Goal: Task Accomplishment & Management: Complete application form

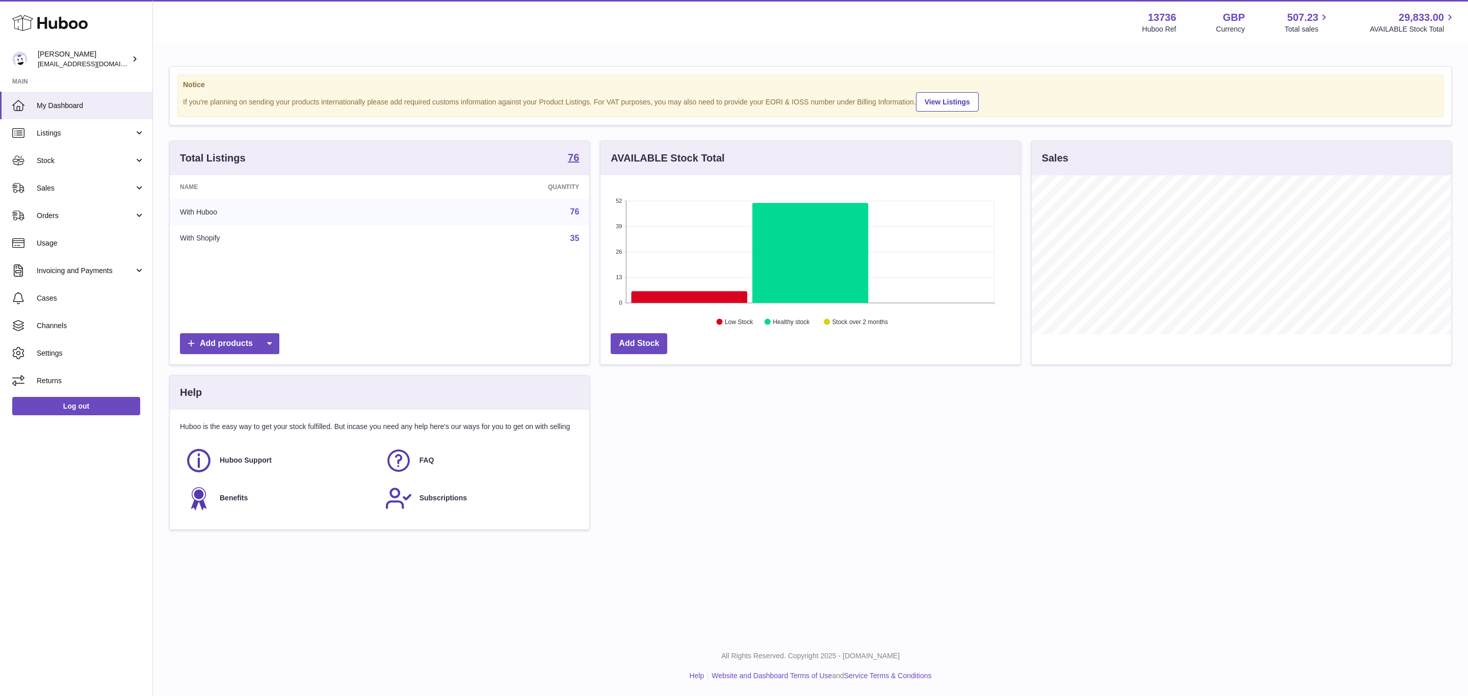
scroll to position [159, 419]
click at [63, 184] on span "Sales" at bounding box center [85, 189] width 97 height 10
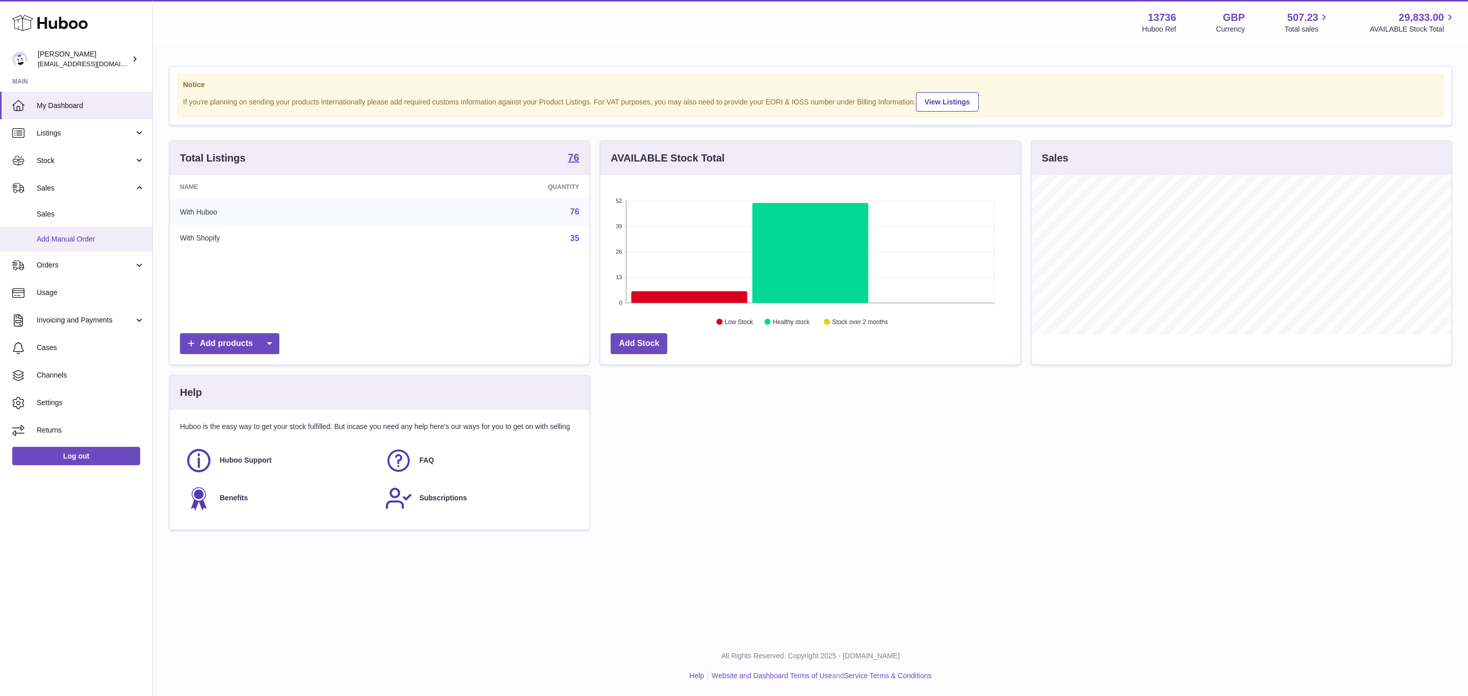
click at [70, 239] on span "Add Manual Order" at bounding box center [91, 240] width 108 height 10
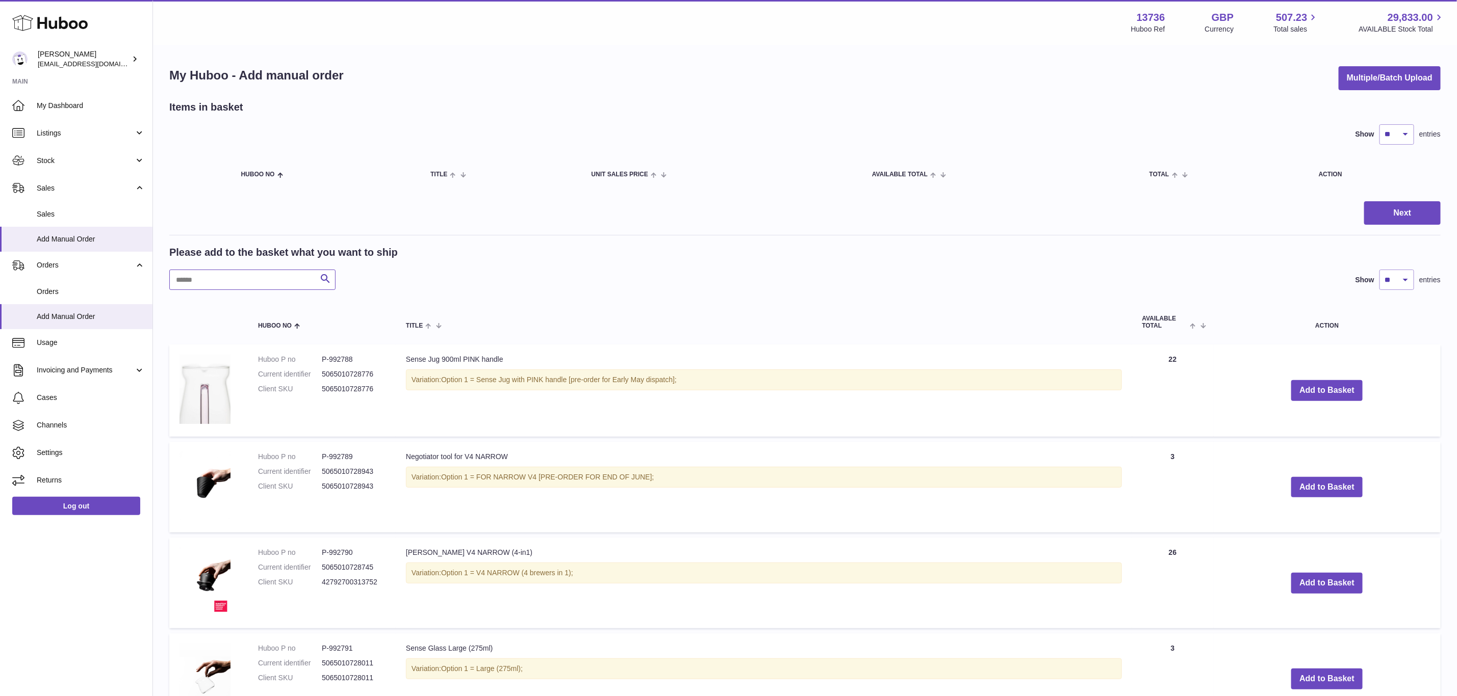
click at [247, 282] on input "text" at bounding box center [252, 280] width 166 height 20
paste input "*******"
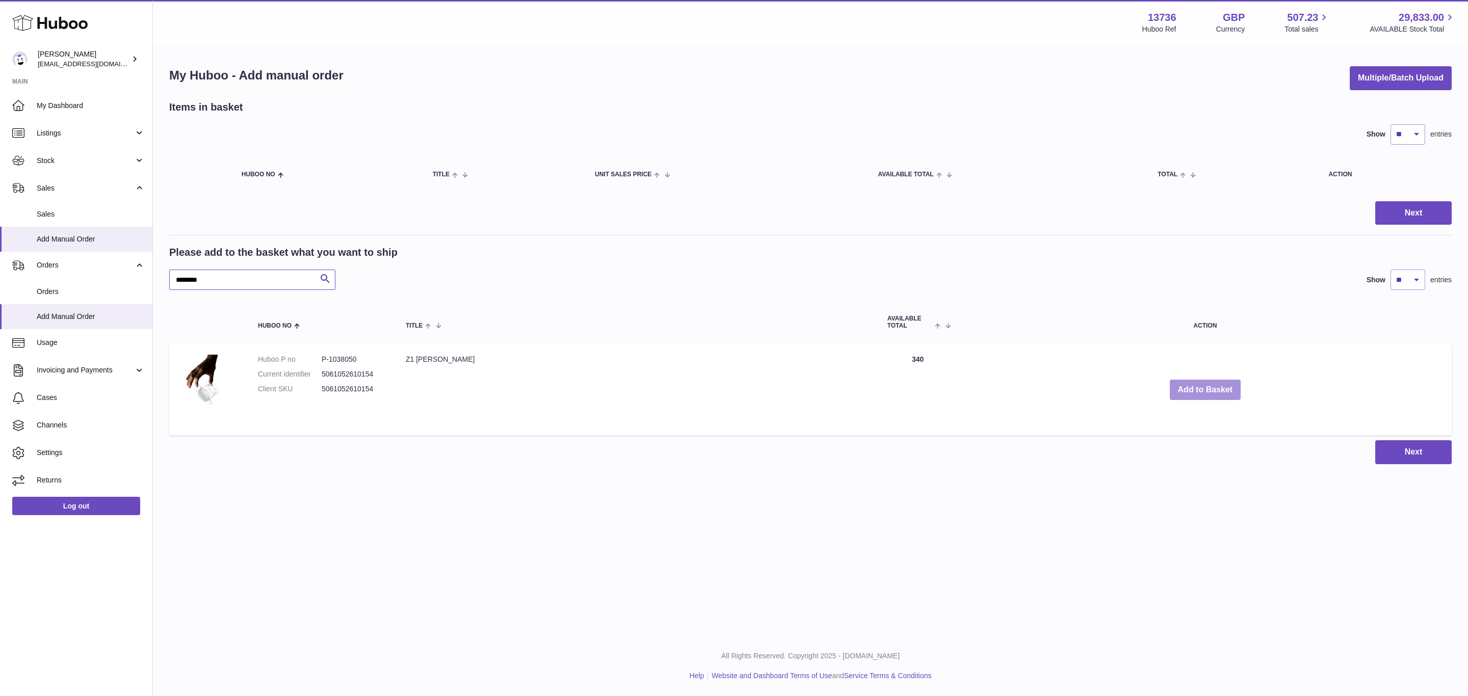
type input "*******"
click at [1170, 389] on button "Add to Basket" at bounding box center [1205, 390] width 71 height 21
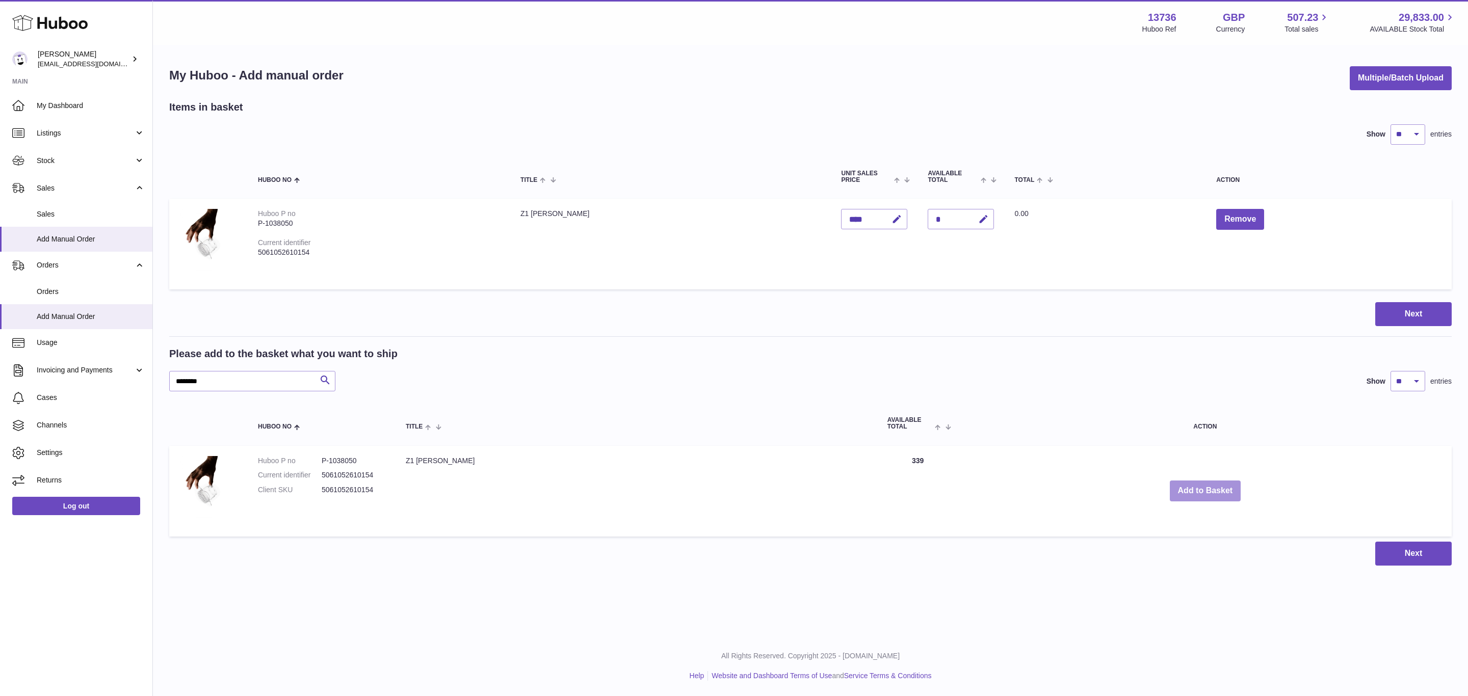
click at [1170, 490] on button "Add to Basket" at bounding box center [1205, 491] width 71 height 21
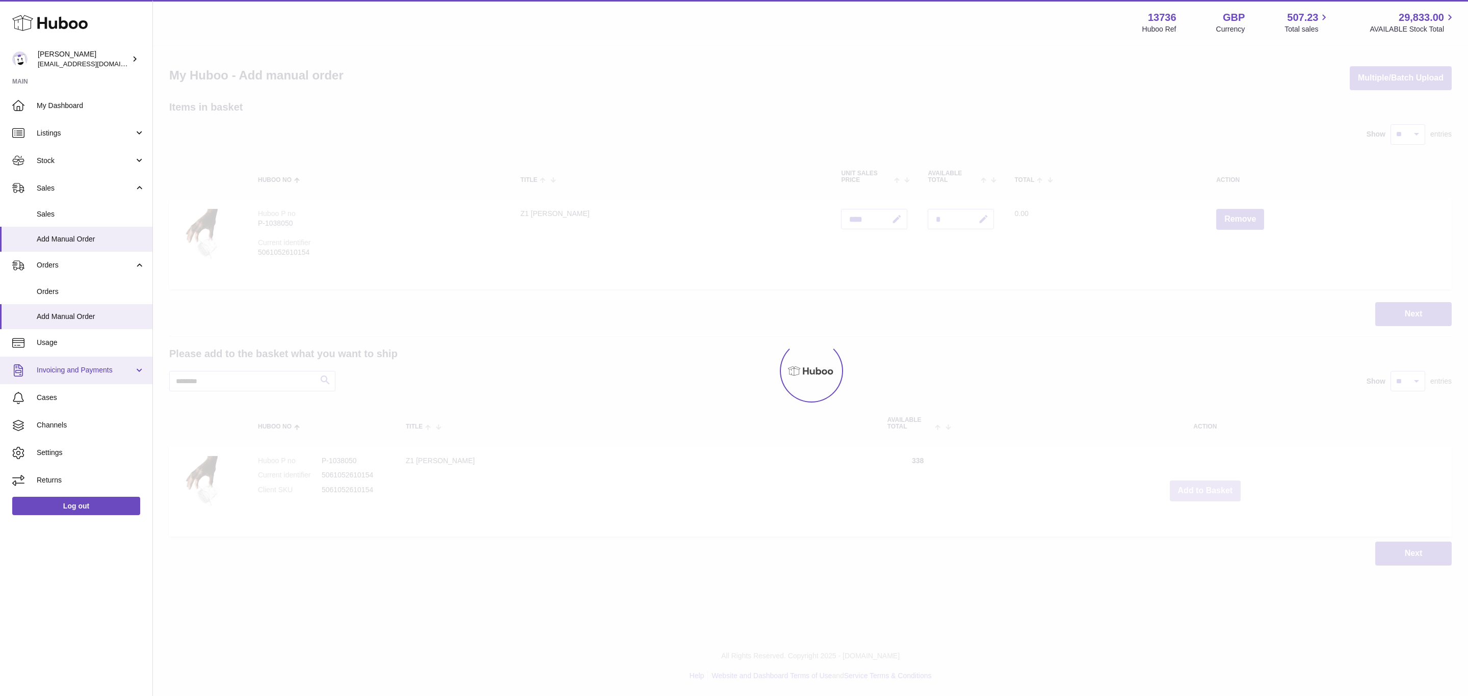
type input "*"
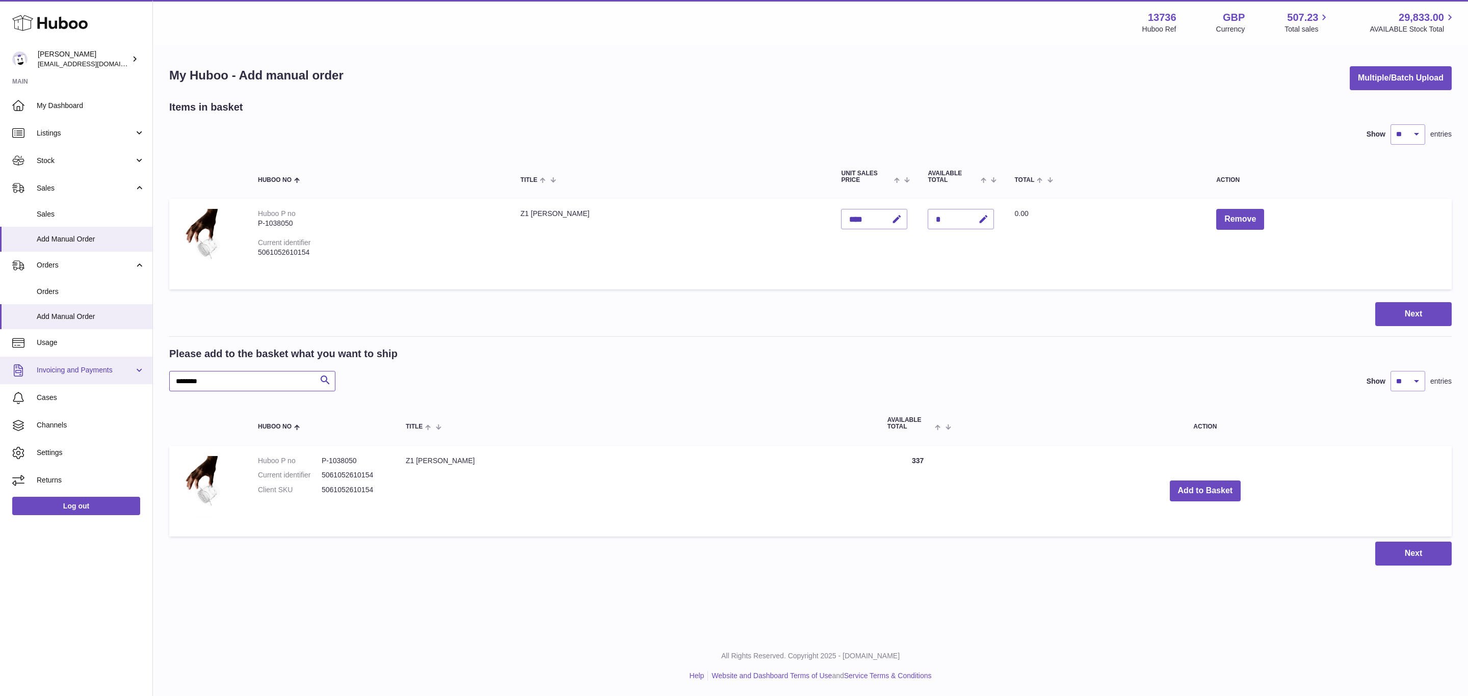
drag, startPoint x: 216, startPoint y: 380, endPoint x: 80, endPoint y: 379, distance: 136.1
click at [80, 379] on div "Huboo OREA internalAdmin-13736@internal.huboo.com Main My Dashboard Listings No…" at bounding box center [734, 348] width 1468 height 696
paste input "text"
type input "*******"
click at [1241, 487] on button "Add to Basket" at bounding box center [1249, 491] width 71 height 21
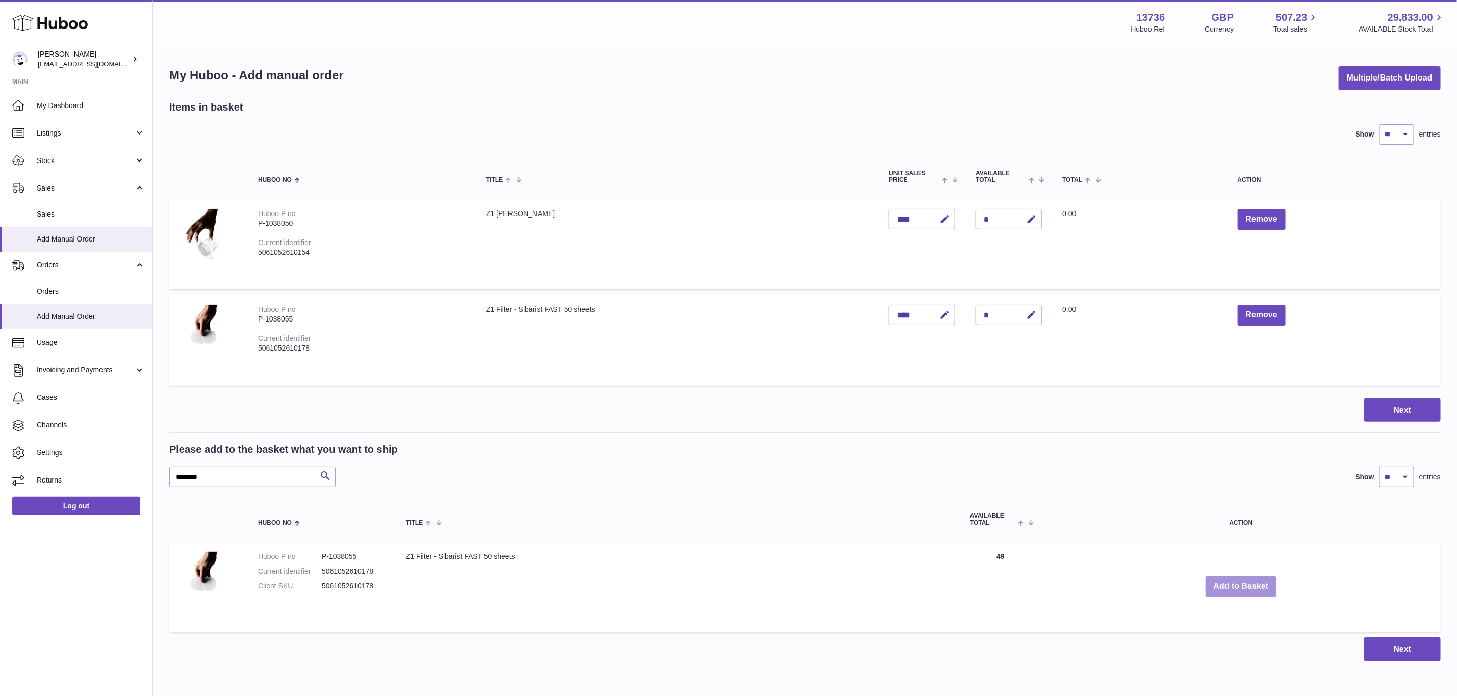
click at [1230, 584] on button "Add to Basket" at bounding box center [1240, 587] width 71 height 21
click at [1231, 585] on button "Add to Basket" at bounding box center [1240, 587] width 71 height 21
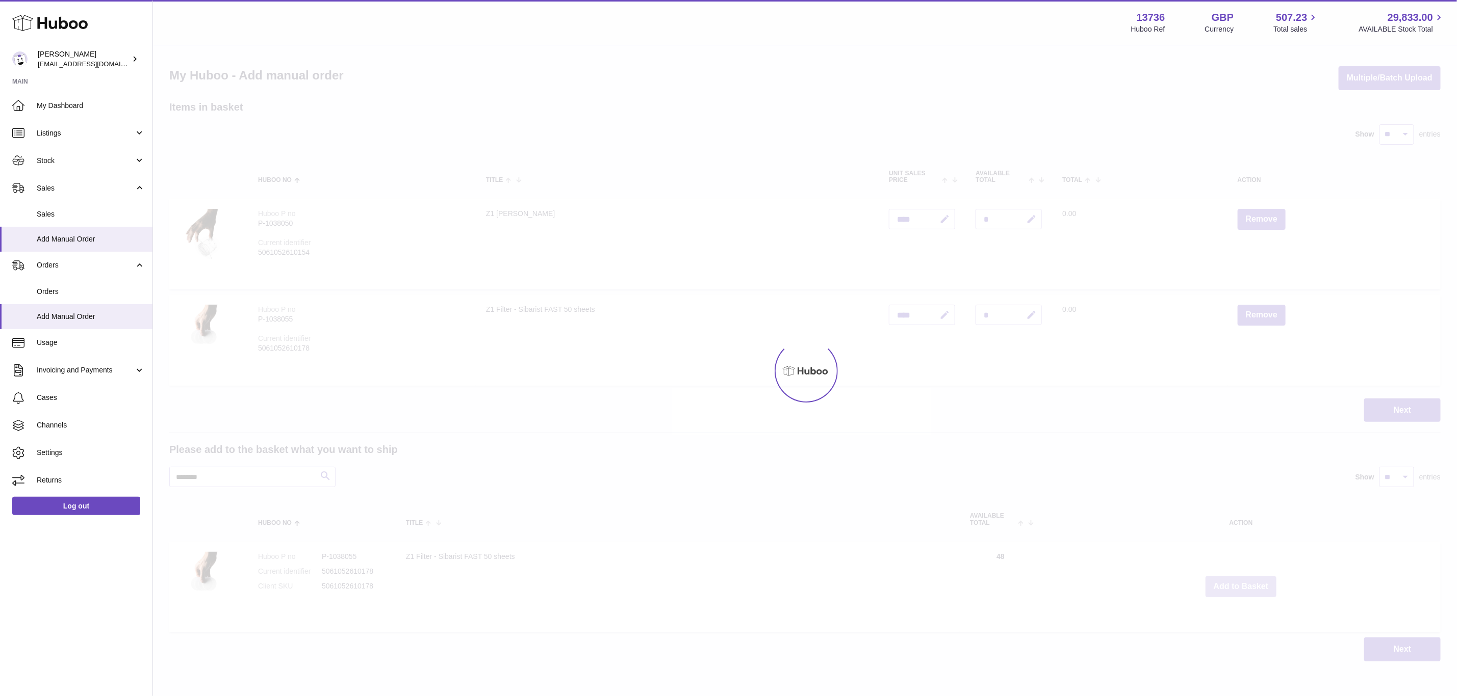
type input "*"
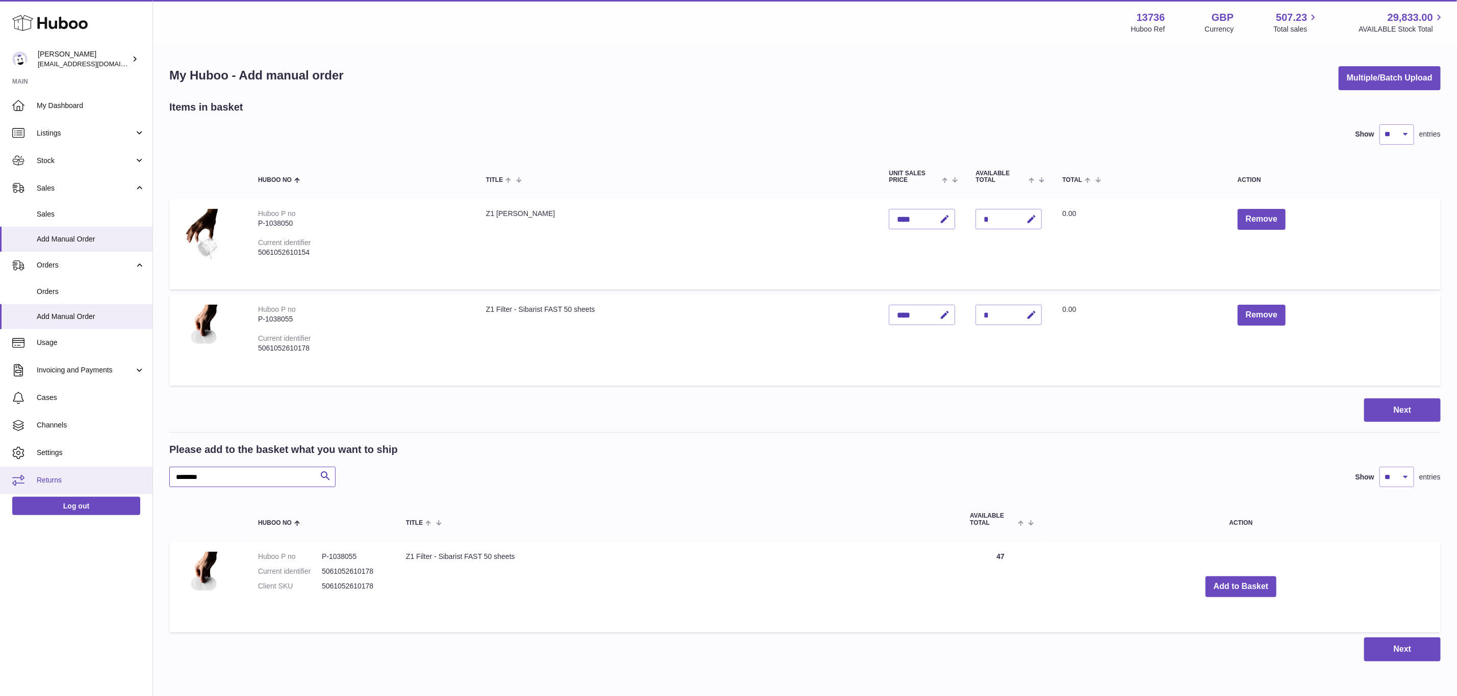
drag, startPoint x: 211, startPoint y: 480, endPoint x: 115, endPoint y: 471, distance: 96.3
click at [115, 471] on div "Huboo OREA internalAdmin-13736@internal.huboo.com Main My Dashboard Listings No…" at bounding box center [728, 371] width 1457 height 742
paste input "text"
type input "*******"
click at [1238, 582] on button "Add to Basket" at bounding box center [1234, 587] width 71 height 21
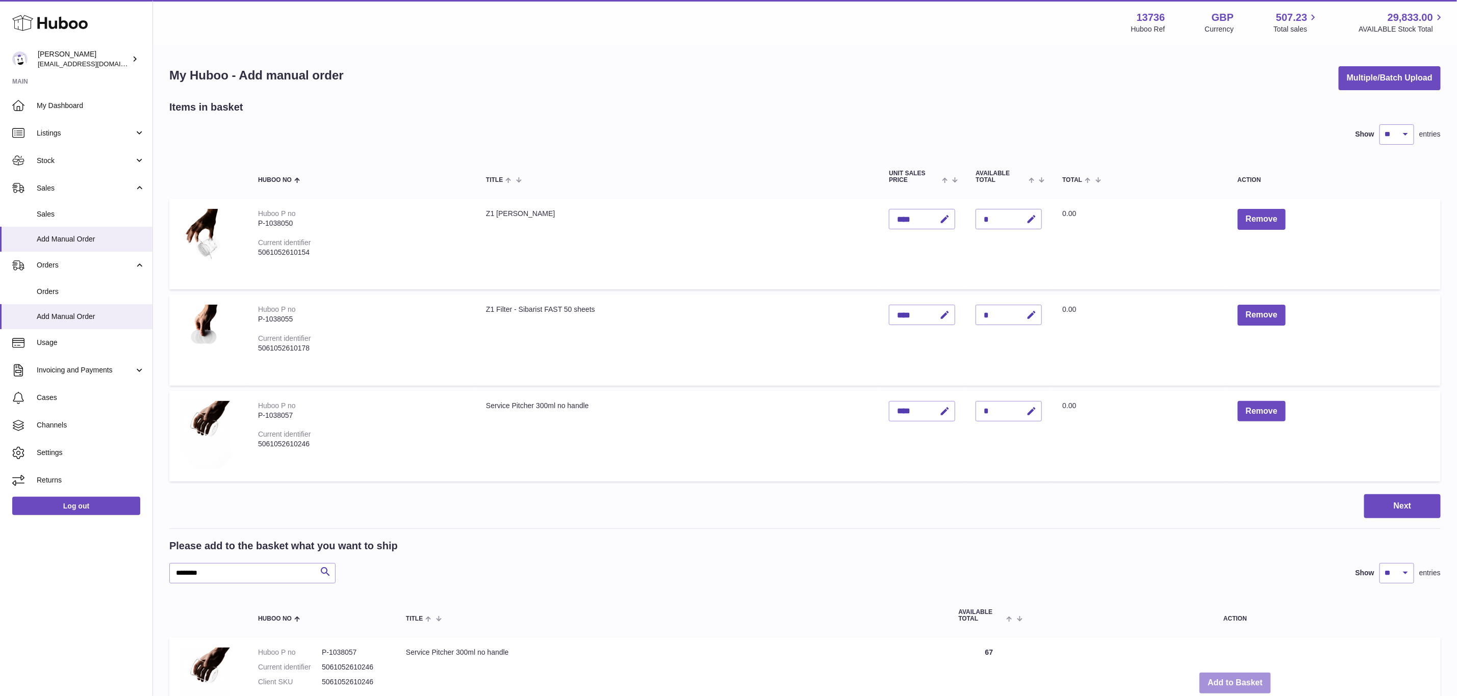
click at [1234, 682] on button "Add to Basket" at bounding box center [1234, 683] width 71 height 21
click at [1233, 682] on button "Add to Basket" at bounding box center [1234, 683] width 71 height 21
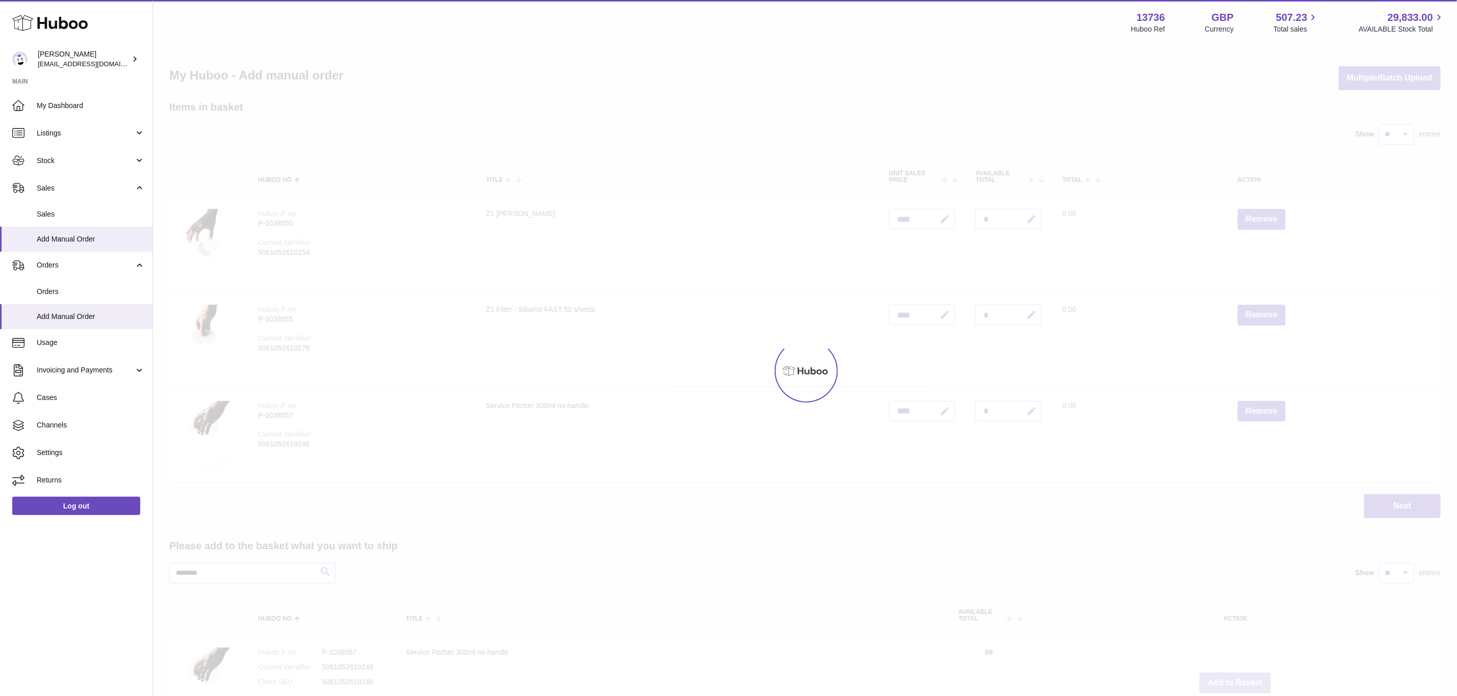
type input "*"
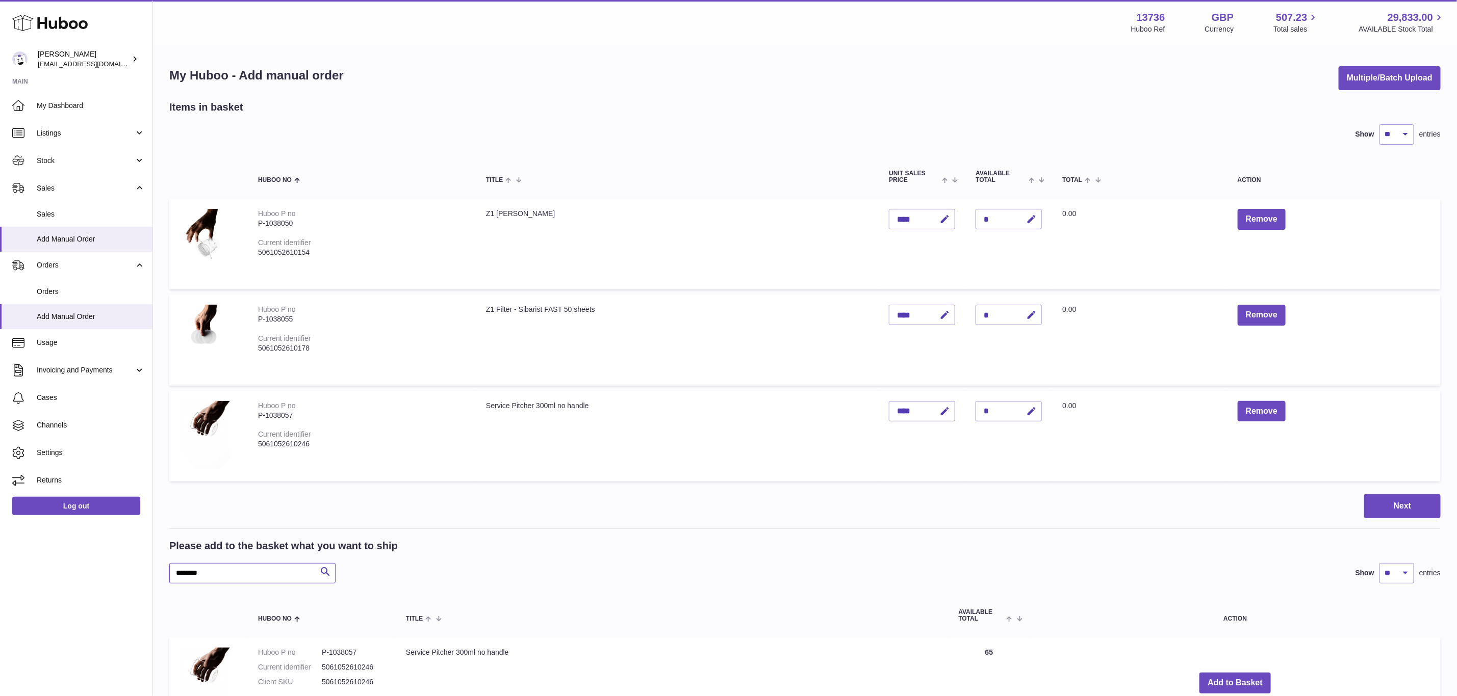
drag, startPoint x: 242, startPoint y: 575, endPoint x: 55, endPoint y: 576, distance: 186.6
click at [55, 576] on div "Huboo OREA internalAdmin-13736@internal.huboo.com Main My Dashboard Listings No…" at bounding box center [728, 419] width 1457 height 838
paste input "text"
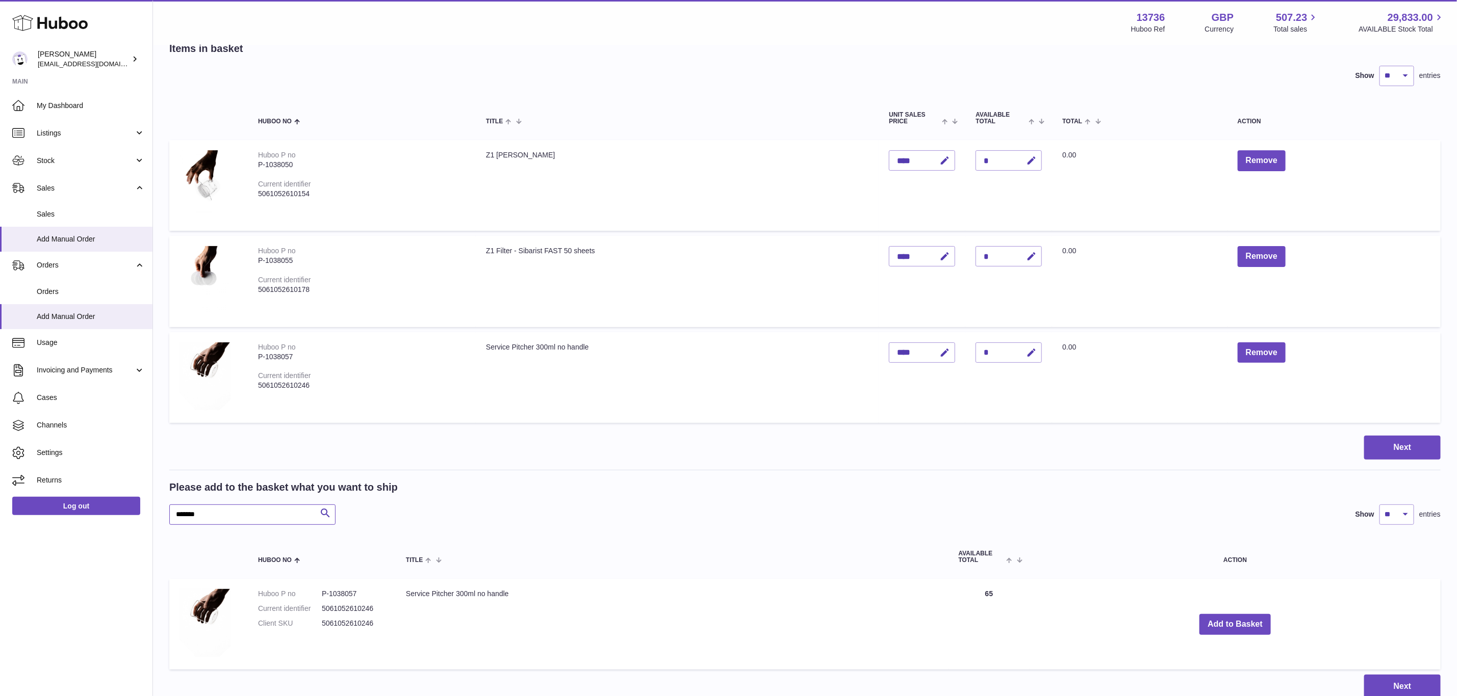
scroll to position [138, 0]
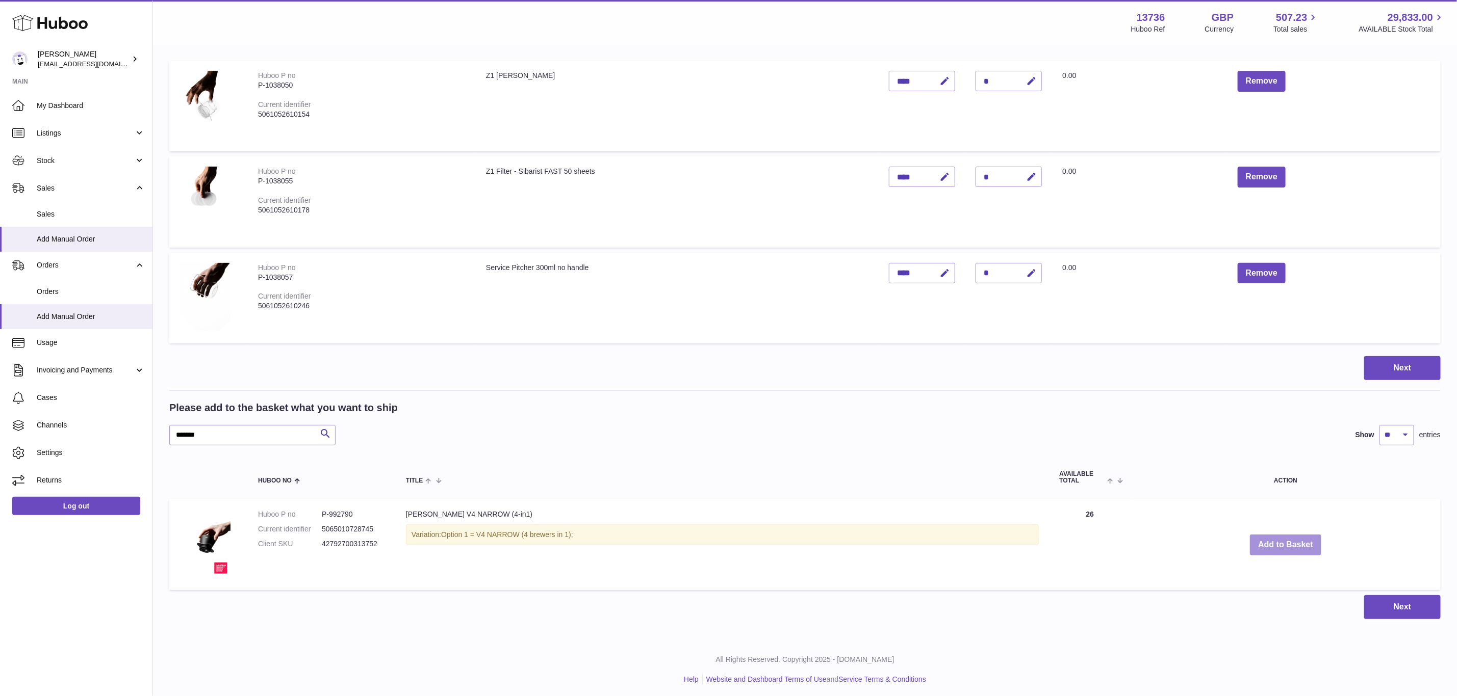
click at [1265, 548] on button "Add to Basket" at bounding box center [1285, 545] width 71 height 21
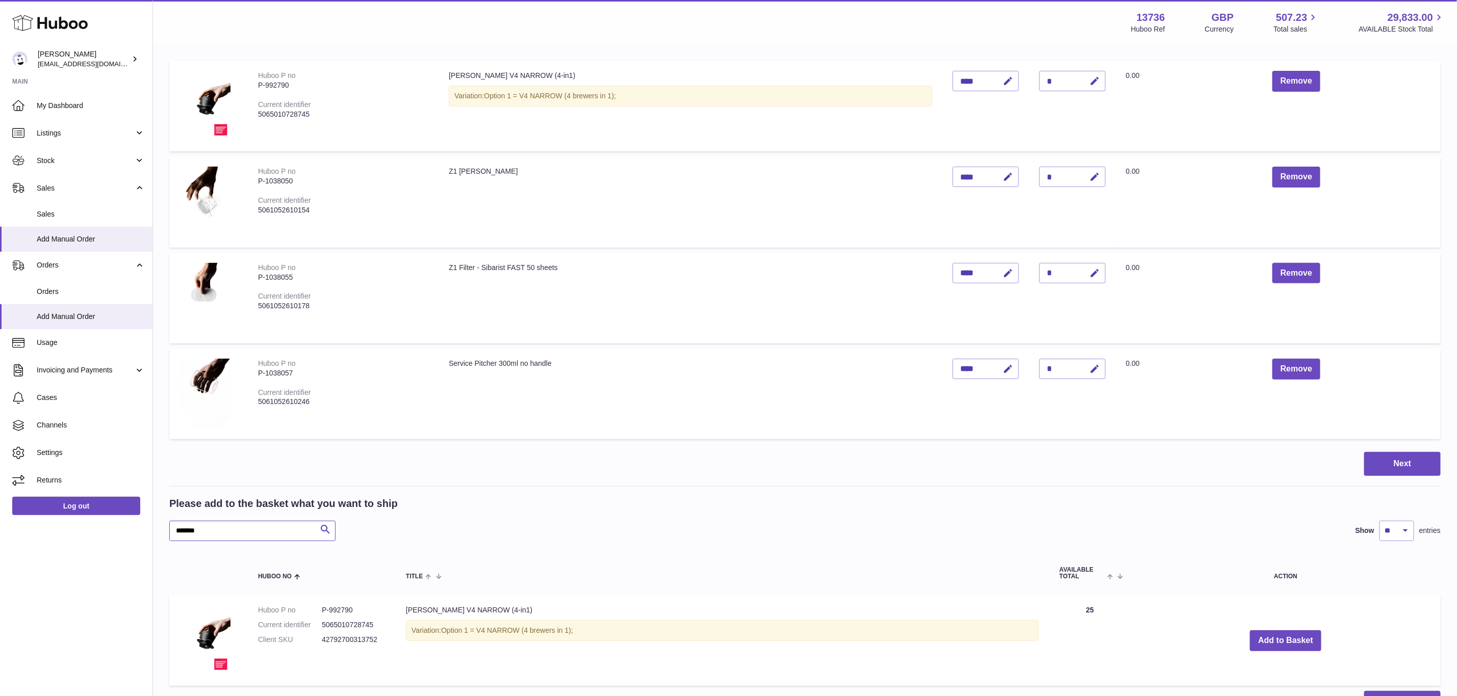
drag, startPoint x: 157, startPoint y: 531, endPoint x: 146, endPoint y: 529, distance: 10.8
click at [146, 529] on div "Huboo OREA internalAdmin-13736@internal.huboo.com Main My Dashboard Listings No…" at bounding box center [728, 329] width 1457 height 934
paste input "text"
click at [1290, 638] on button "Add to Basket" at bounding box center [1273, 641] width 71 height 21
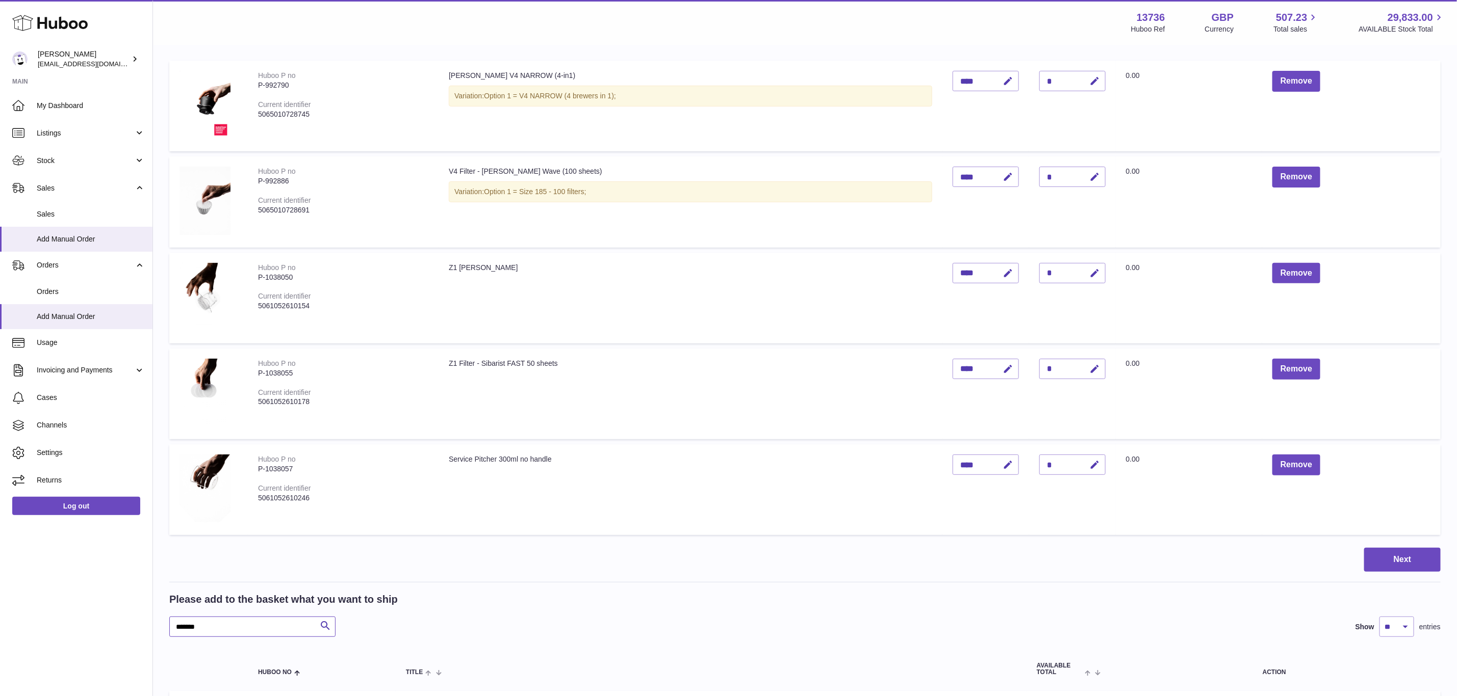
drag, startPoint x: 239, startPoint y: 617, endPoint x: 136, endPoint y: 617, distance: 102.5
click at [136, 617] on div "Huboo OREA internalAdmin-13736@internal.huboo.com Main My Dashboard Listings No…" at bounding box center [728, 377] width 1457 height 1030
paste input "text"
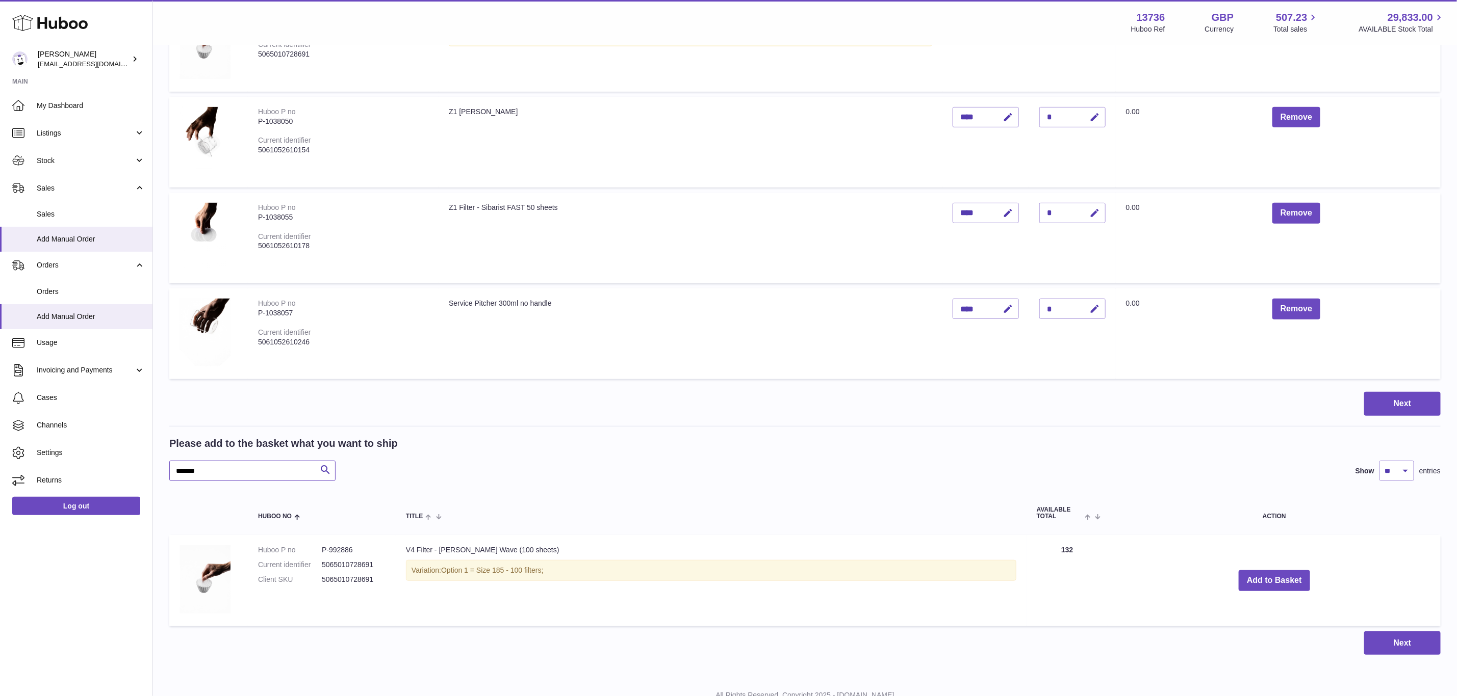
scroll to position [329, 0]
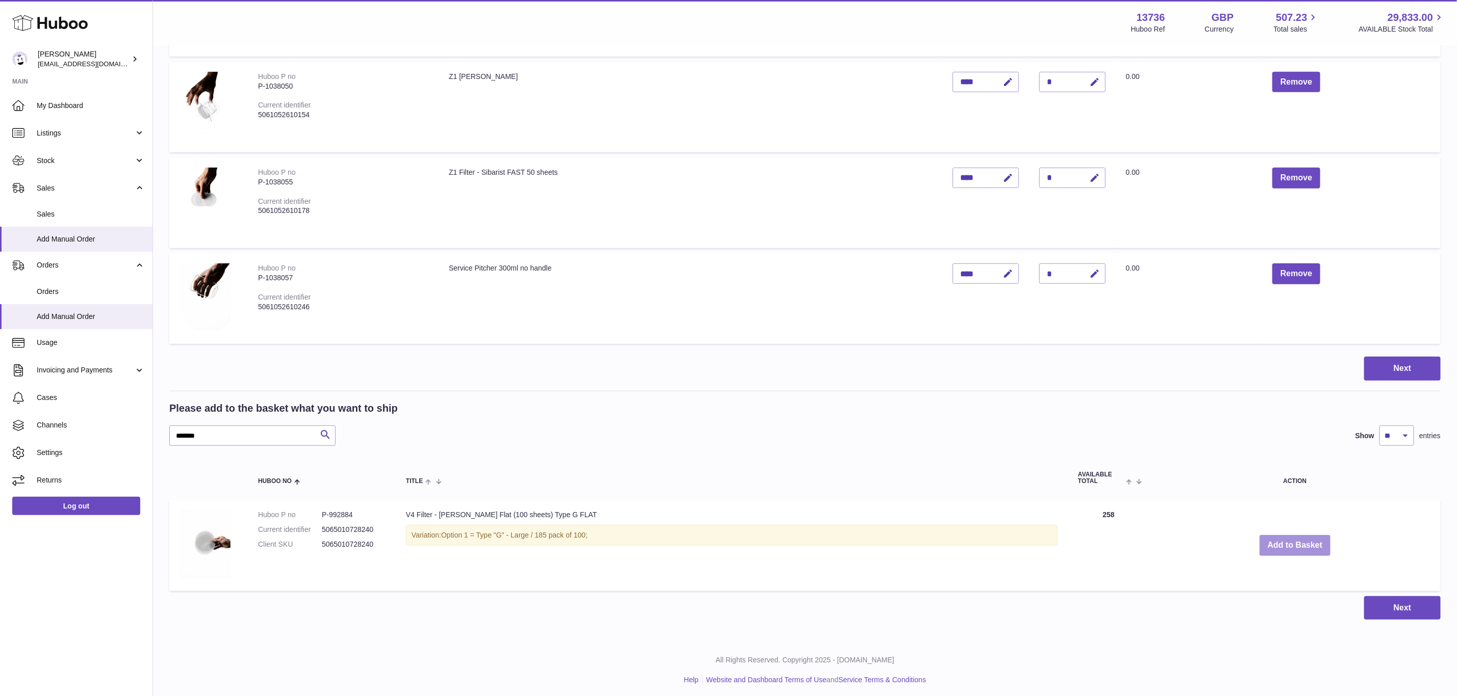
click at [1294, 541] on button "Add to Basket" at bounding box center [1294, 545] width 71 height 21
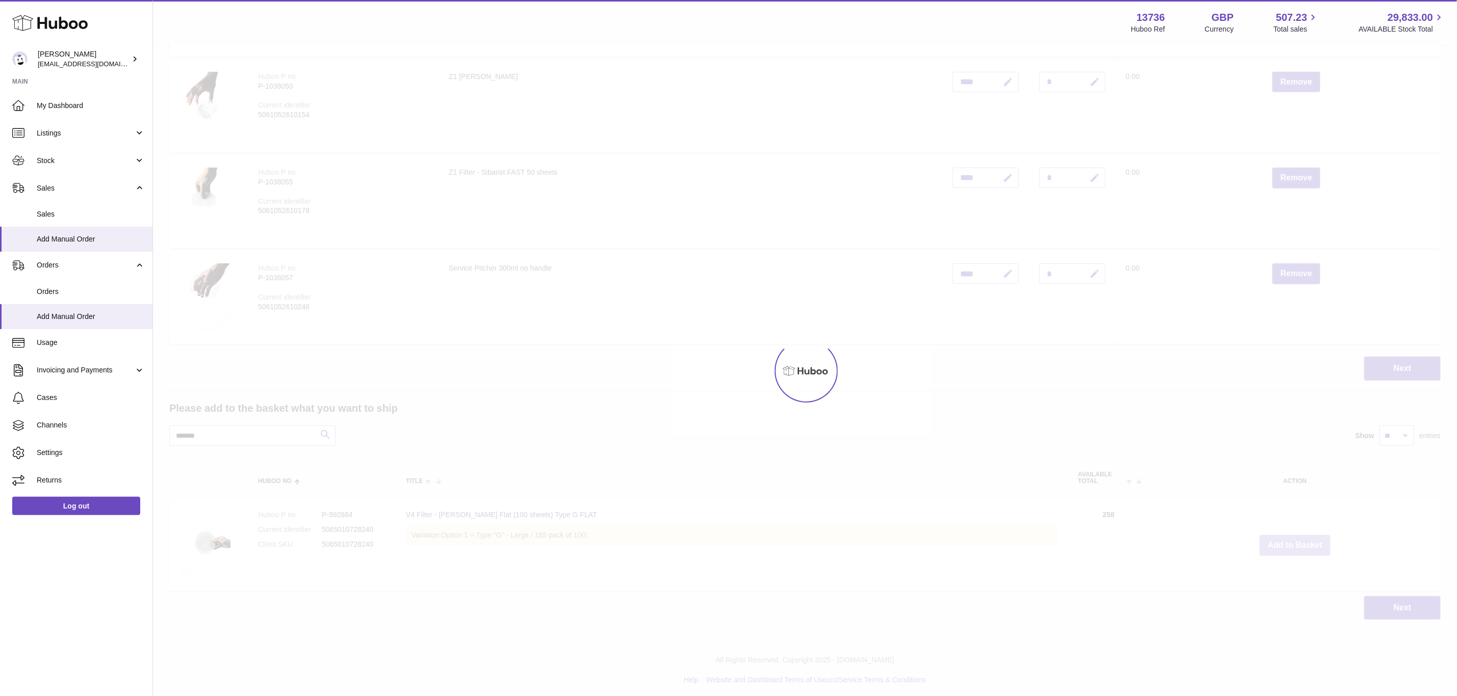
scroll to position [425, 0]
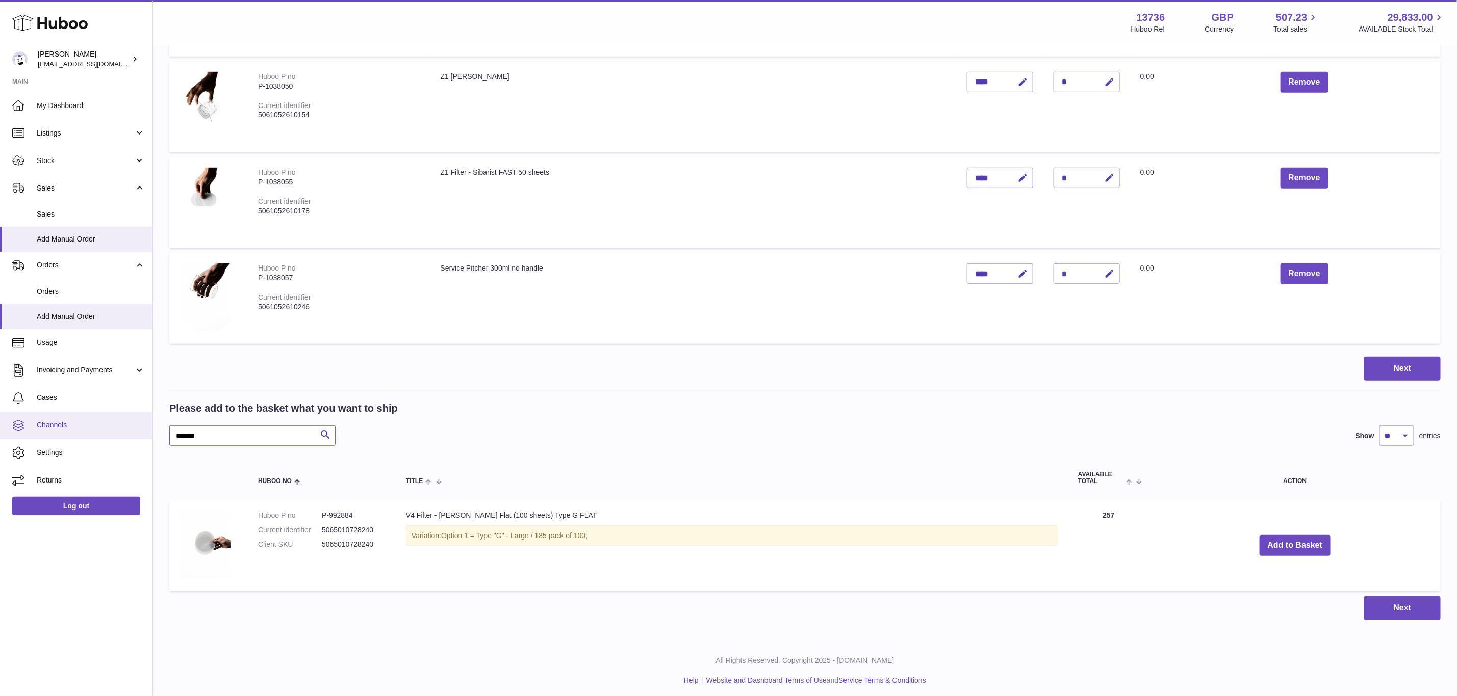
drag, startPoint x: 206, startPoint y: 424, endPoint x: 120, endPoint y: 423, distance: 86.7
click at [120, 423] on div "Huboo OREA internalAdmin-13736@internal.huboo.com Main My Dashboard Listings No…" at bounding box center [728, 138] width 1457 height 1126
paste input "*"
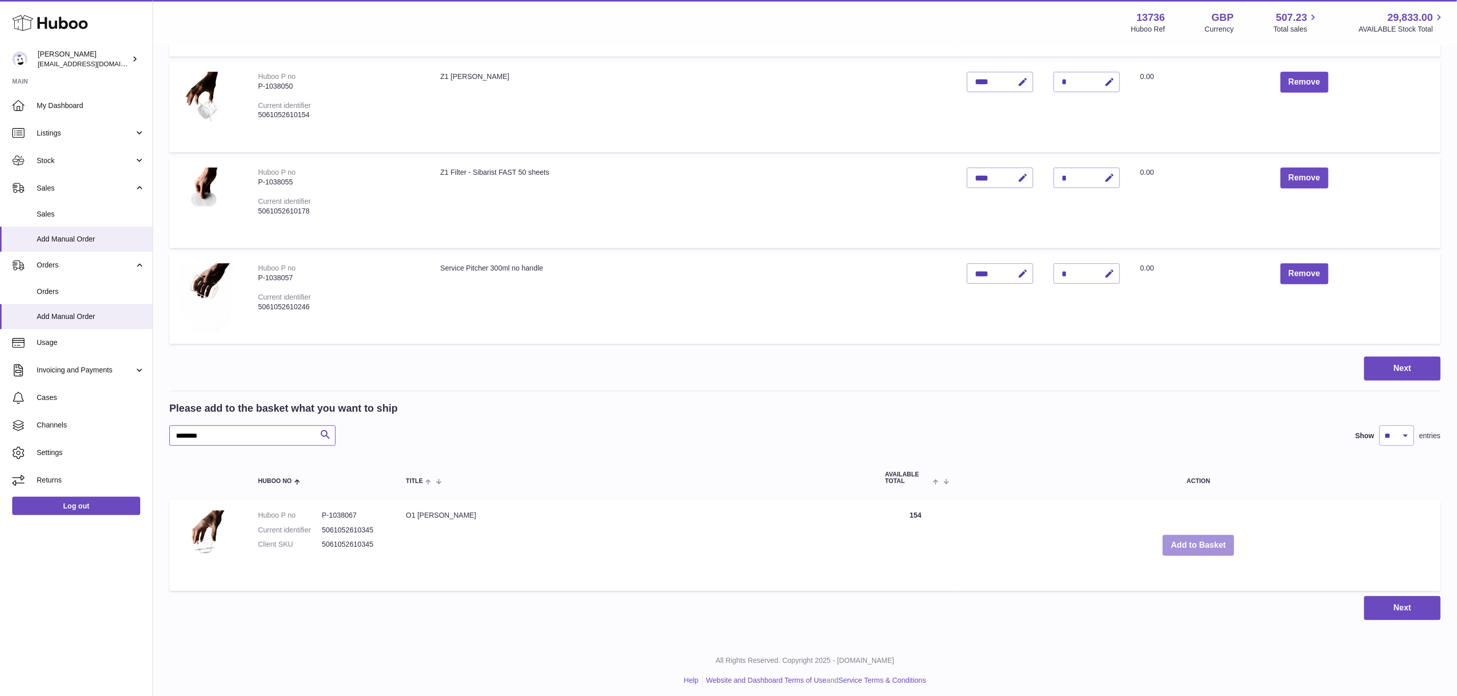
type input "*******"
click at [1162, 541] on button "Add to Basket" at bounding box center [1197, 545] width 71 height 21
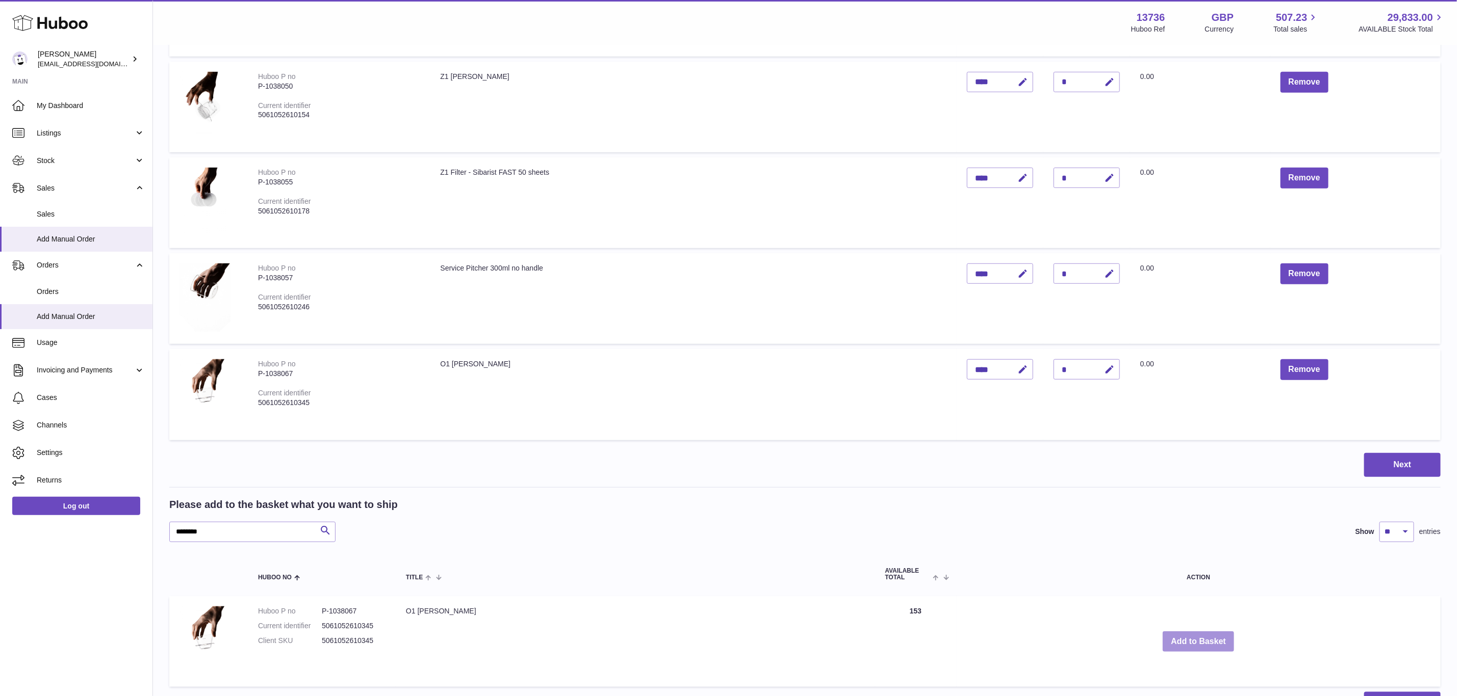
click at [1162, 644] on button "Add to Basket" at bounding box center [1197, 642] width 71 height 21
click at [1162, 639] on button "Add to Basket" at bounding box center [1197, 642] width 71 height 21
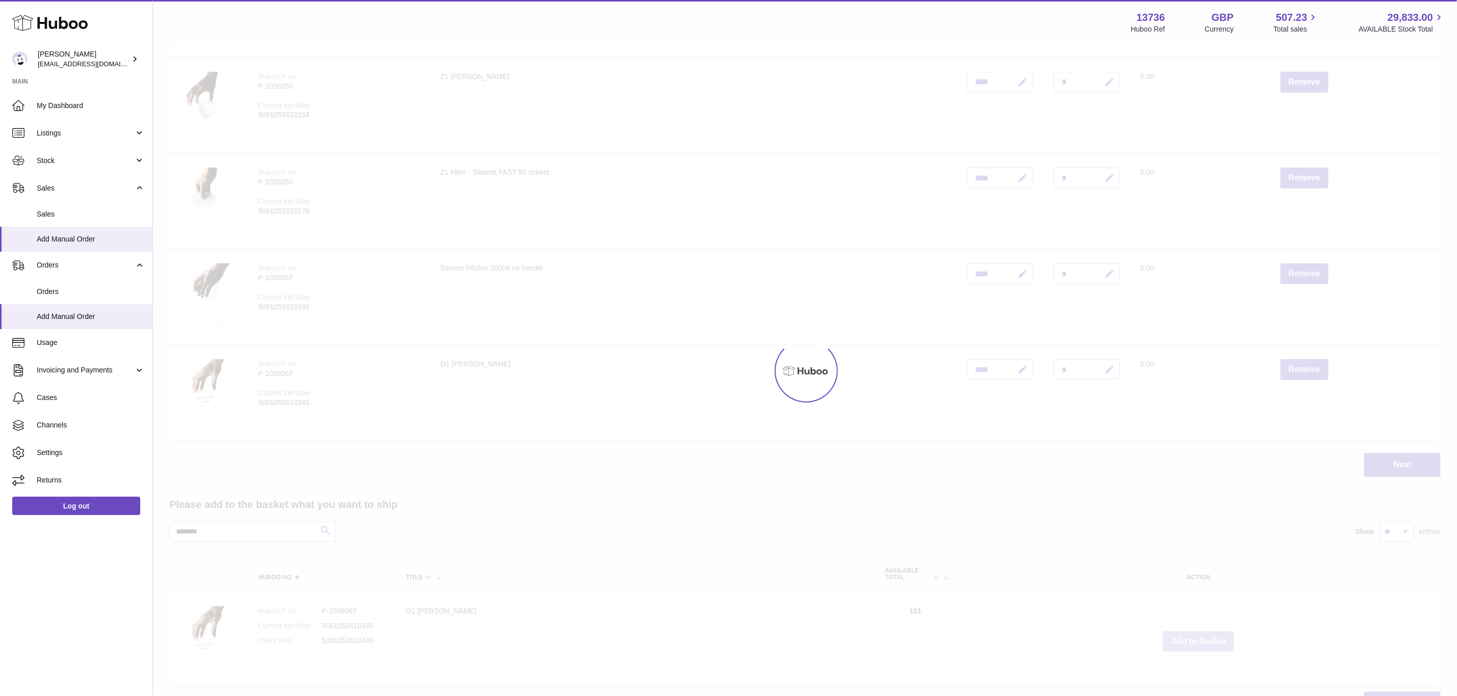
type input "*"
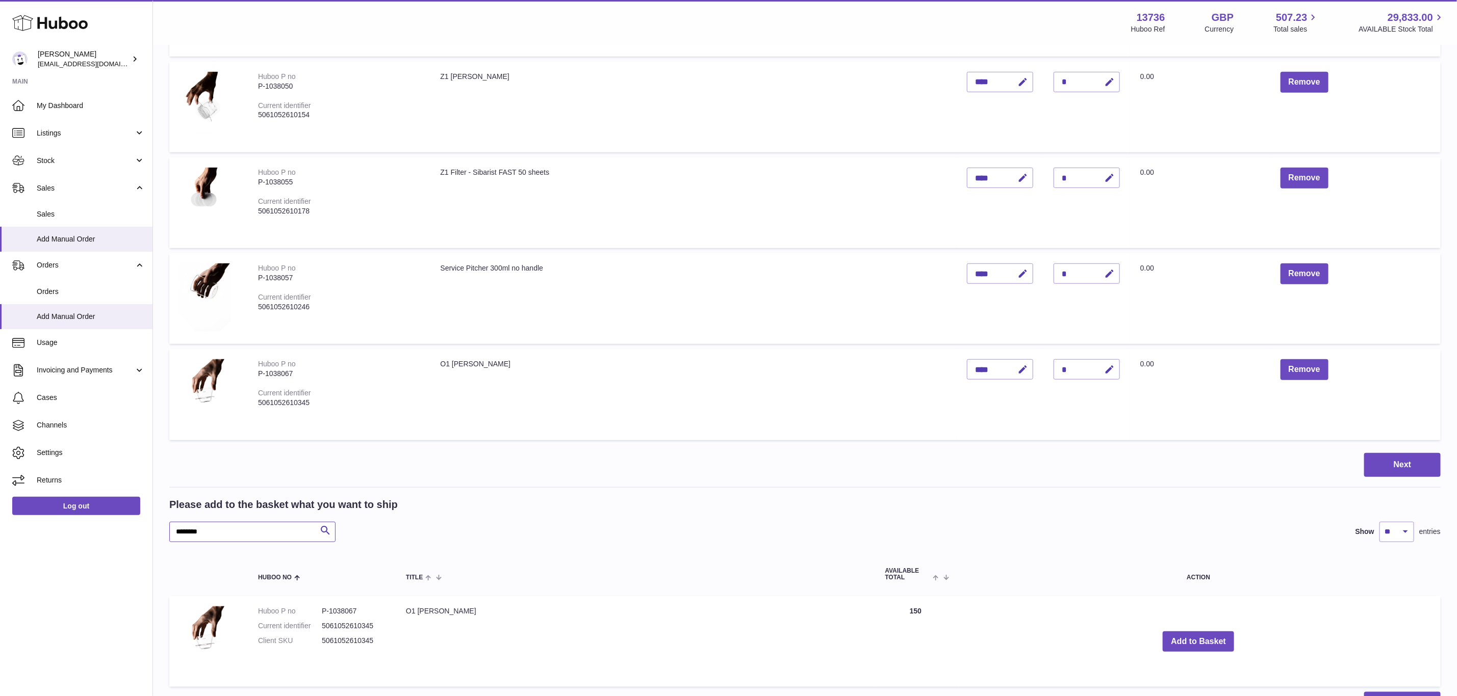
drag, startPoint x: 189, startPoint y: 525, endPoint x: 101, endPoint y: 525, distance: 87.2
click at [101, 525] on div "Huboo OREA internalAdmin-13736@internal.huboo.com Main My Dashboard Listings No…" at bounding box center [728, 186] width 1457 height 1222
paste input "text"
type input "*******"
click at [1247, 635] on button "Add to Basket" at bounding box center [1274, 642] width 71 height 21
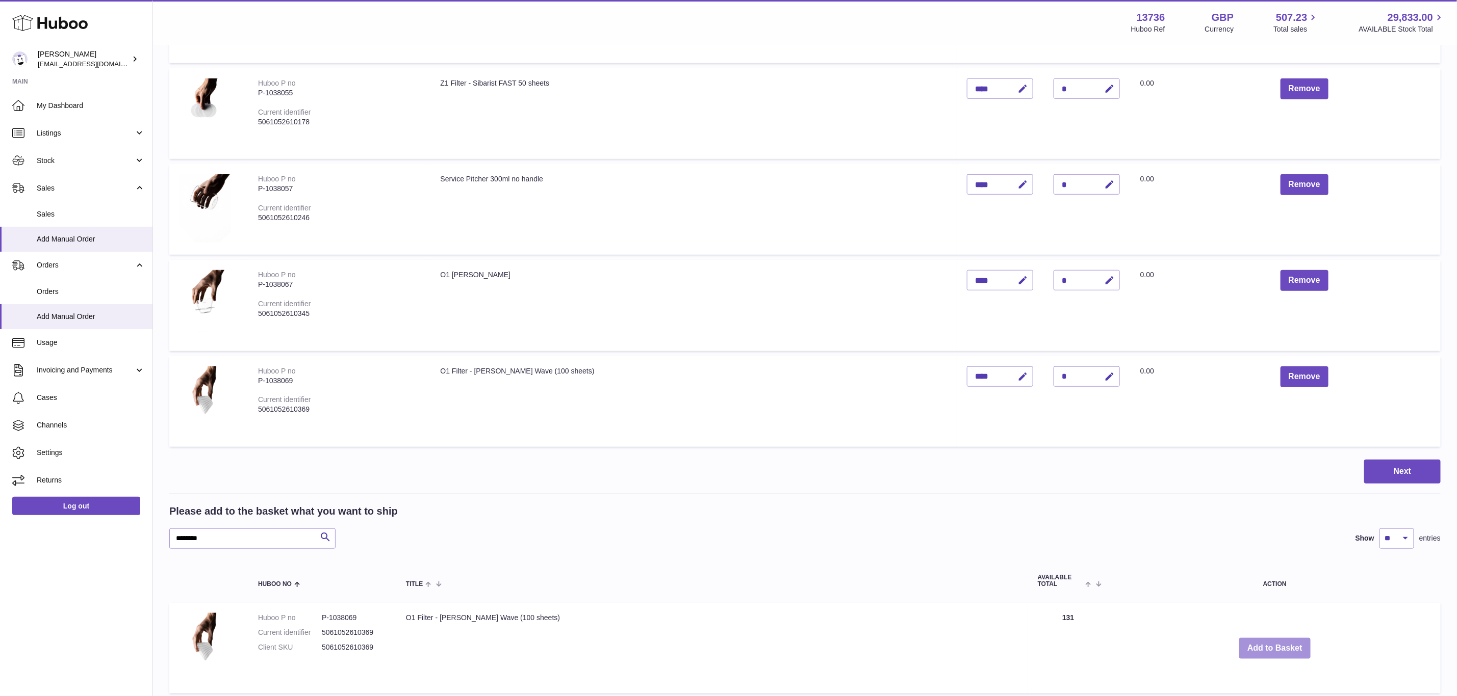
scroll to position [616, 0]
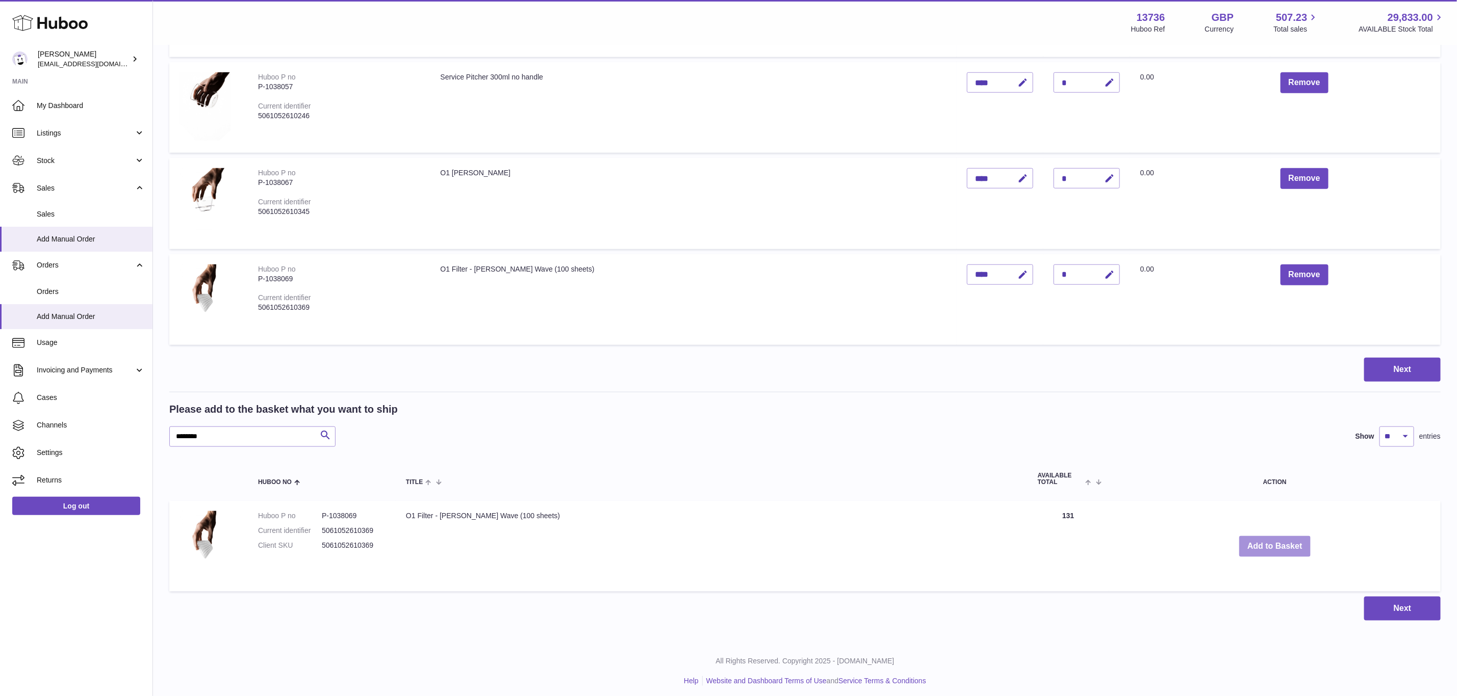
click at [1250, 538] on button "Add to Basket" at bounding box center [1274, 546] width 71 height 21
click at [1239, 545] on button "Add to Basket" at bounding box center [1274, 546] width 71 height 21
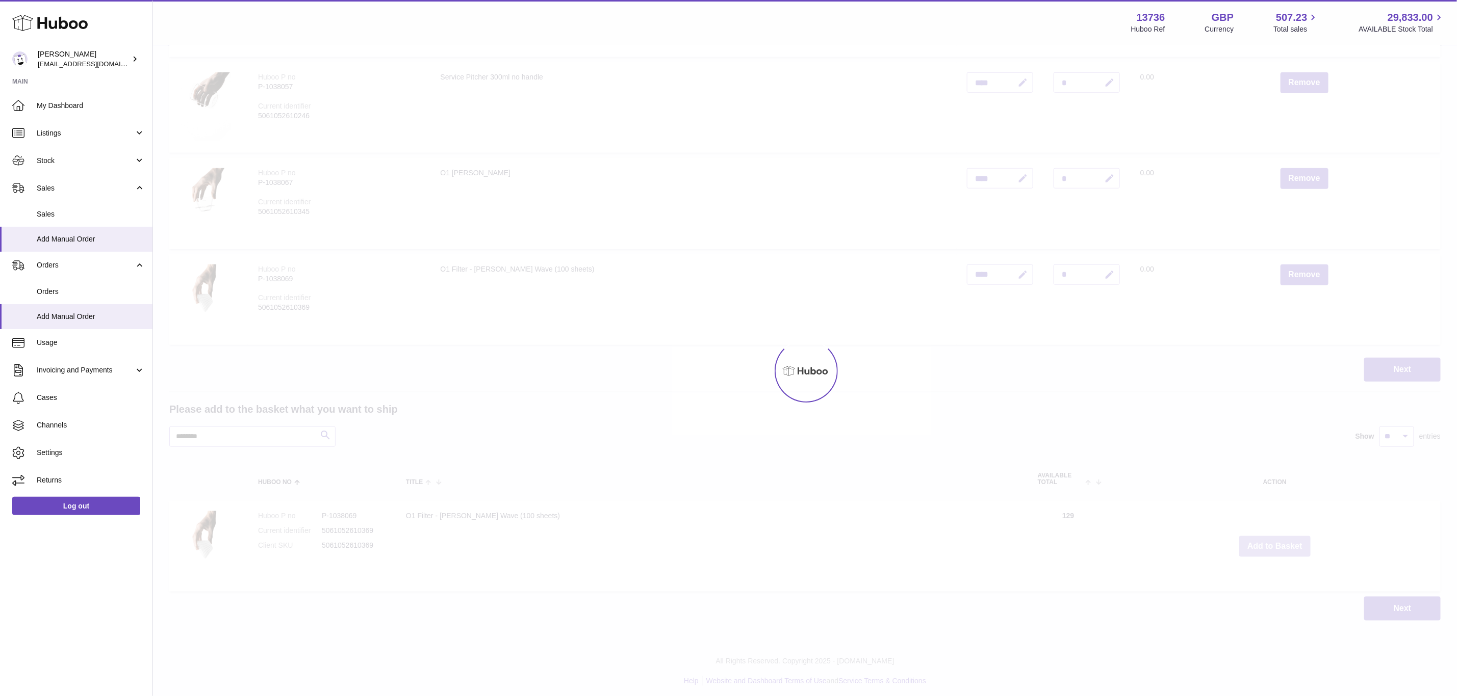
type input "*"
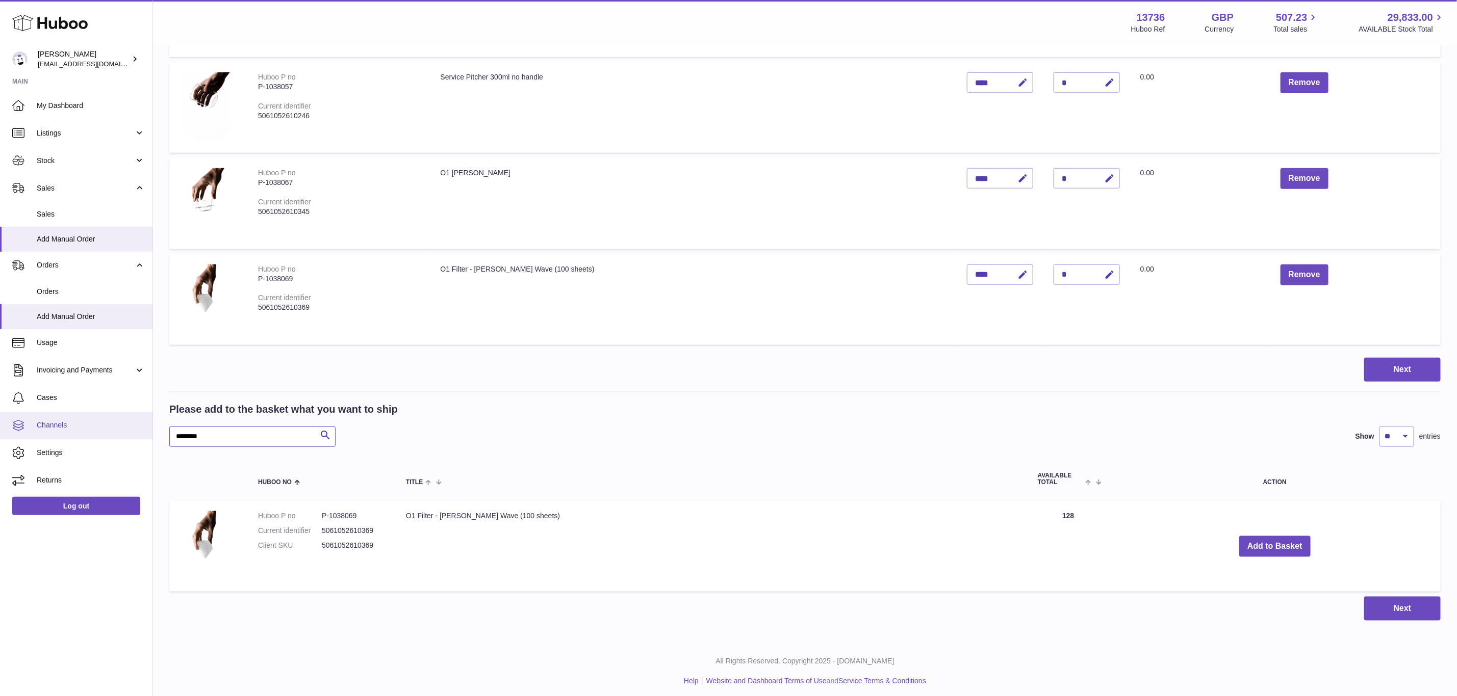
drag, startPoint x: 228, startPoint y: 436, endPoint x: 63, endPoint y: 432, distance: 165.2
click at [63, 432] on div "Huboo OREA internalAdmin-13736@internal.huboo.com Main My Dashboard Listings No…" at bounding box center [728, 43] width 1457 height 1318
paste input "text"
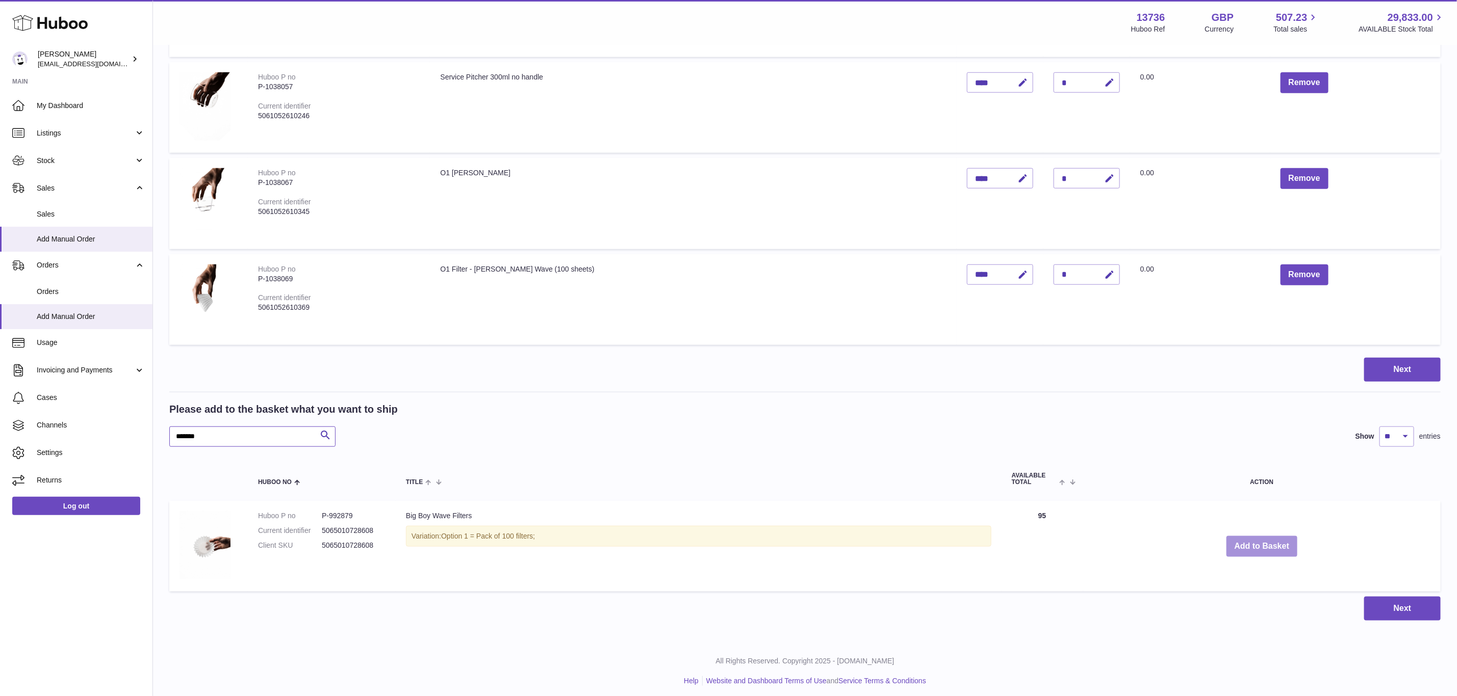
type input "******"
click at [1245, 542] on button "Add to Basket" at bounding box center [1261, 546] width 71 height 21
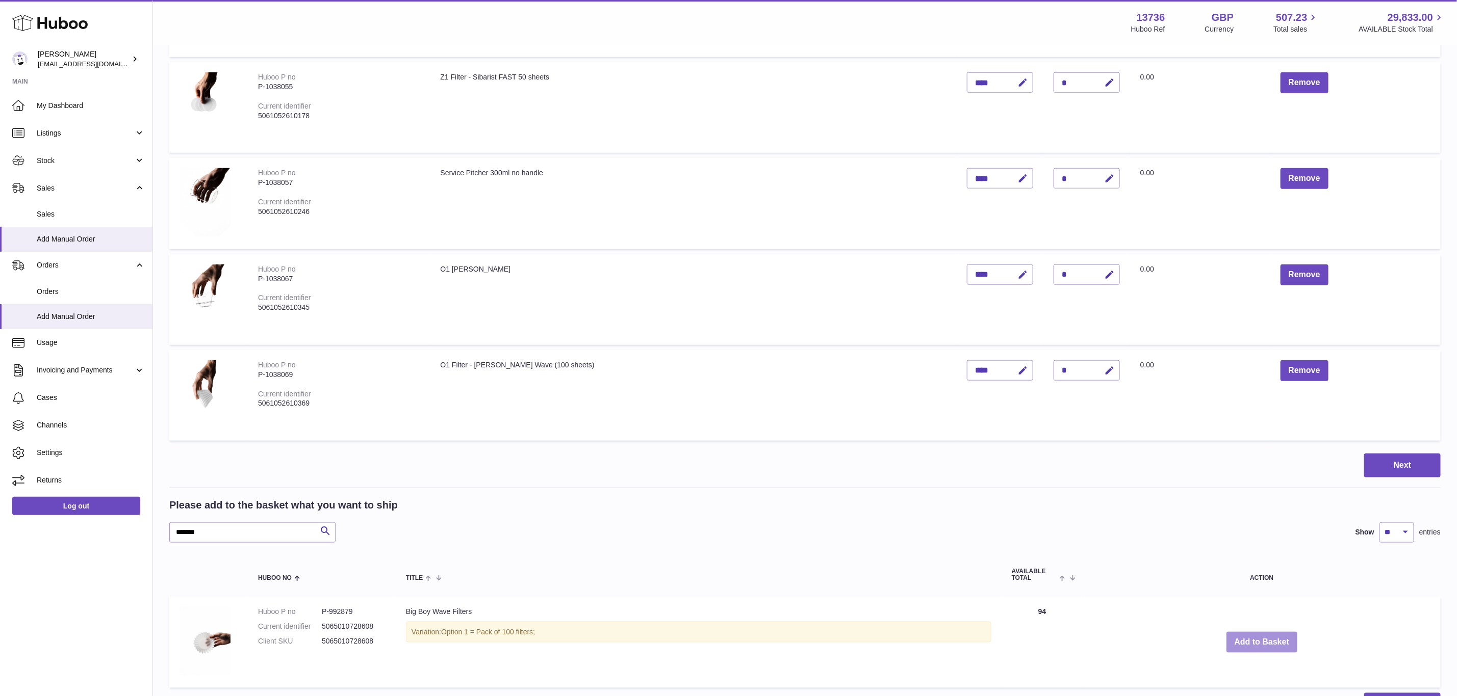
scroll to position [712, 0]
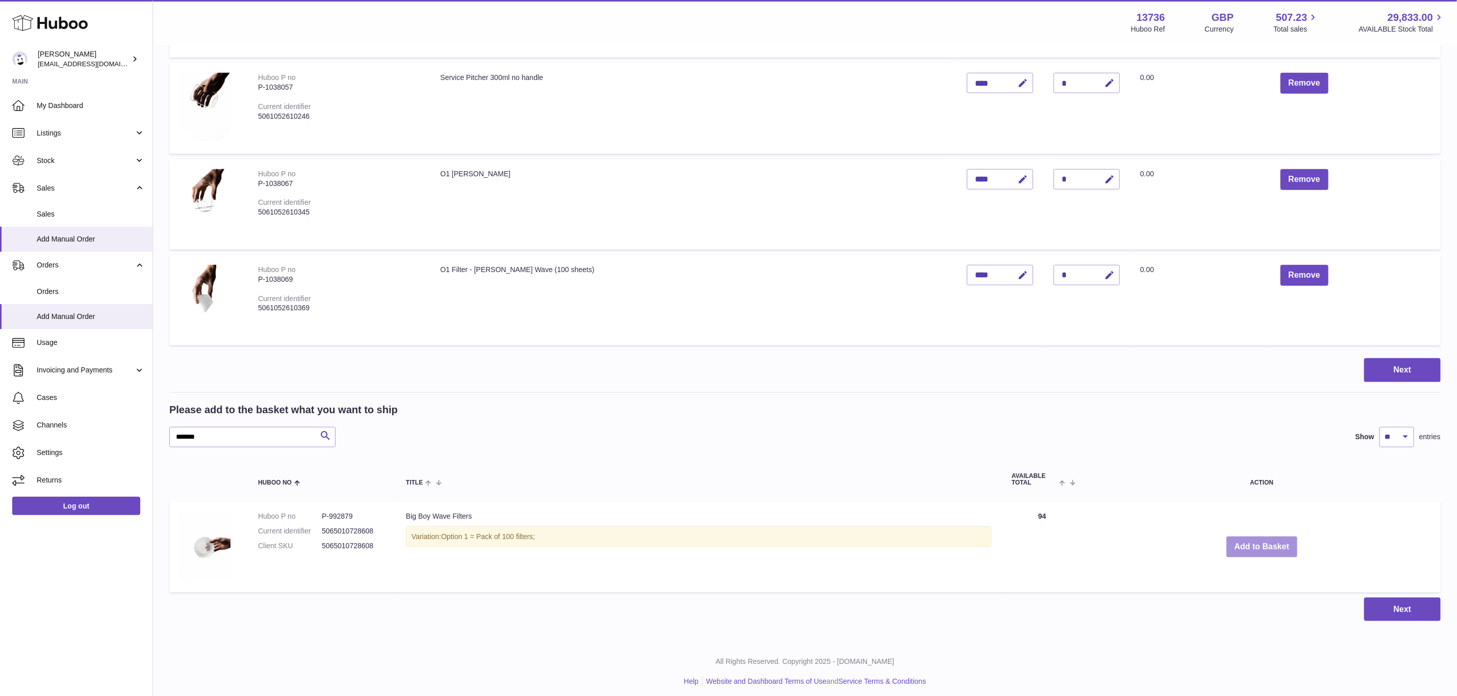
click at [1254, 543] on button "Add to Basket" at bounding box center [1261, 547] width 71 height 21
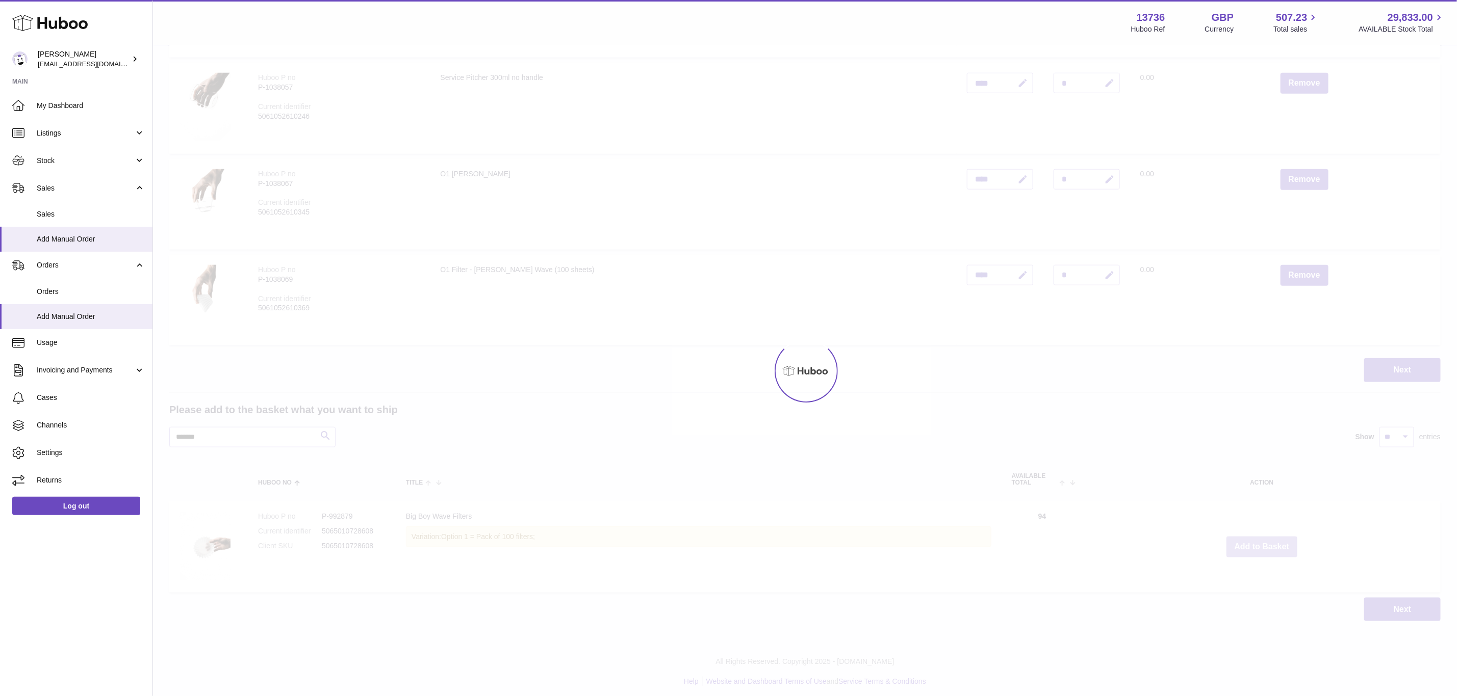
type input "*"
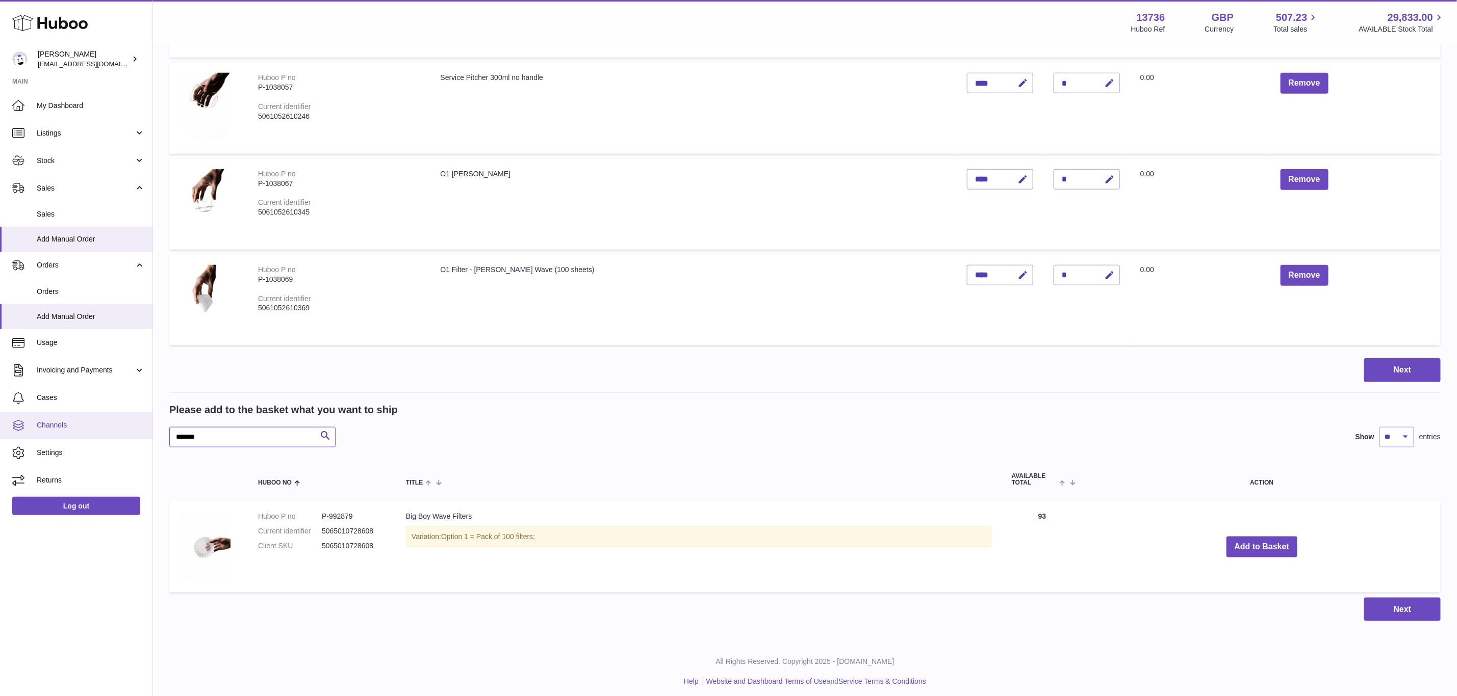
drag, startPoint x: 121, startPoint y: 436, endPoint x: 74, endPoint y: 433, distance: 47.0
paste input "text"
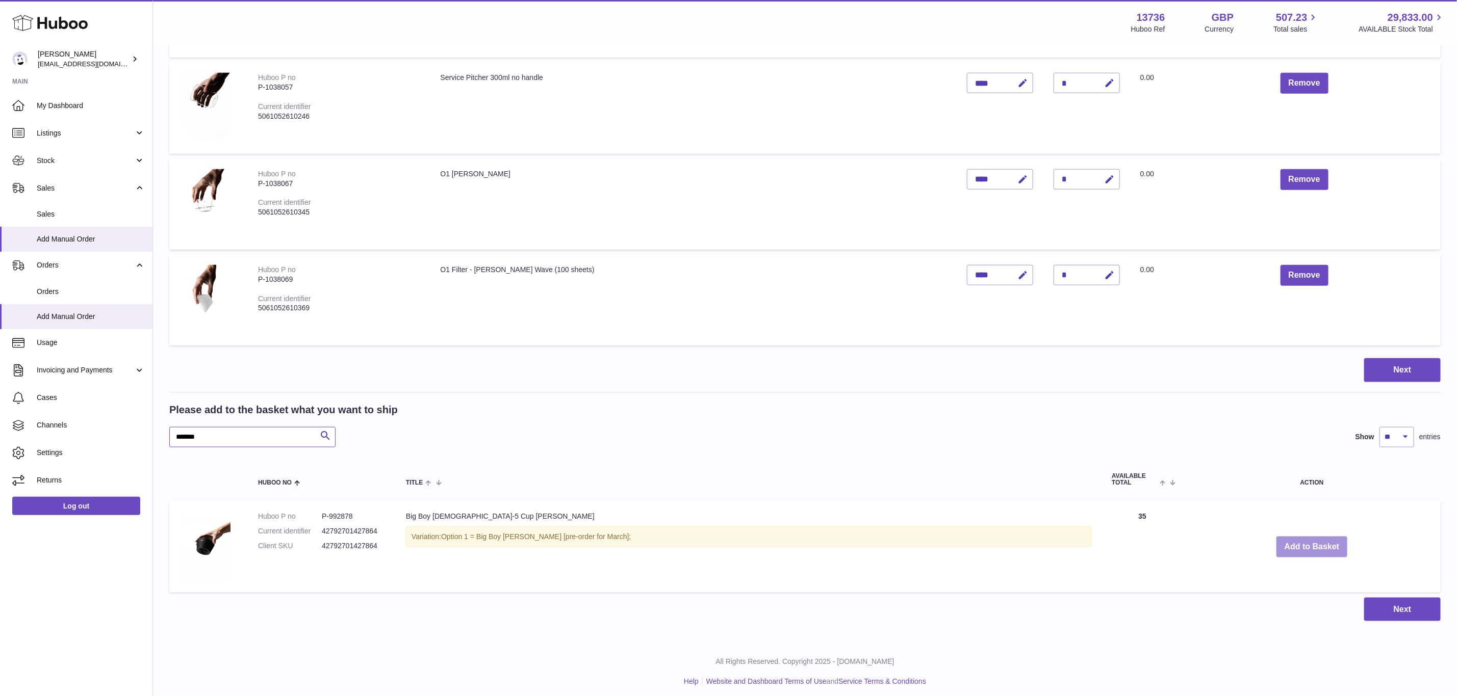
type input "******"
click at [1298, 545] on button "Add to Basket" at bounding box center [1311, 547] width 71 height 21
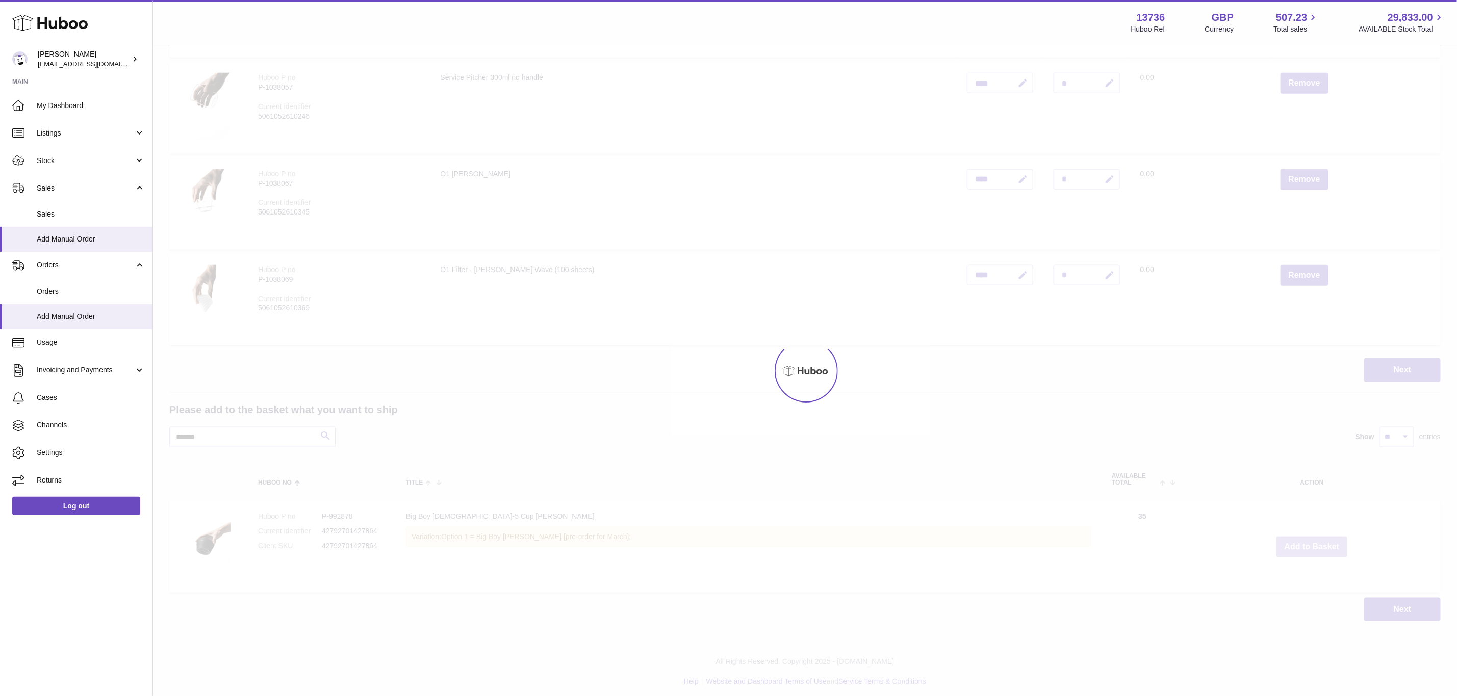
scroll to position [808, 0]
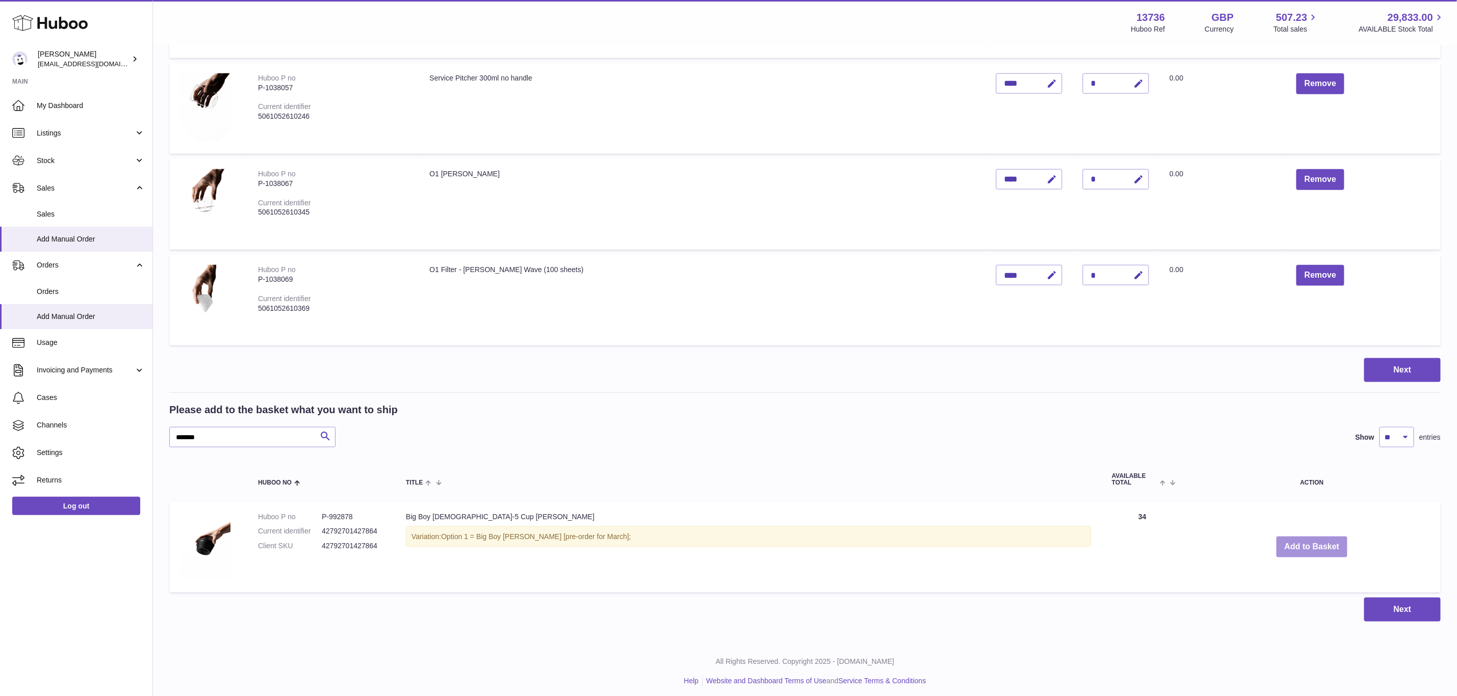
click at [1298, 543] on button "Add to Basket" at bounding box center [1311, 547] width 71 height 21
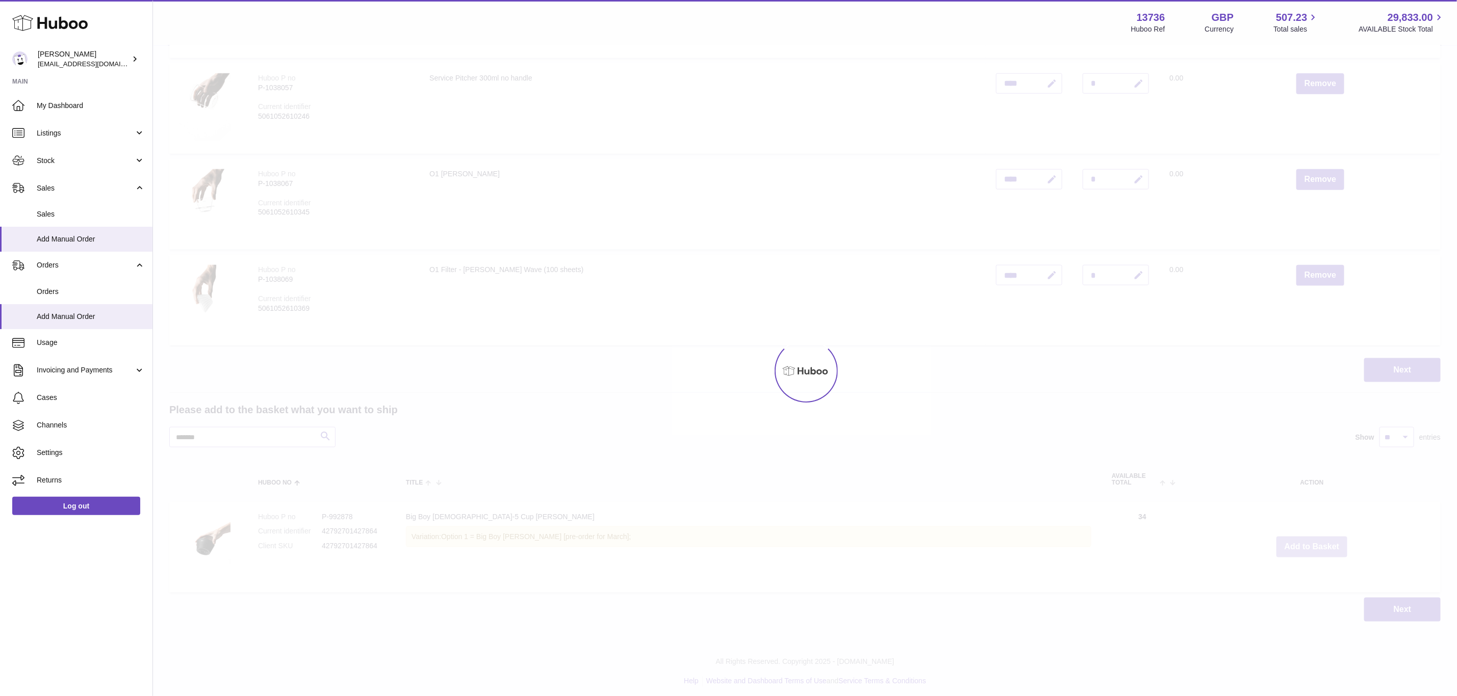
type input "*"
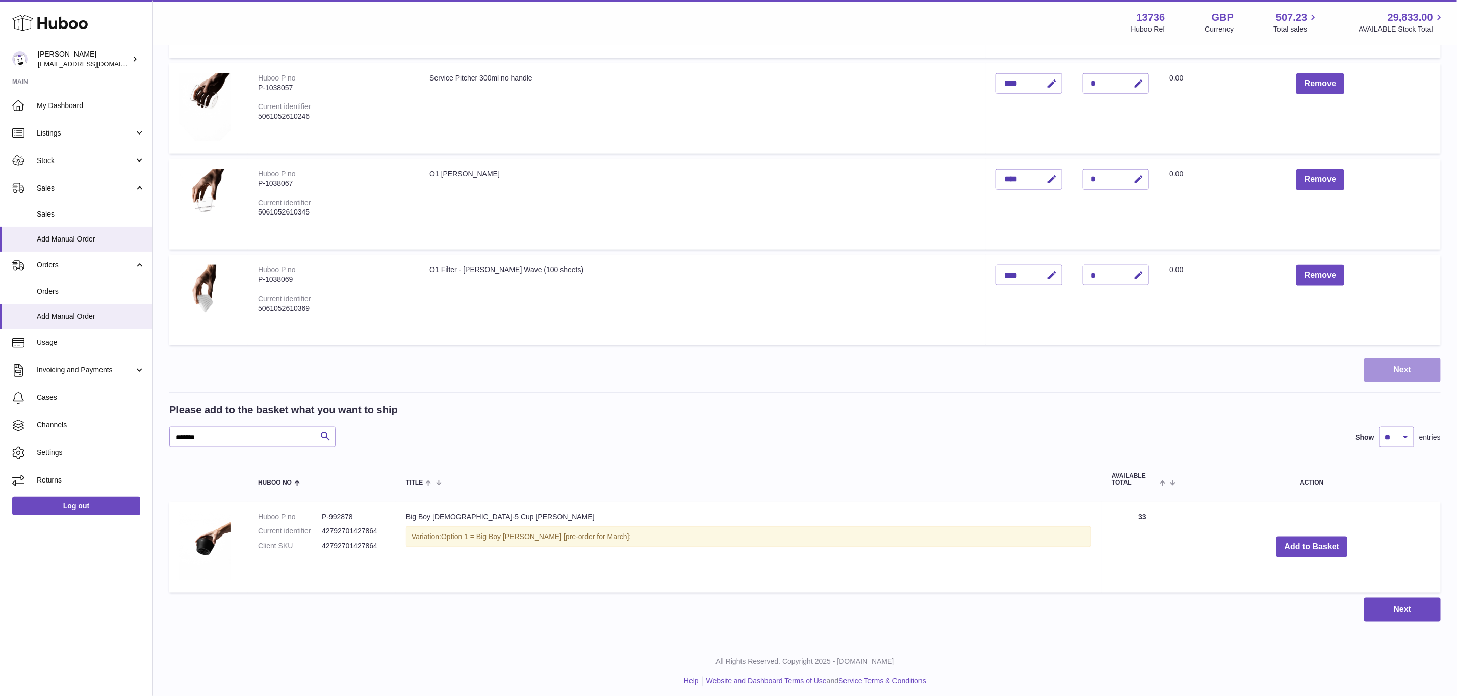
click at [1389, 366] on button "Next" at bounding box center [1402, 370] width 76 height 24
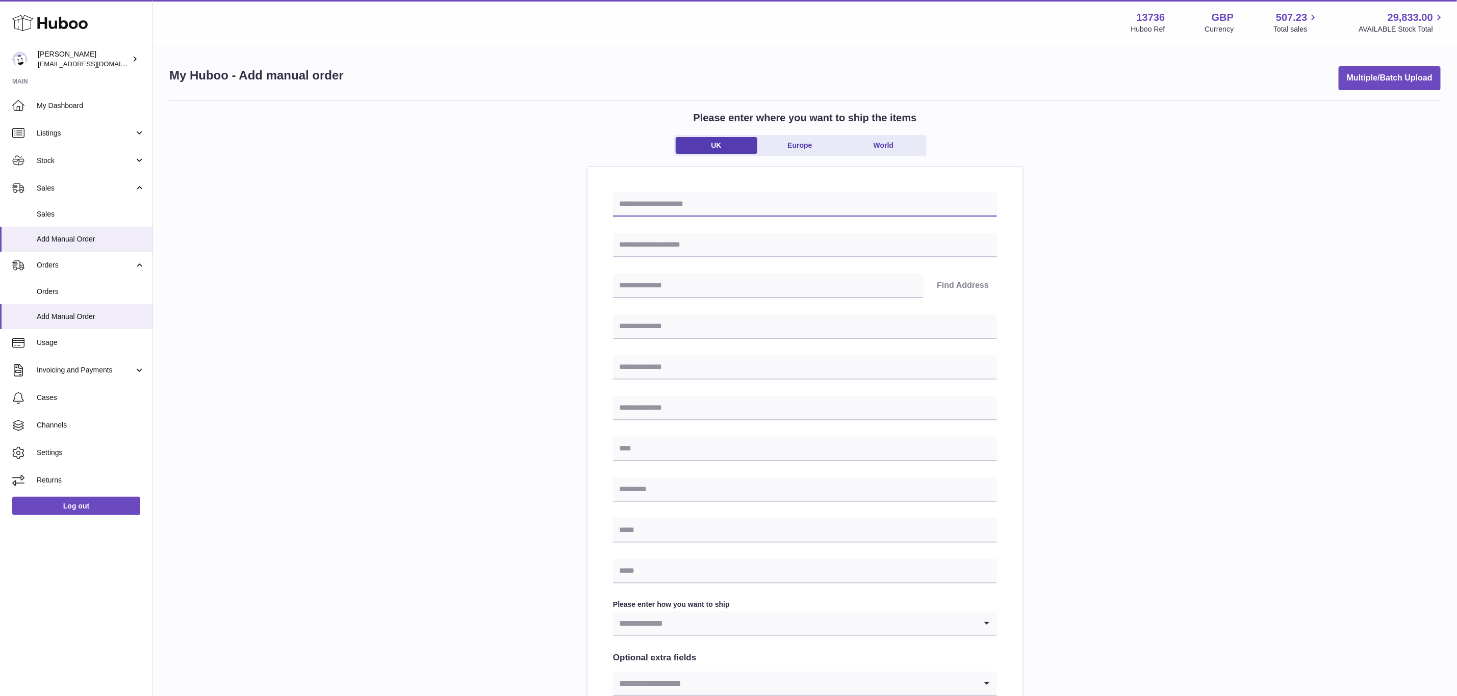
click at [662, 196] on input "text" at bounding box center [805, 204] width 384 height 24
paste input "**********"
type input "**********"
click at [652, 239] on input "text" at bounding box center [805, 245] width 384 height 24
paste input "**********"
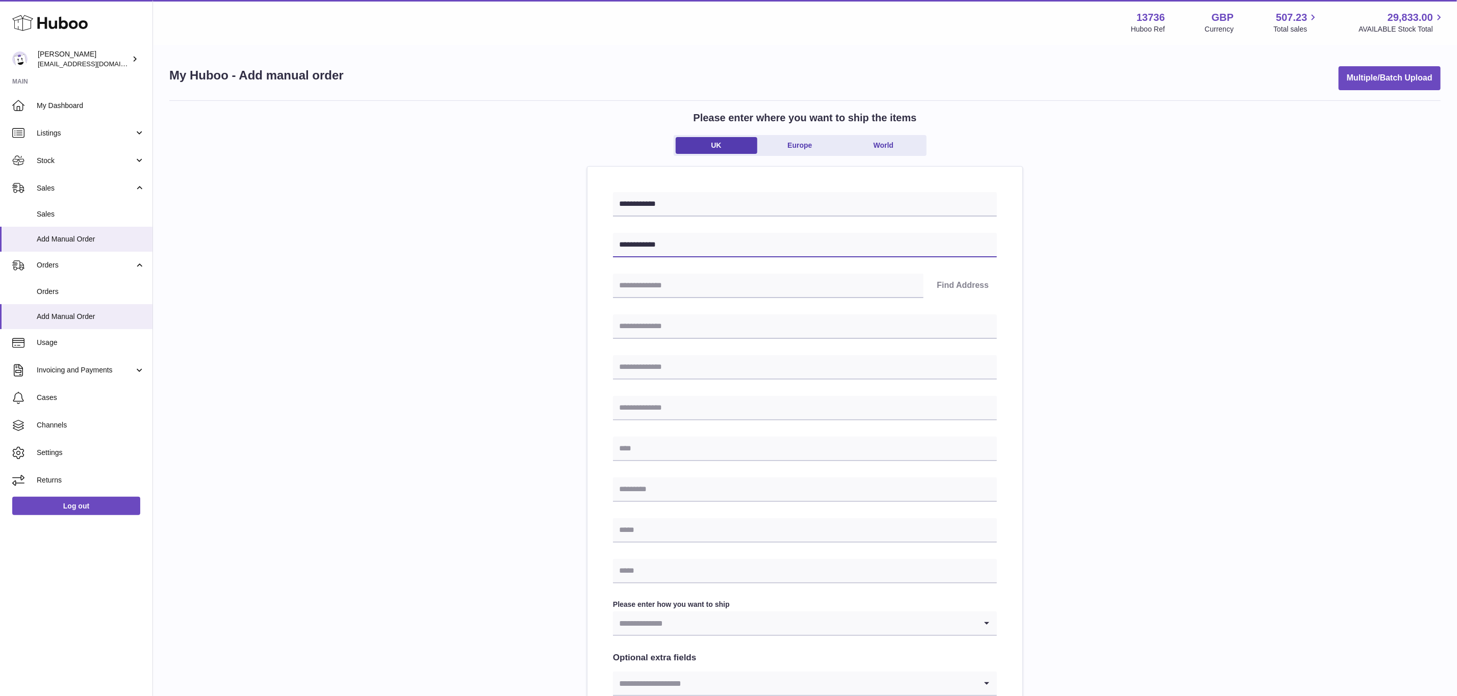
type input "**********"
drag, startPoint x: 651, startPoint y: 320, endPoint x: 652, endPoint y: 333, distance: 13.8
click at [651, 320] on input "text" at bounding box center [805, 327] width 384 height 24
paste input "**********"
type input "**********"
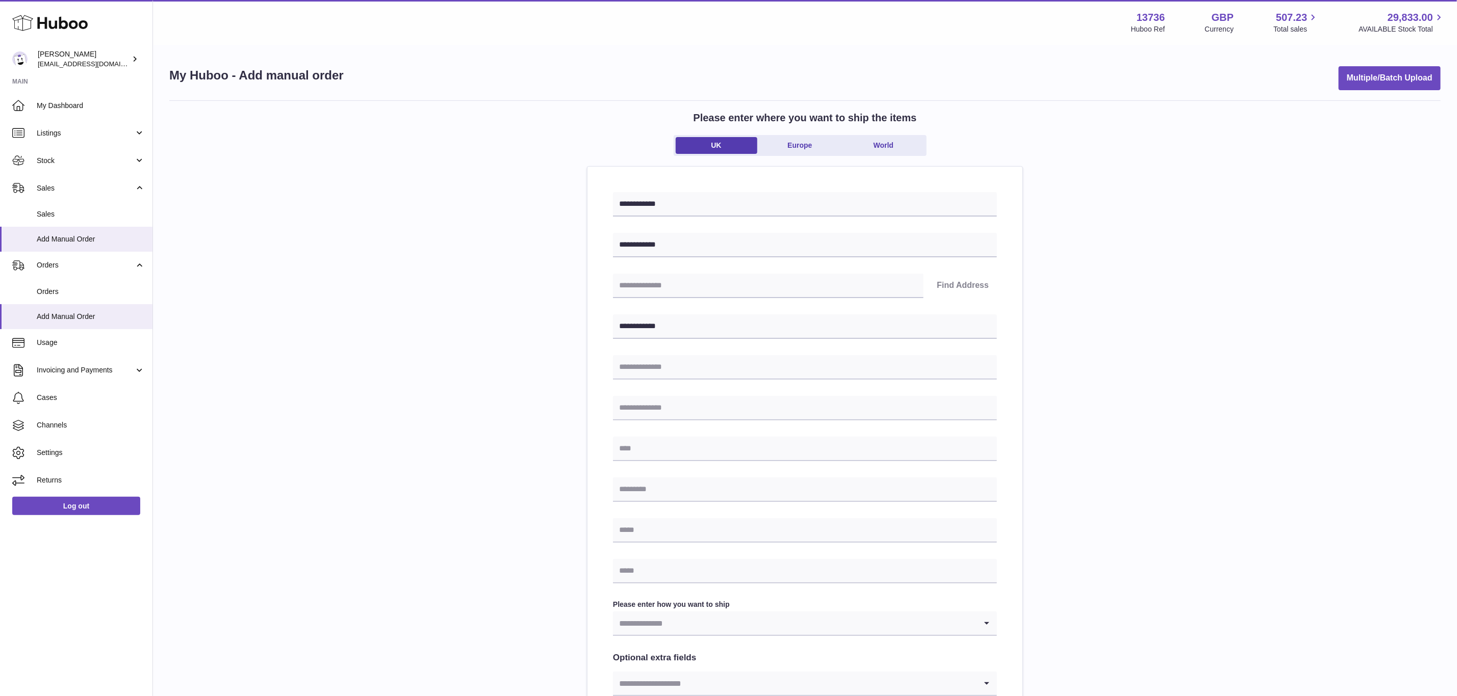
drag, startPoint x: 642, startPoint y: 436, endPoint x: 643, endPoint y: 444, distance: 7.7
click at [643, 436] on div "**********" at bounding box center [805, 470] width 384 height 556
click at [643, 444] on input "text" at bounding box center [805, 449] width 384 height 24
paste input "**********"
type input "**********"
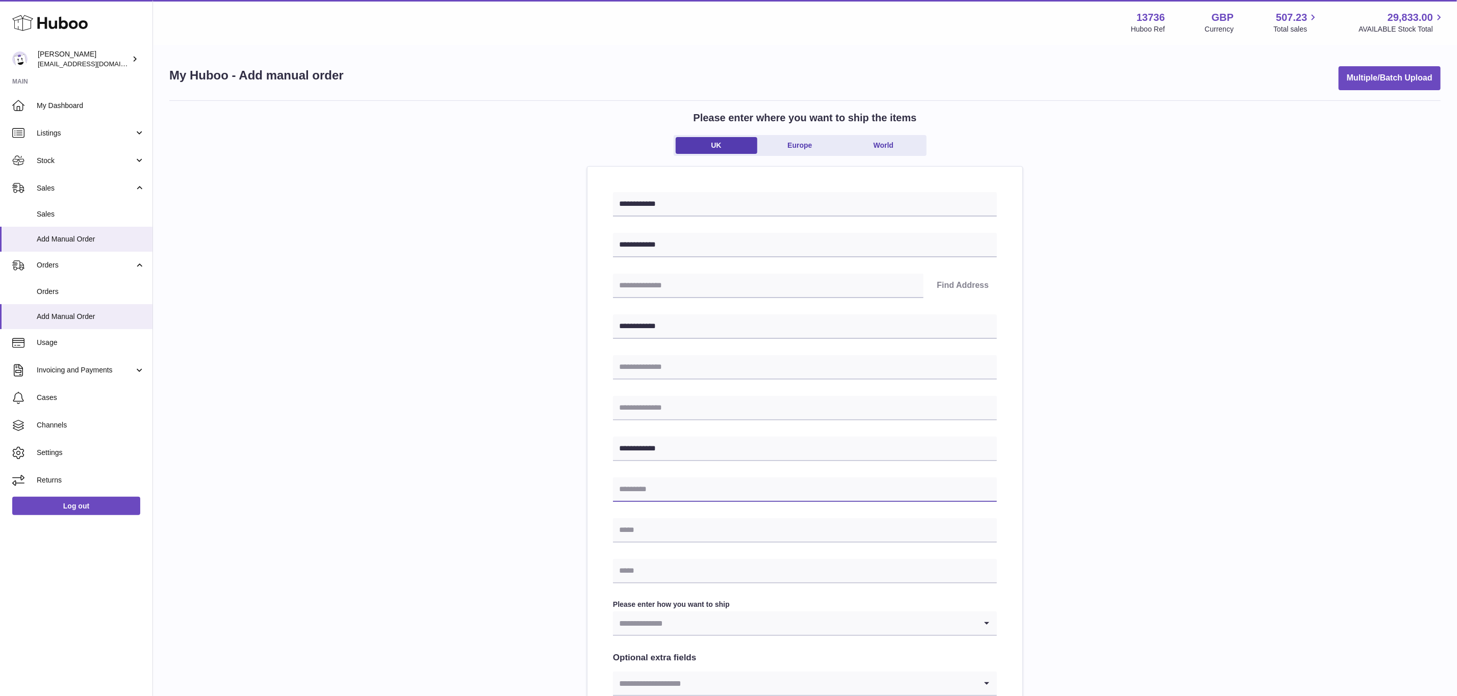
click at [642, 485] on input "text" at bounding box center [805, 490] width 384 height 24
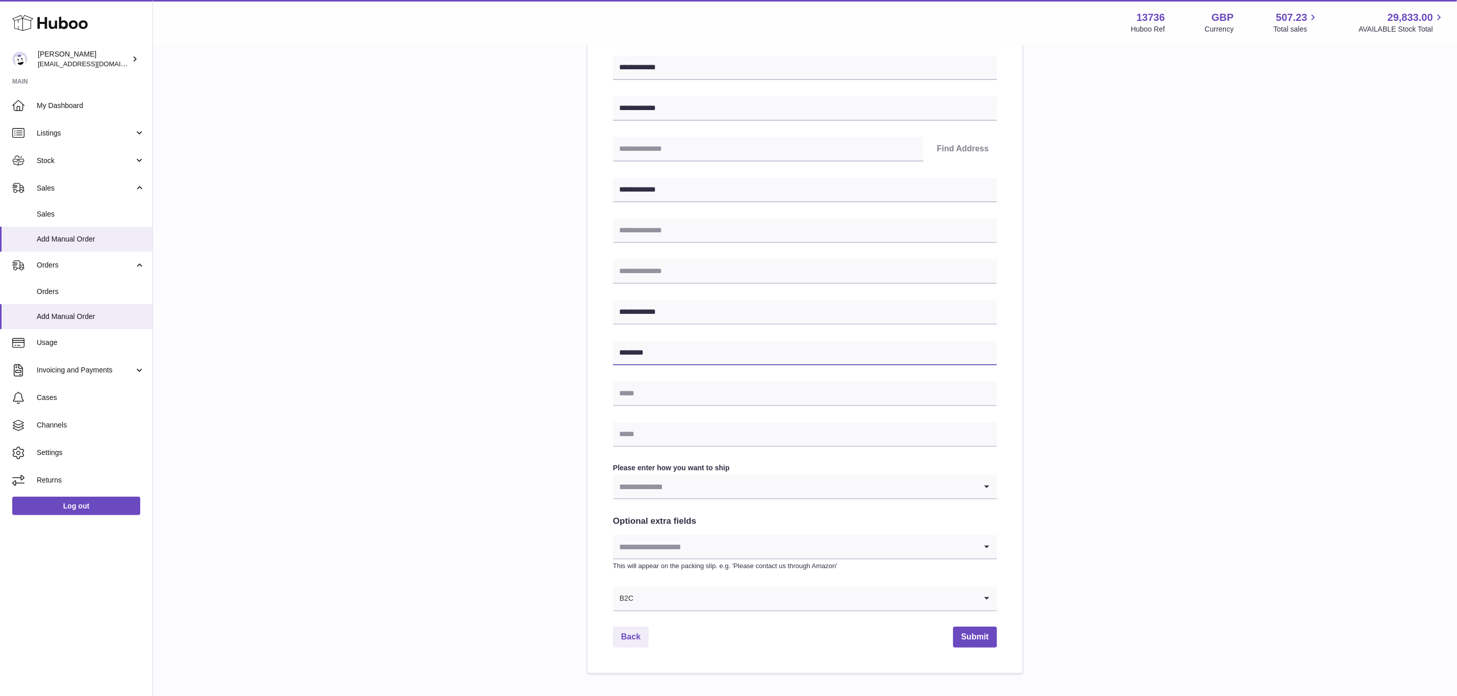
scroll to position [153, 0]
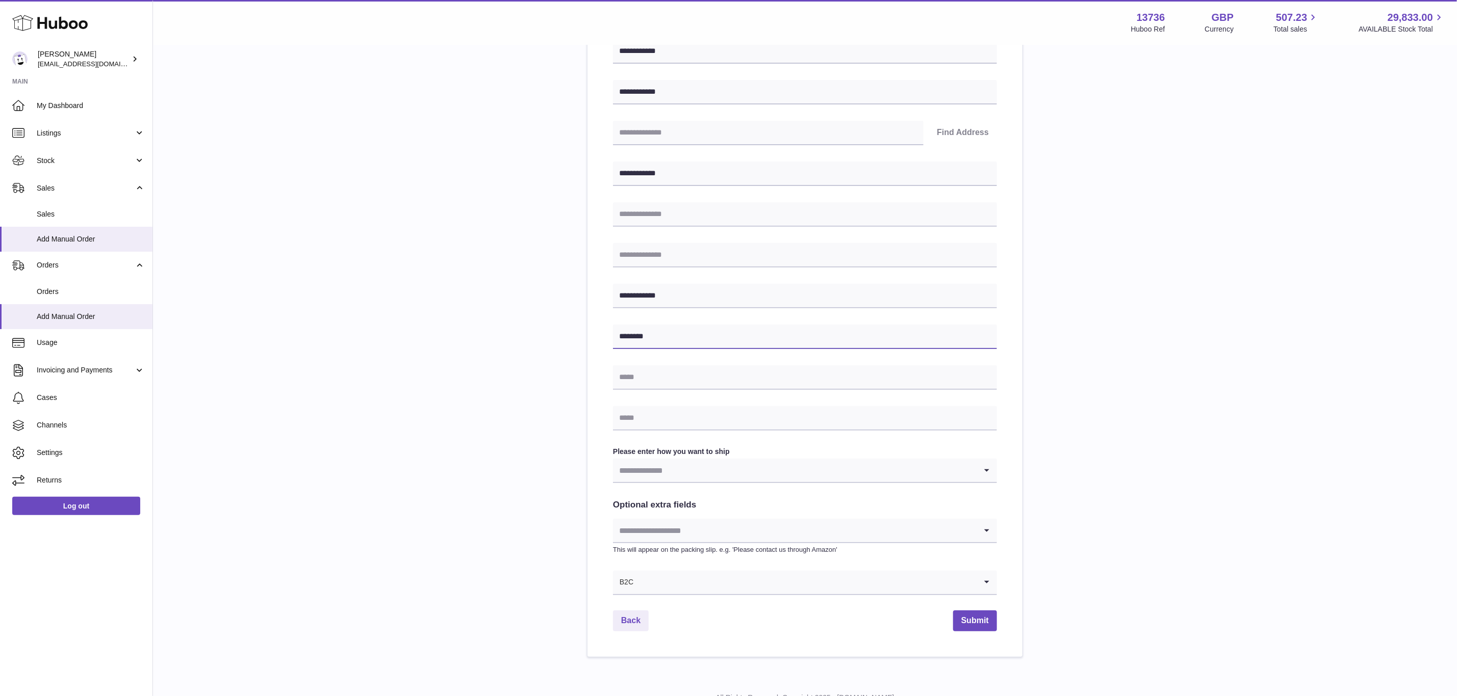
type input "********"
click at [636, 588] on input "Search for option" at bounding box center [805, 582] width 343 height 23
click at [641, 629] on li "B2B" at bounding box center [804, 630] width 383 height 20
click at [646, 456] on label "Please enter how you want to ship" at bounding box center [805, 452] width 384 height 10
click at [648, 467] on input "Search for option" at bounding box center [795, 470] width 364 height 23
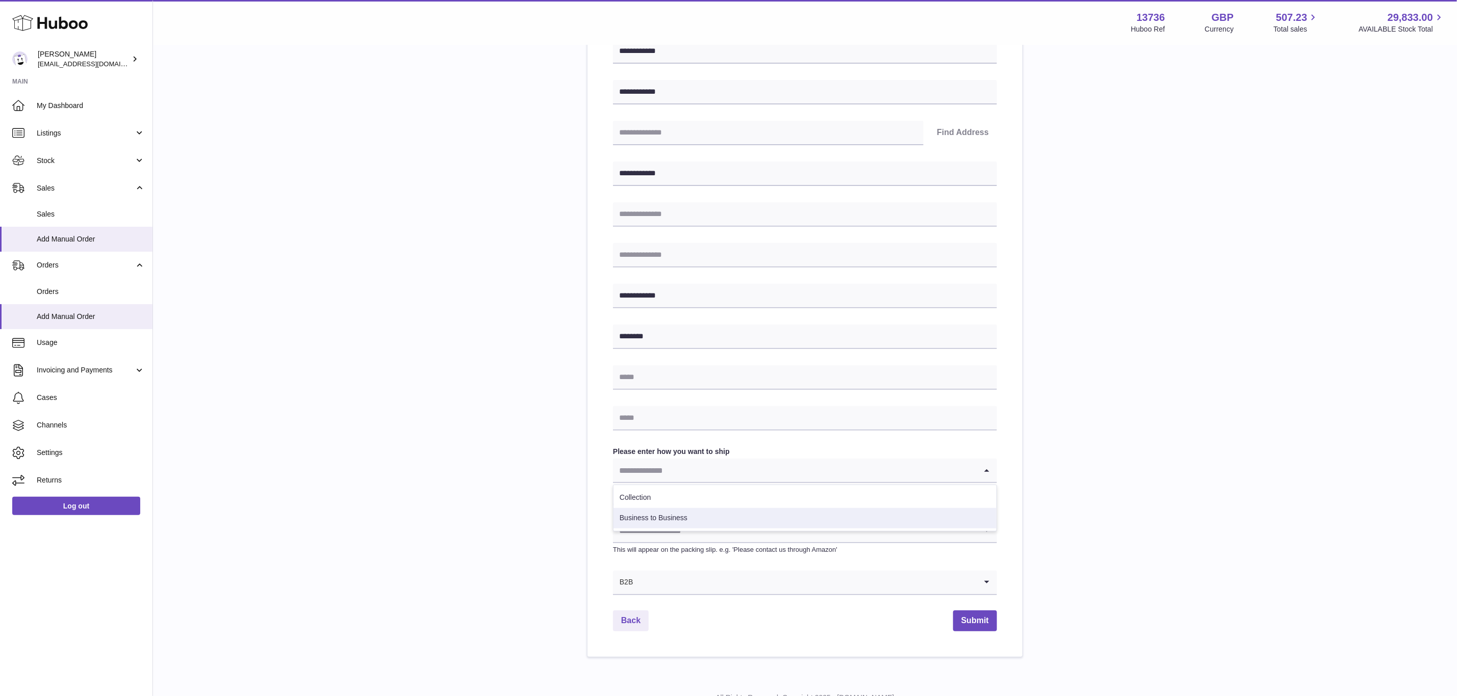
click at [661, 509] on li "Business to Business" at bounding box center [804, 518] width 383 height 20
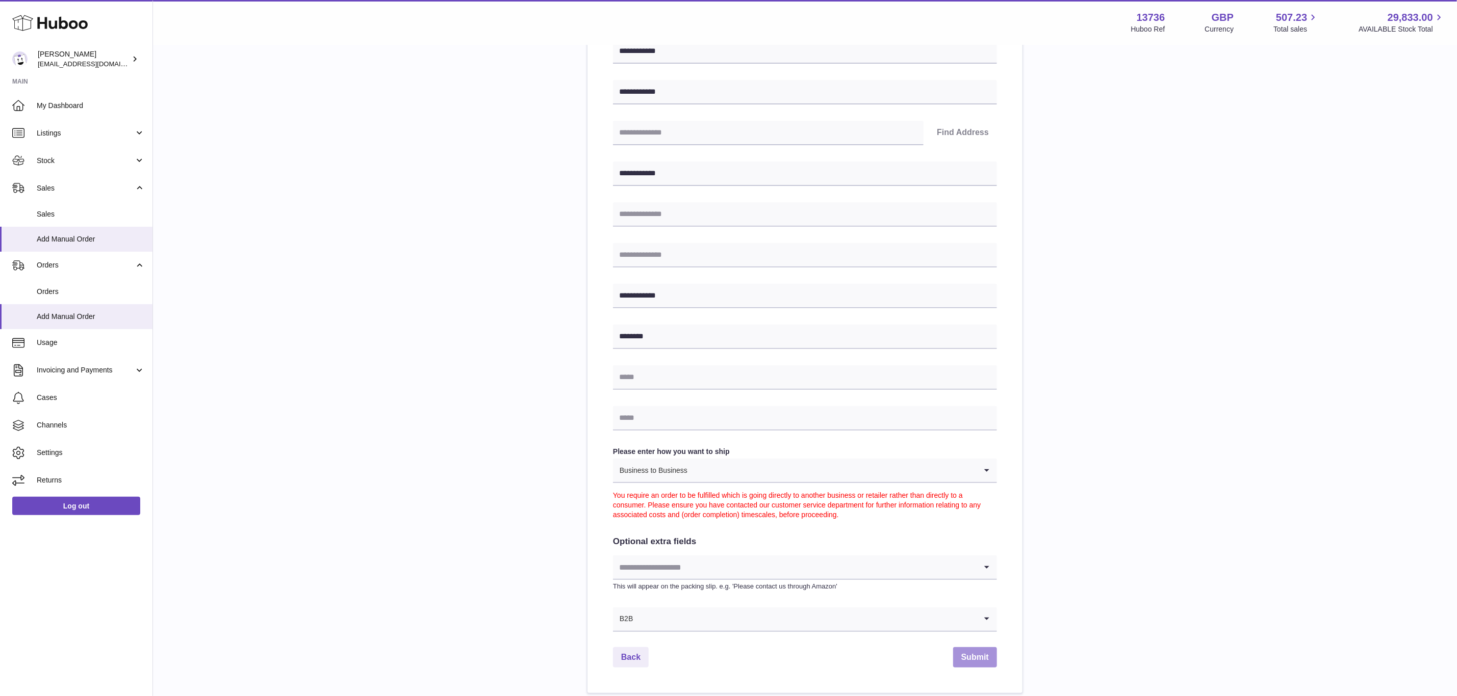
click at [961, 651] on button "Submit" at bounding box center [975, 658] width 44 height 21
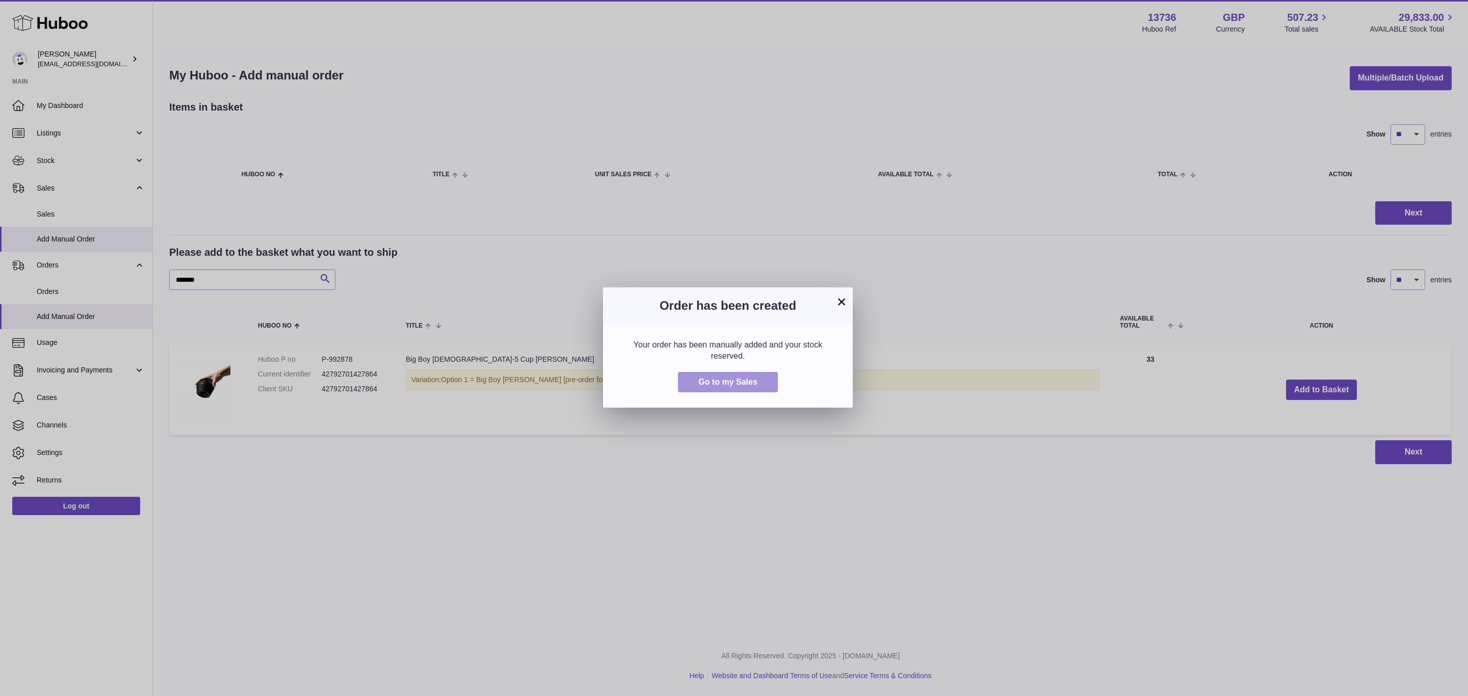
click at [725, 384] on span "Go to my Sales" at bounding box center [727, 382] width 59 height 9
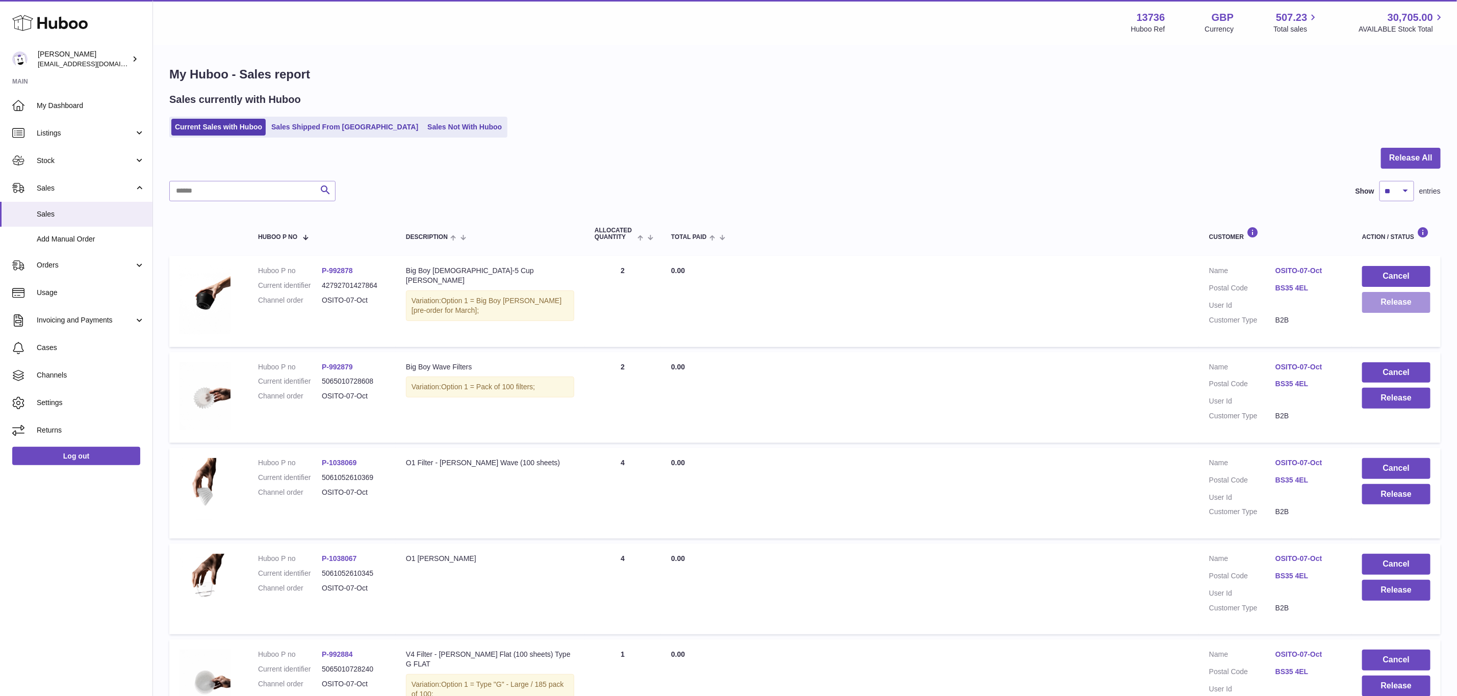
click at [1384, 306] on button "Release" at bounding box center [1396, 302] width 68 height 21
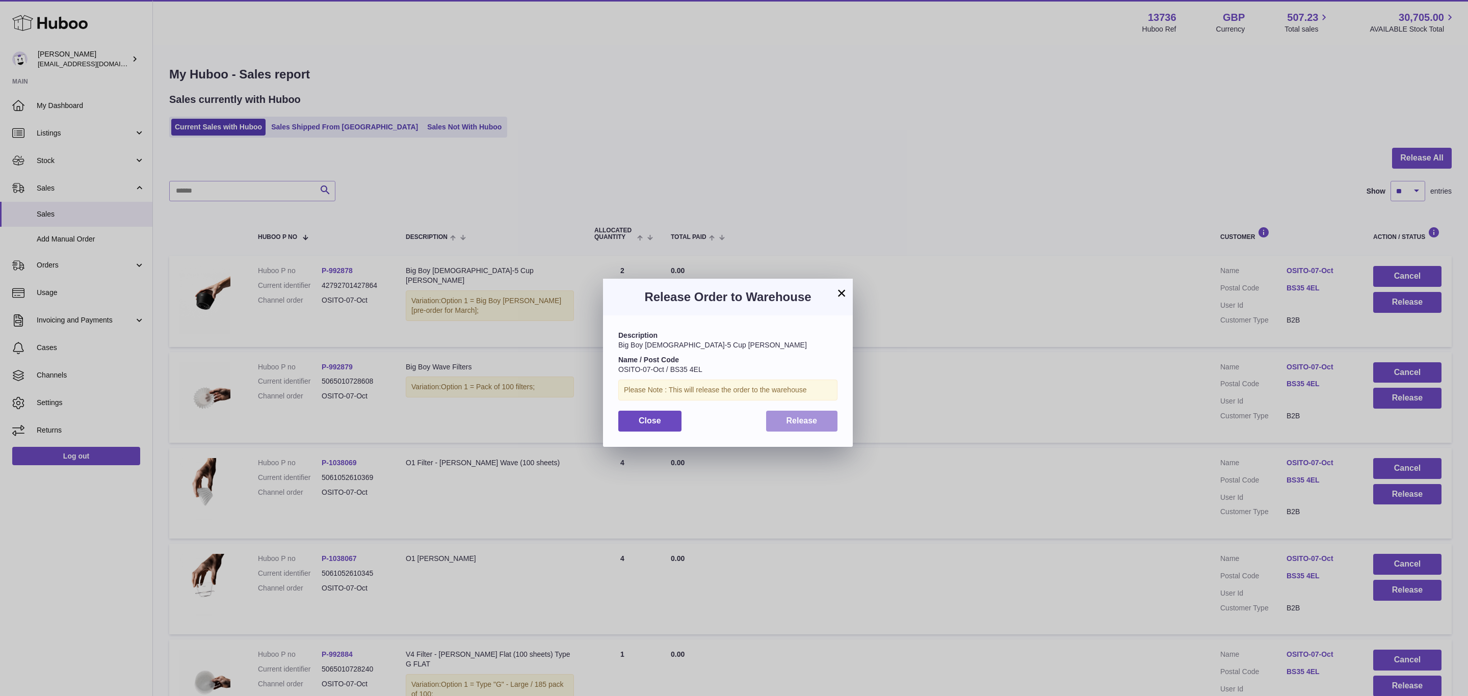
click at [799, 422] on span "Release" at bounding box center [802, 421] width 31 height 9
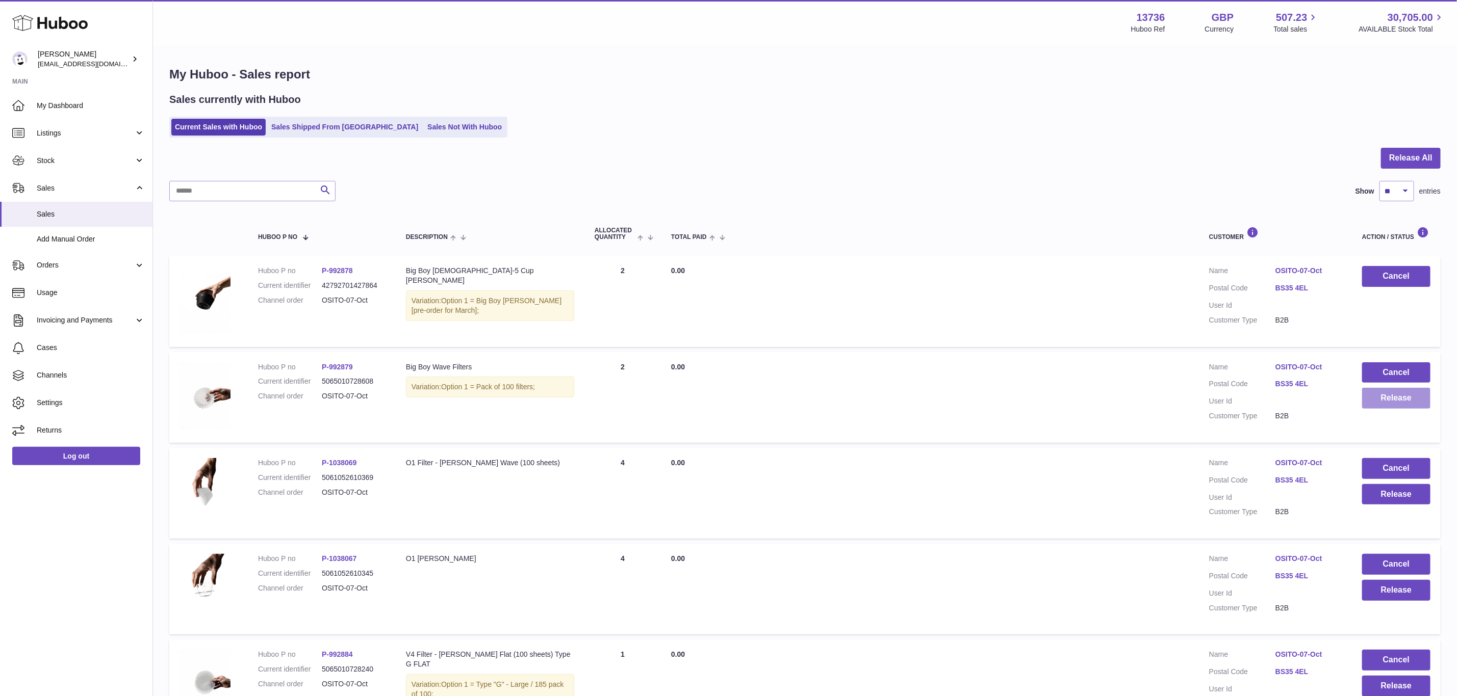
click at [1395, 402] on button "Release" at bounding box center [1396, 398] width 68 height 21
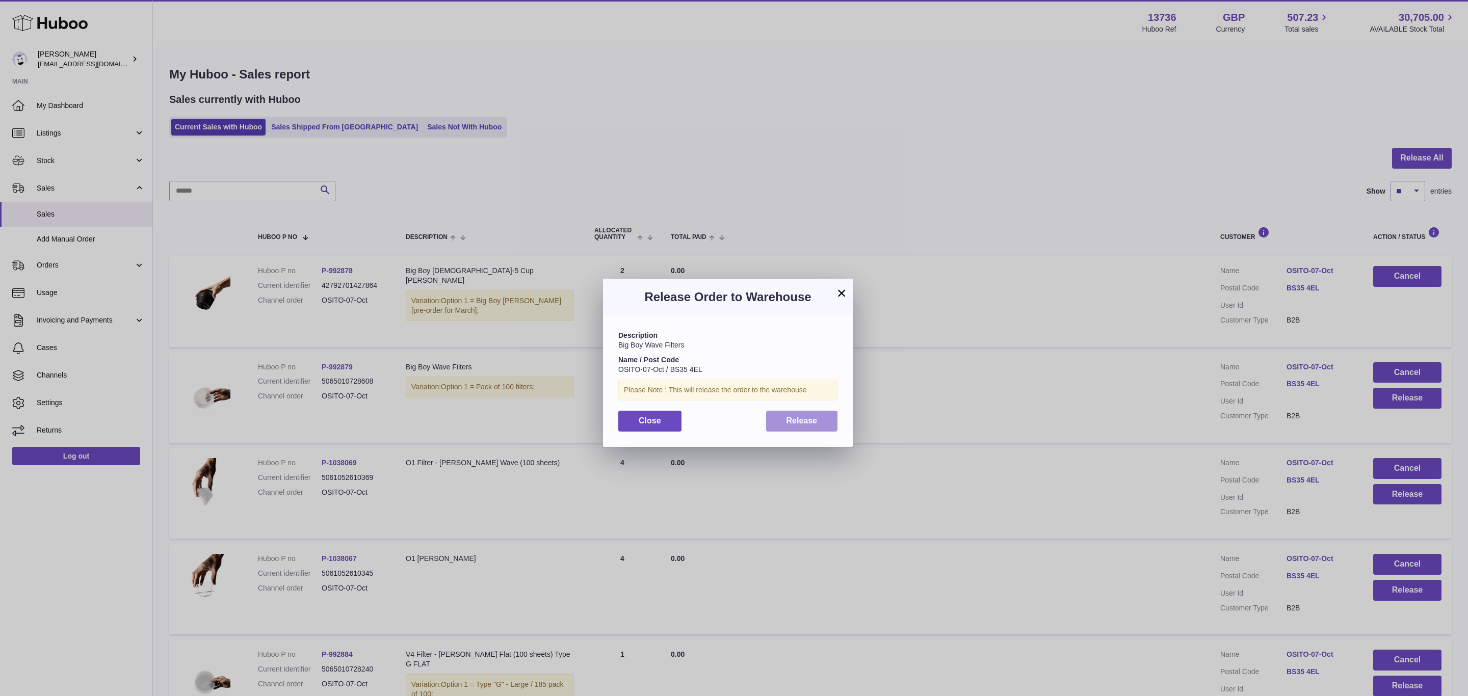
drag, startPoint x: 806, startPoint y: 413, endPoint x: 838, endPoint y: 417, distance: 32.3
click at [805, 413] on button "Release" at bounding box center [802, 421] width 72 height 21
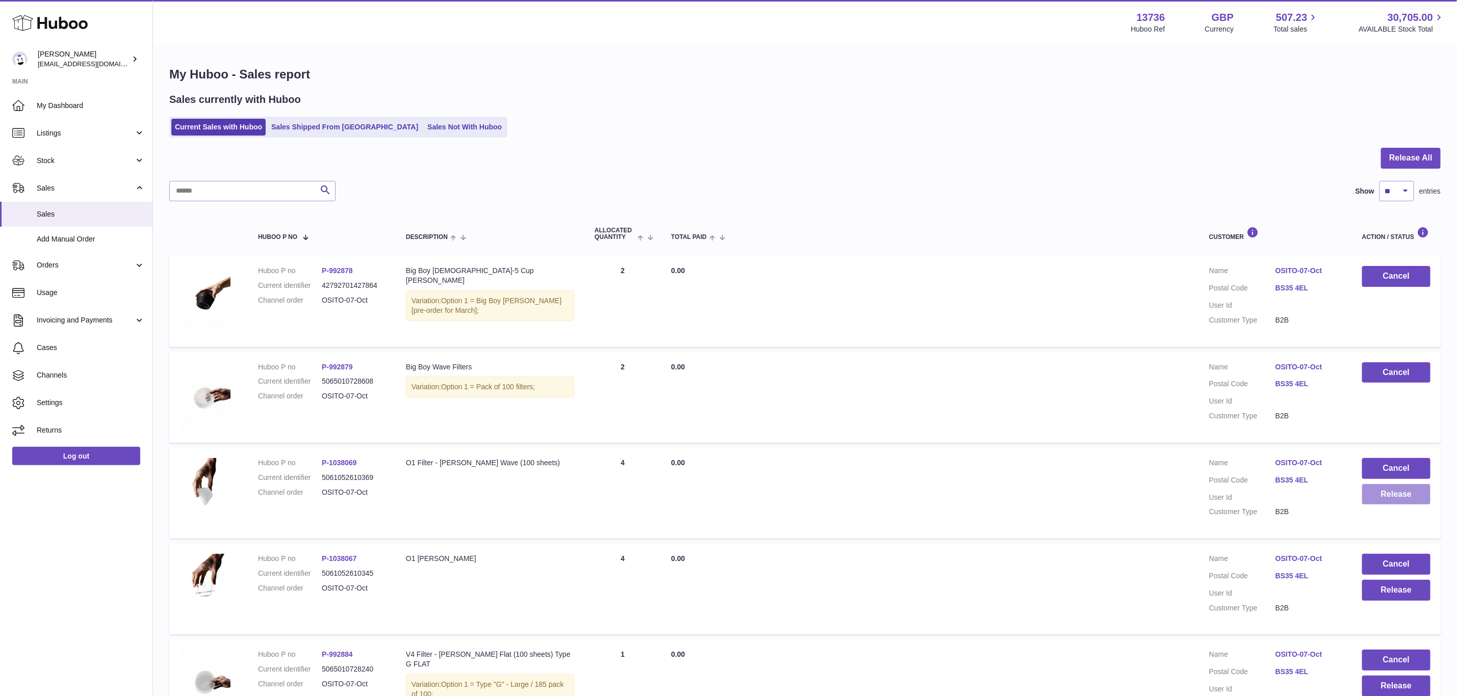
click at [1397, 496] on button "Release" at bounding box center [1396, 494] width 68 height 21
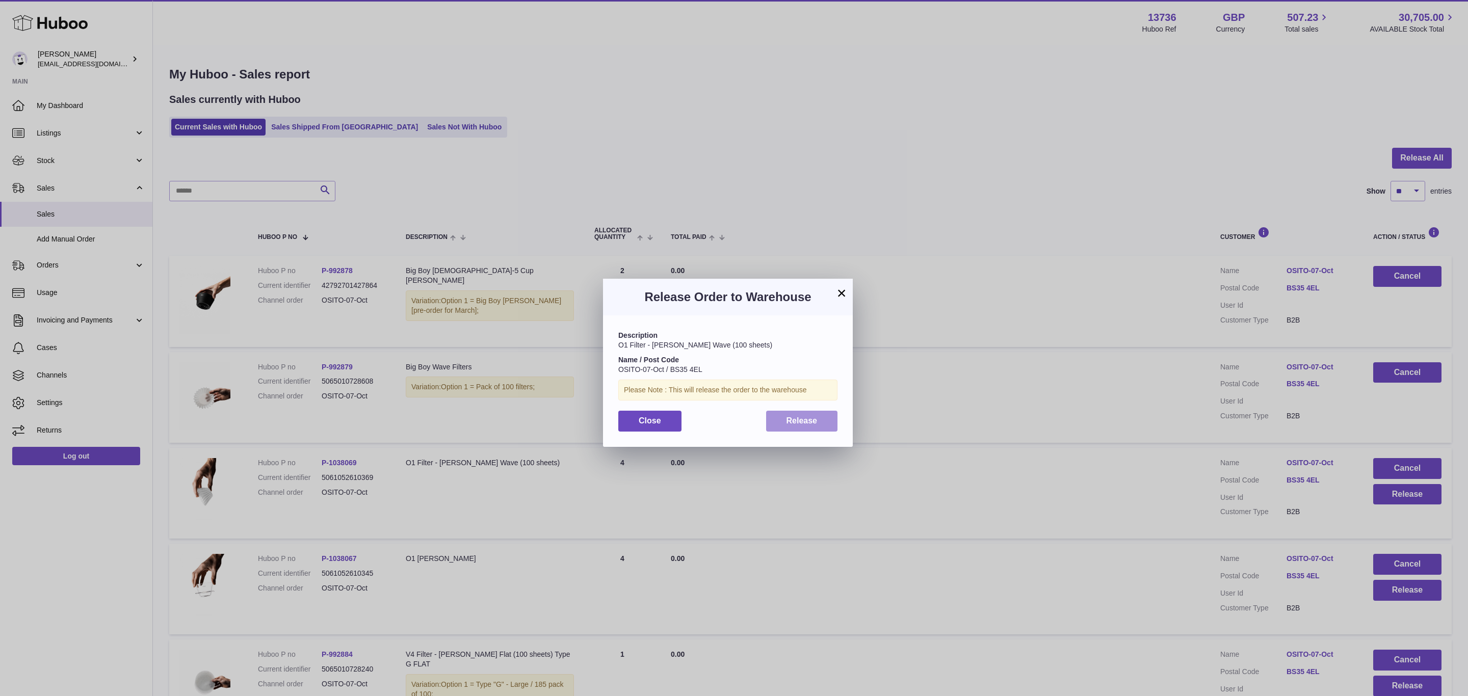
click at [831, 424] on button "Release" at bounding box center [802, 421] width 72 height 21
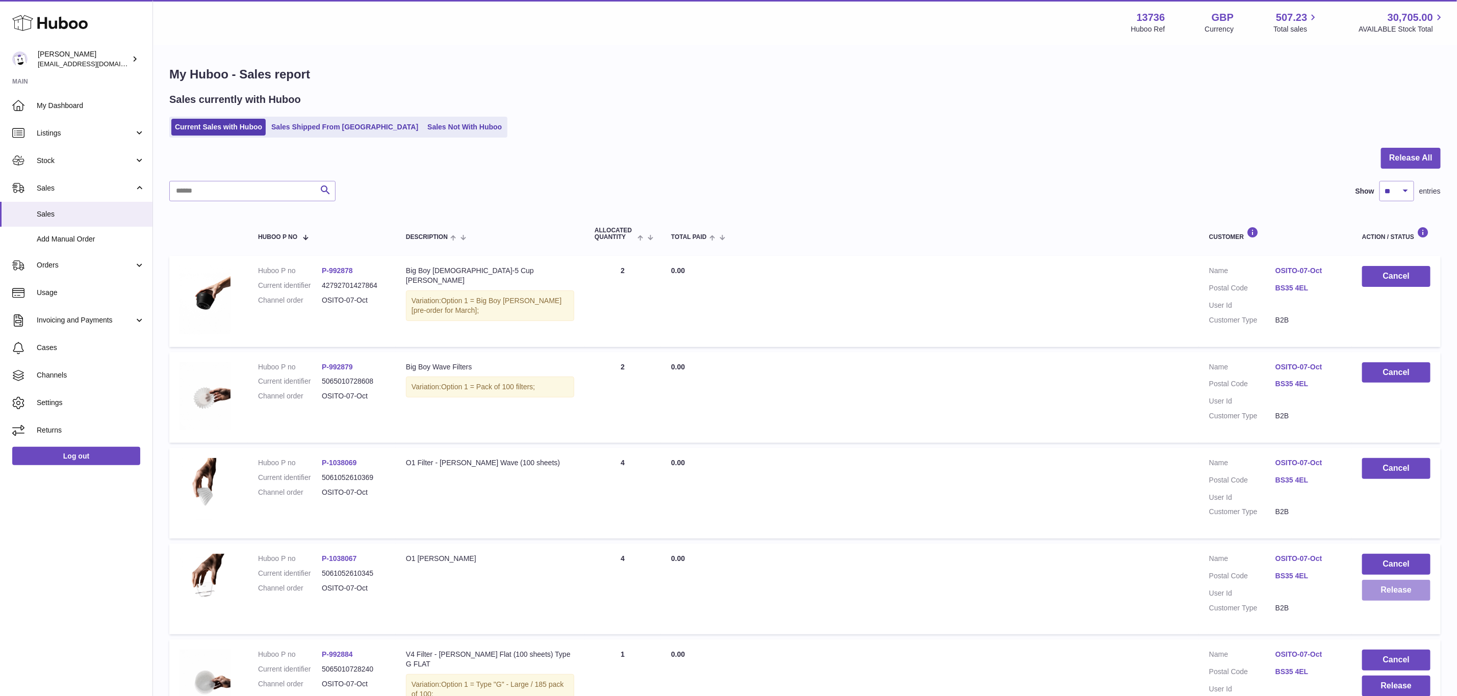
click at [1386, 586] on button "Release" at bounding box center [1396, 590] width 68 height 21
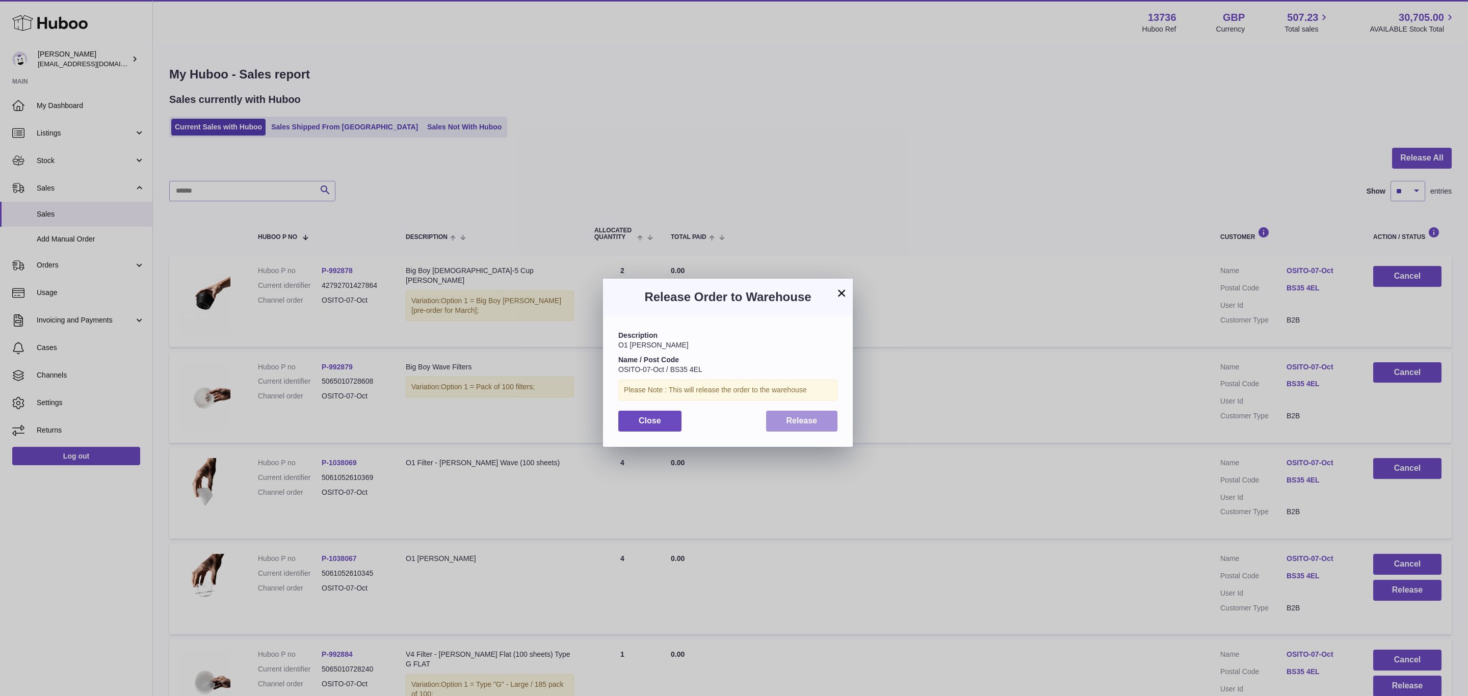
click at [802, 424] on span "Release" at bounding box center [802, 421] width 31 height 9
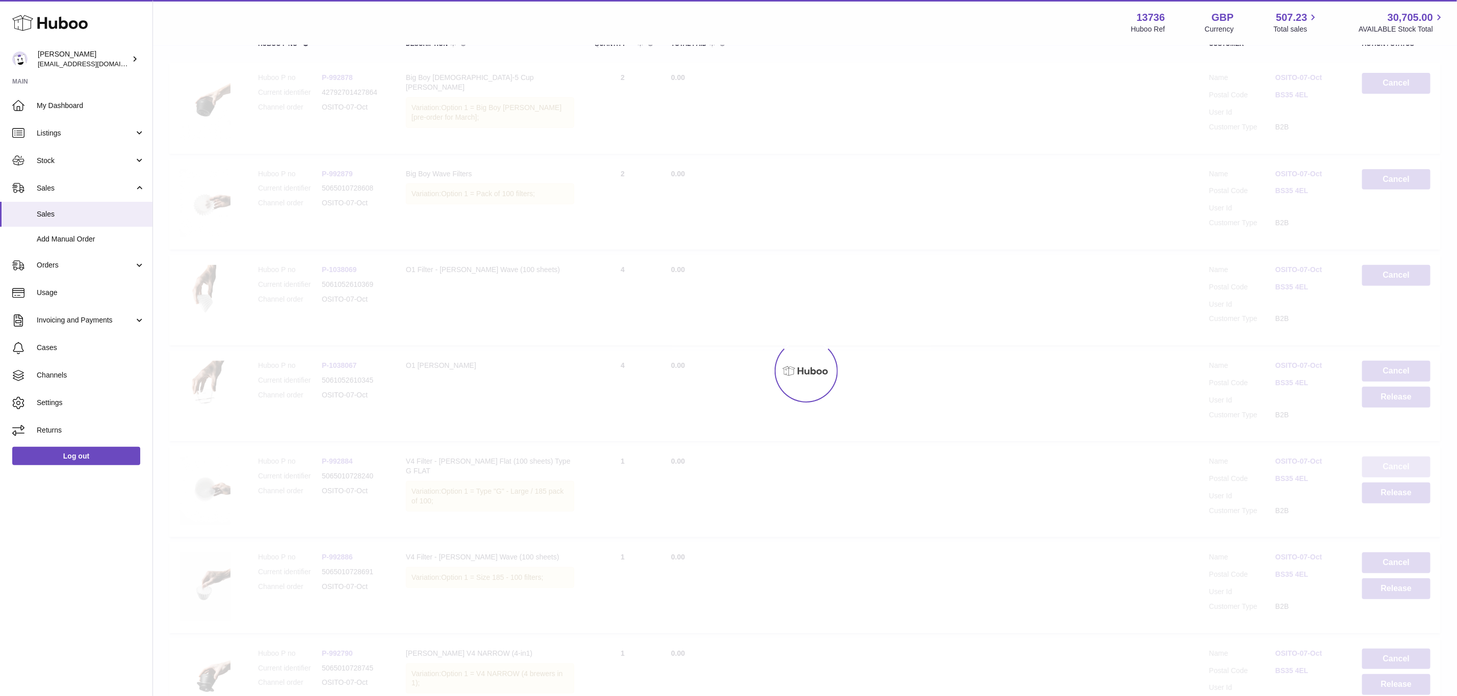
scroll to position [229, 0]
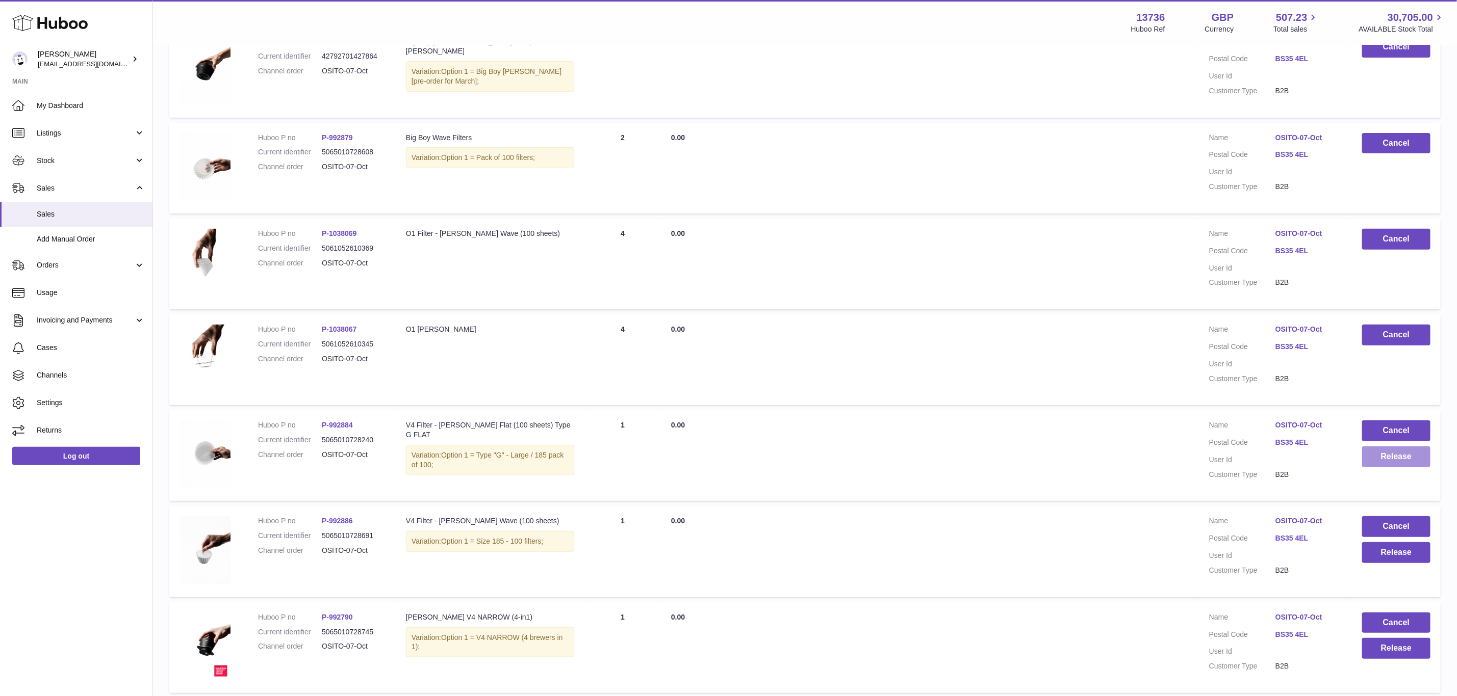
click at [1387, 449] on button "Release" at bounding box center [1396, 457] width 68 height 21
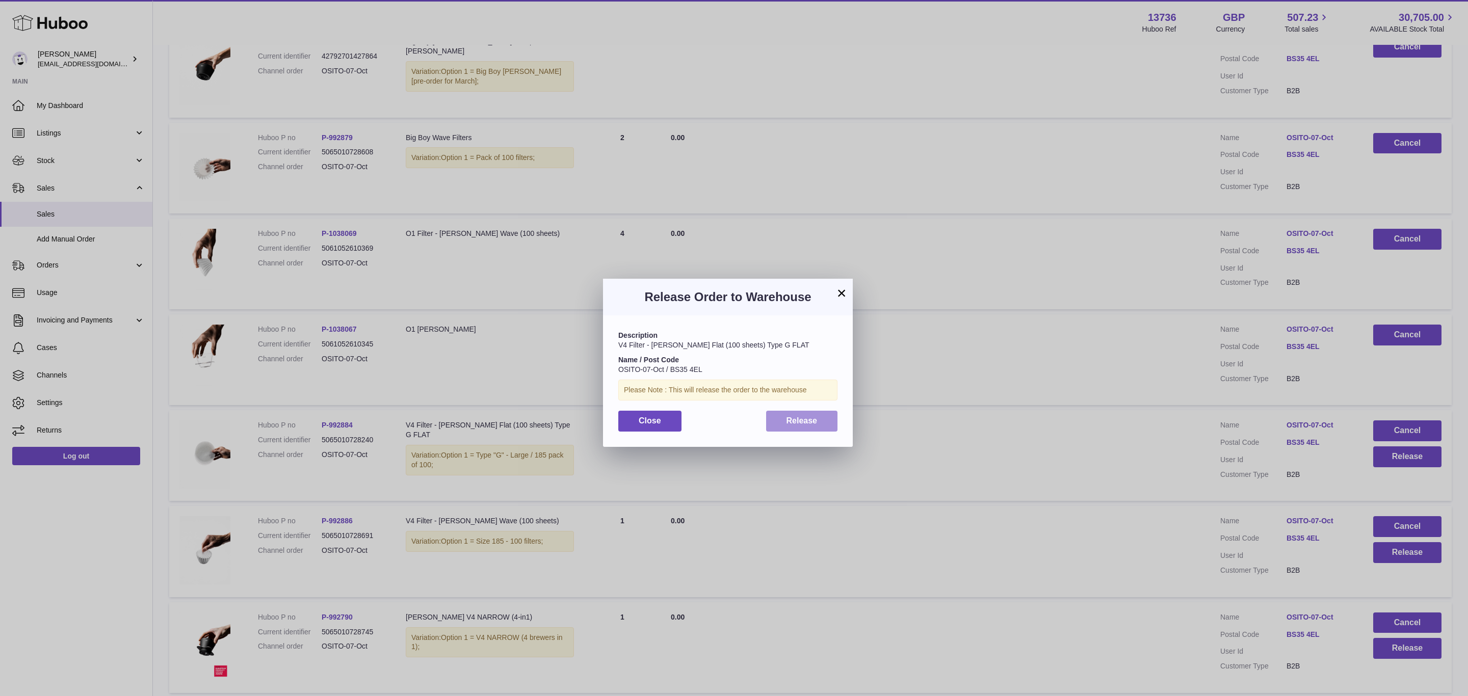
click at [794, 420] on span "Release" at bounding box center [802, 421] width 31 height 9
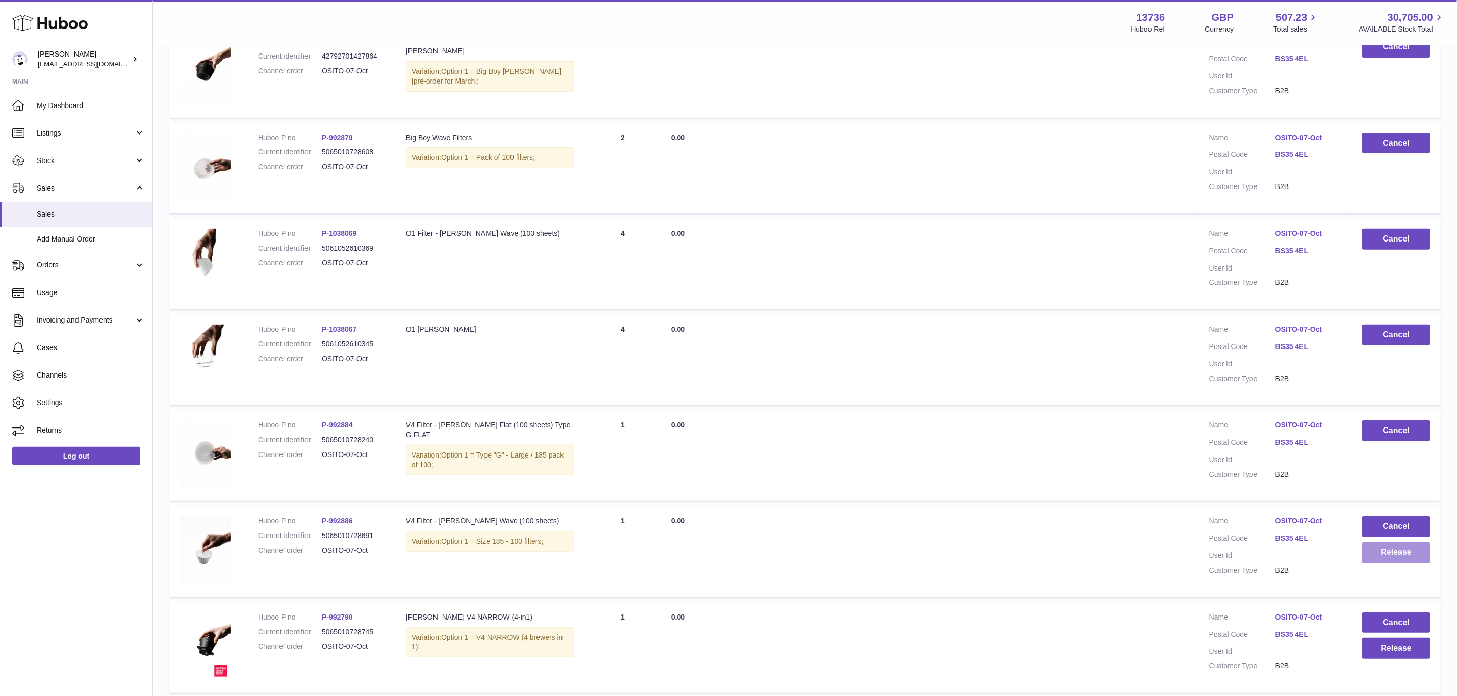
click at [1404, 545] on button "Release" at bounding box center [1396, 552] width 68 height 21
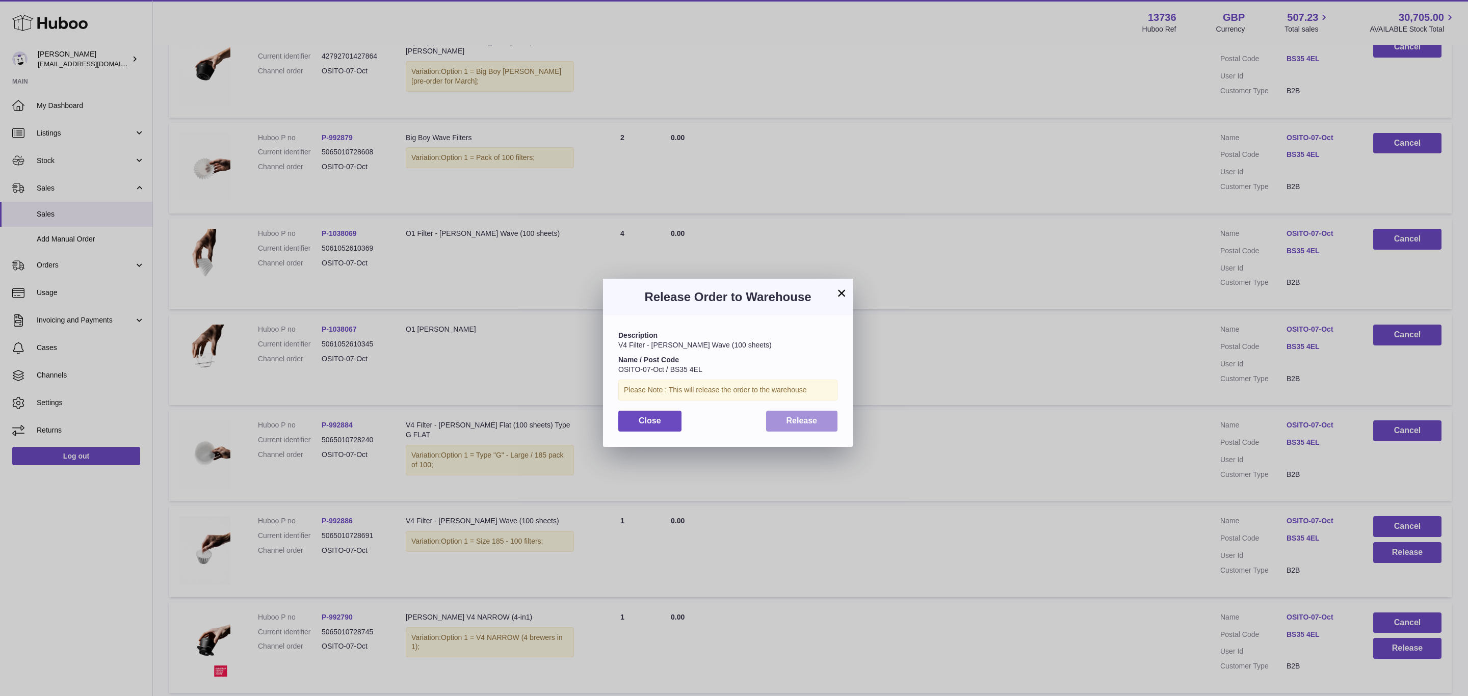
click at [794, 418] on span "Release" at bounding box center [802, 421] width 31 height 9
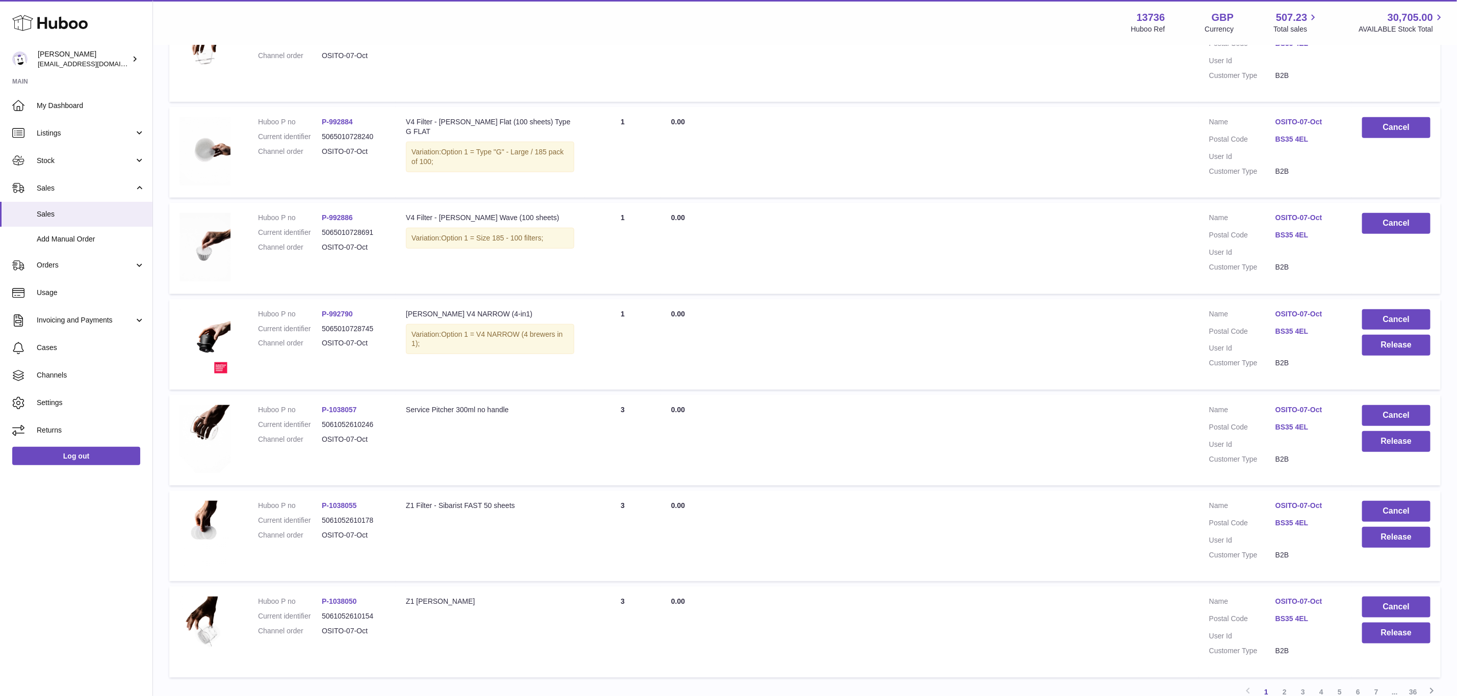
scroll to position [535, 0]
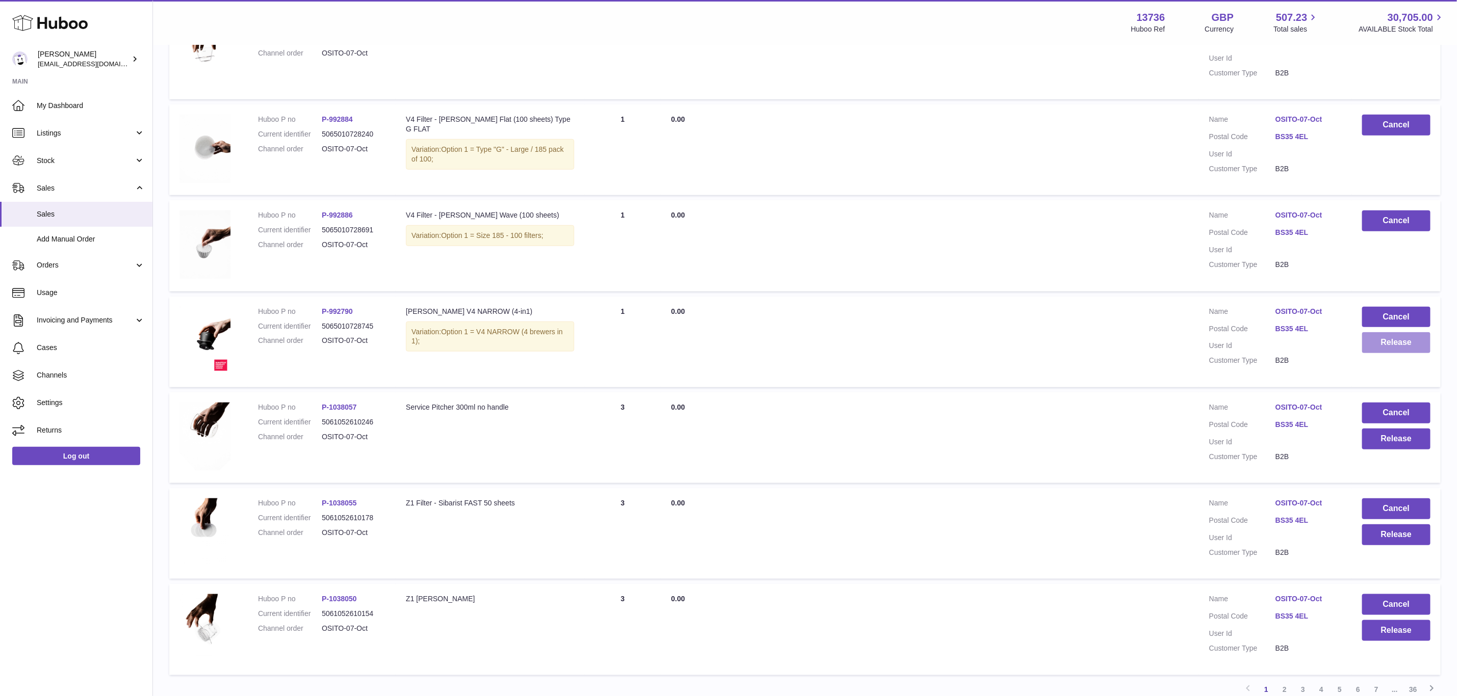
click at [1395, 345] on button "Release" at bounding box center [1396, 342] width 68 height 21
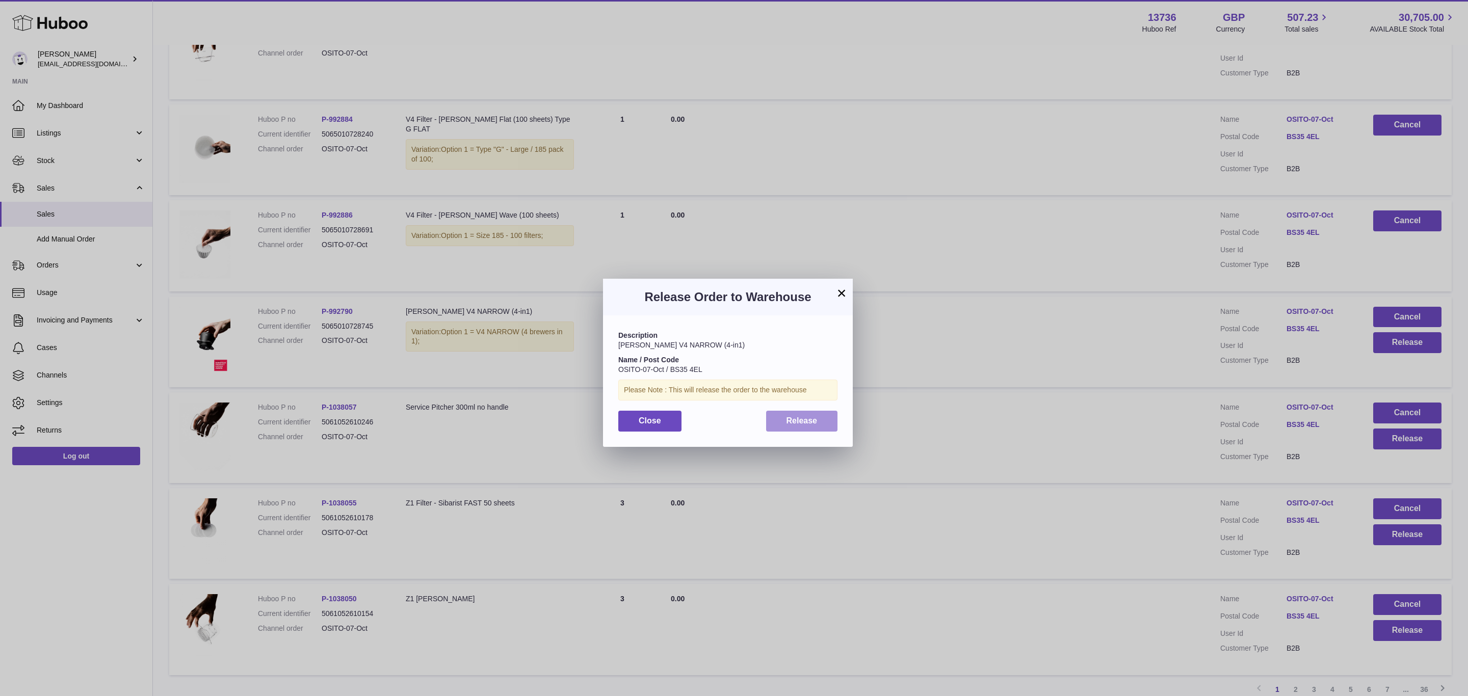
click at [799, 420] on span "Release" at bounding box center [802, 421] width 31 height 9
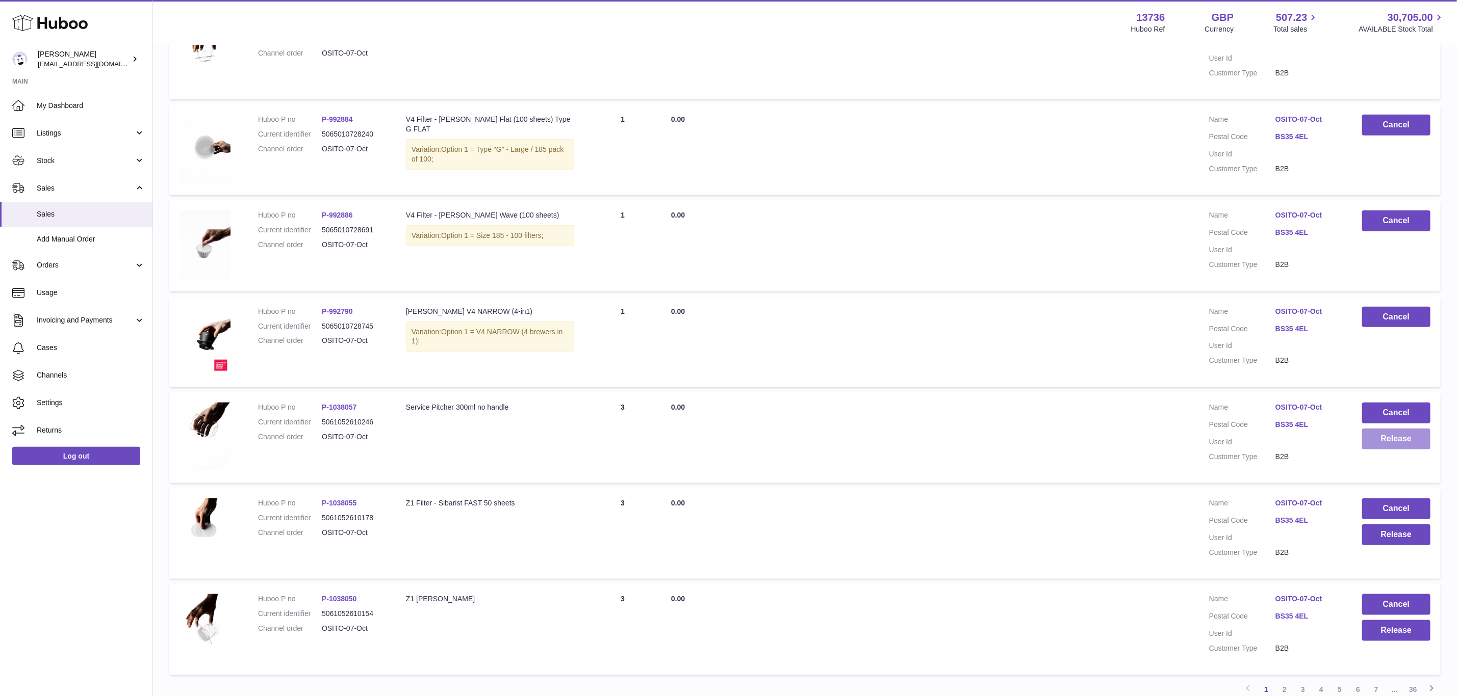
click at [1400, 439] on button "Release" at bounding box center [1396, 439] width 68 height 21
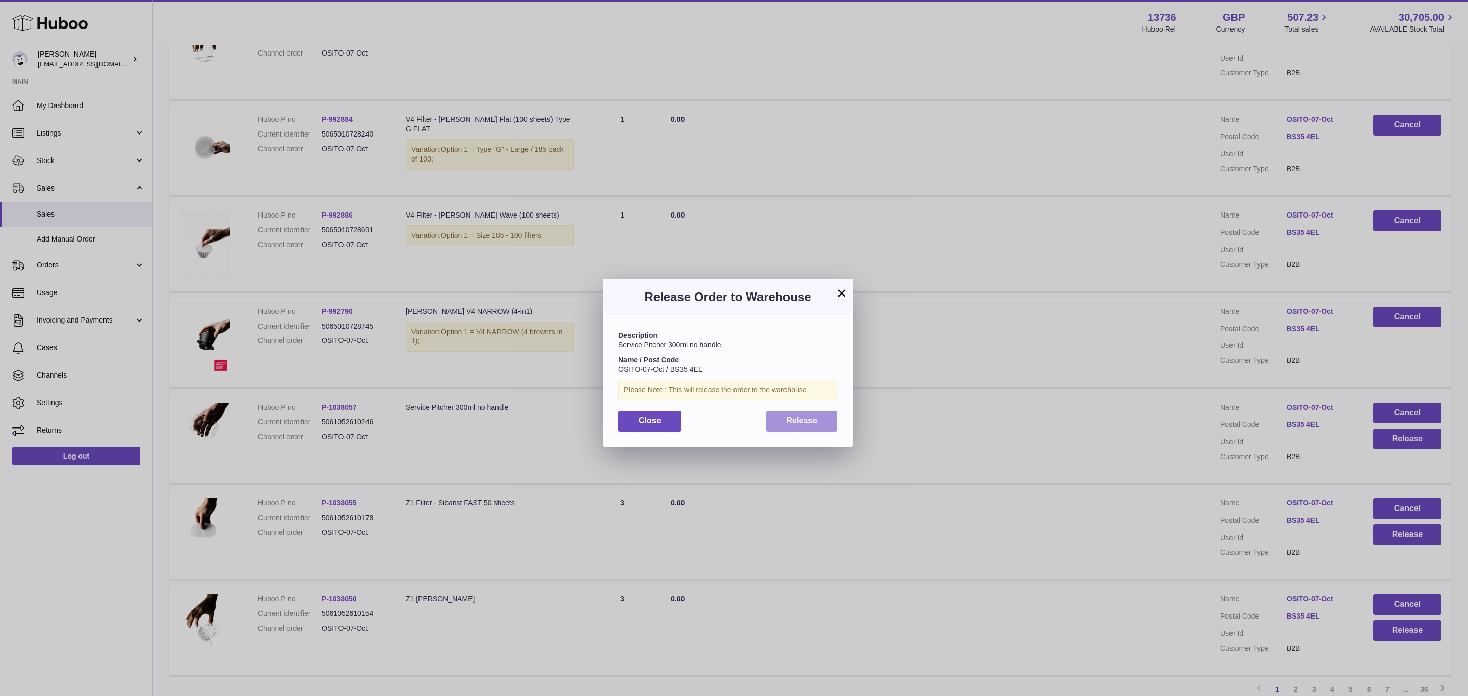
click at [805, 418] on span "Release" at bounding box center [802, 421] width 31 height 9
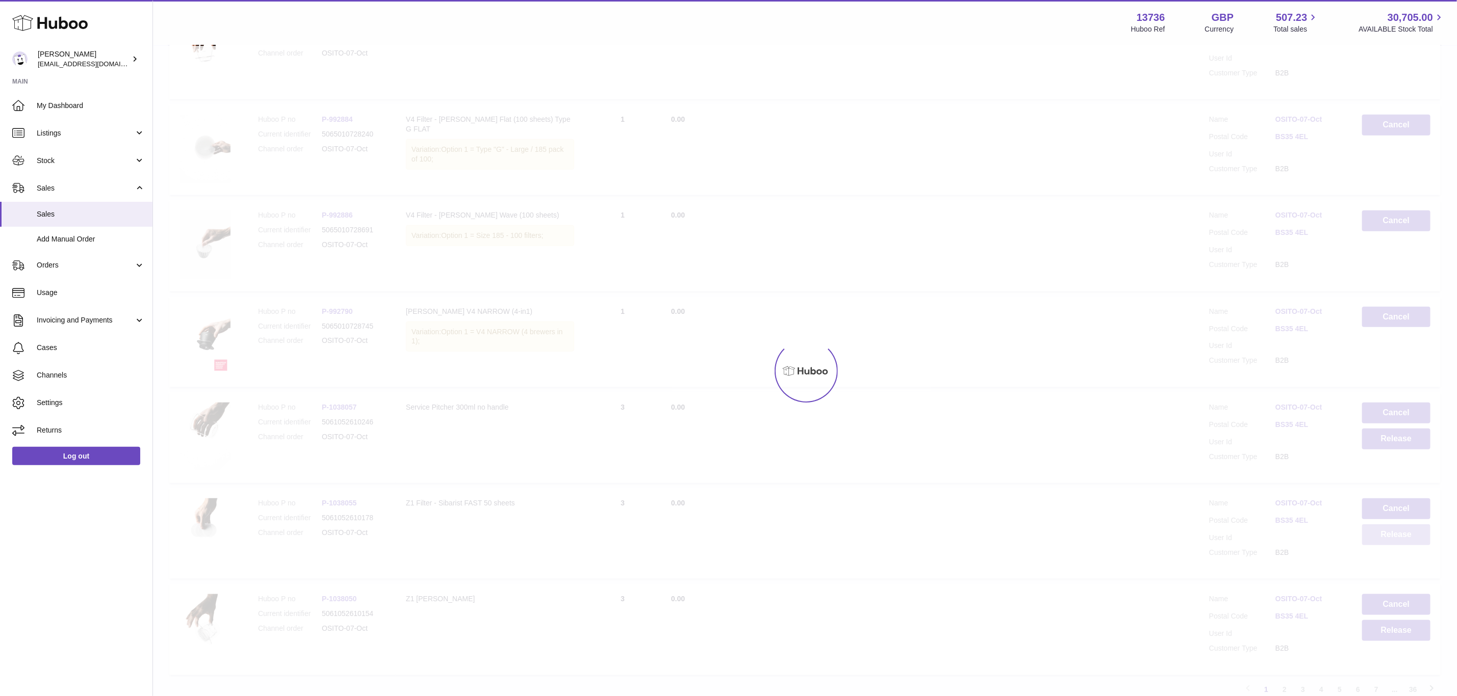
click at [1383, 531] on button "Release" at bounding box center [1396, 535] width 68 height 21
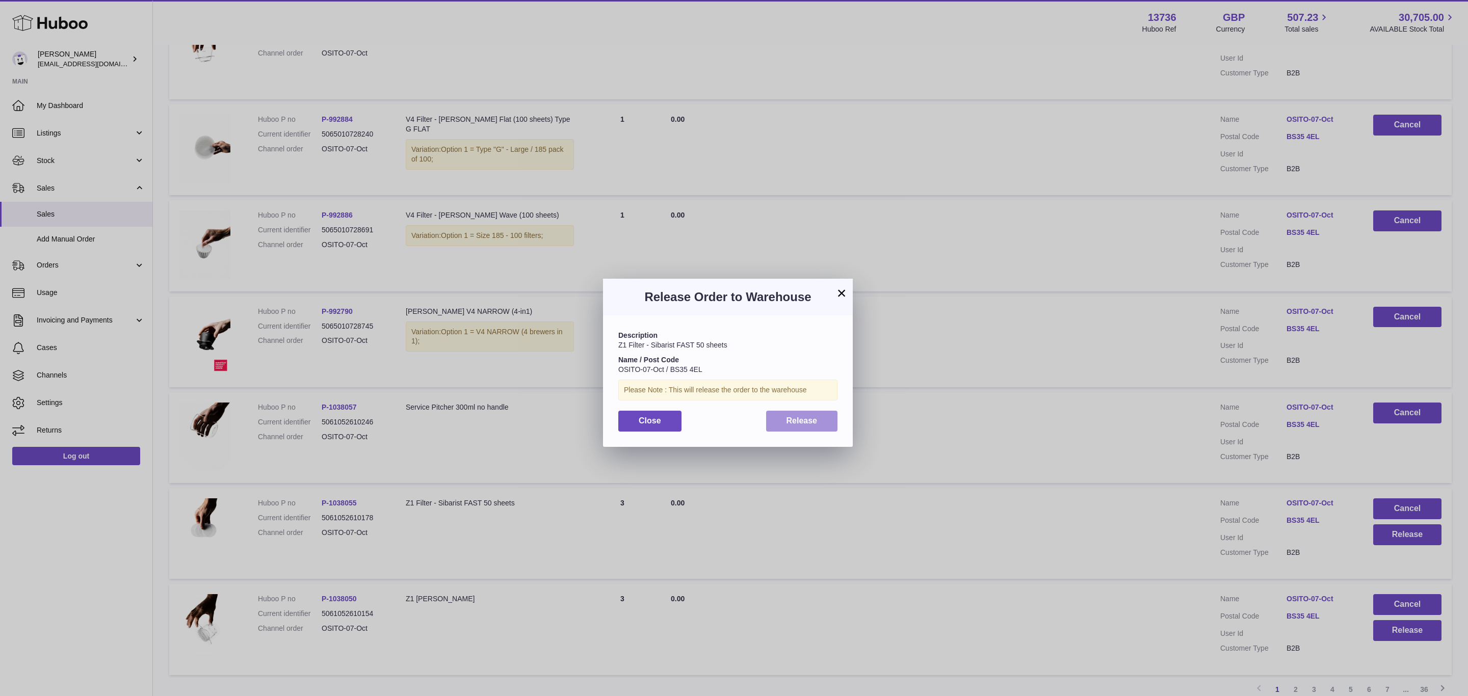
drag, startPoint x: 795, startPoint y: 418, endPoint x: 821, endPoint y: 429, distance: 28.3
click at [795, 418] on span "Release" at bounding box center [802, 421] width 31 height 9
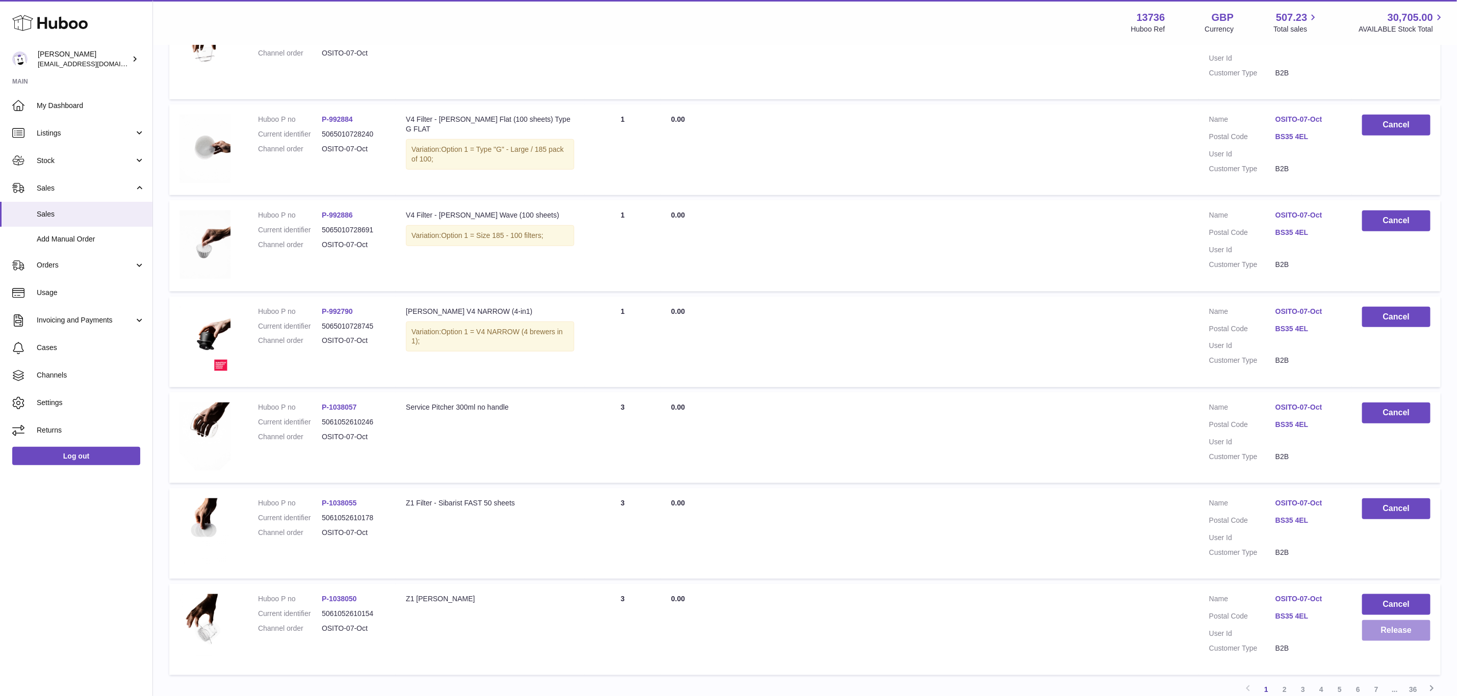
click at [1397, 629] on button "Release" at bounding box center [1396, 630] width 68 height 21
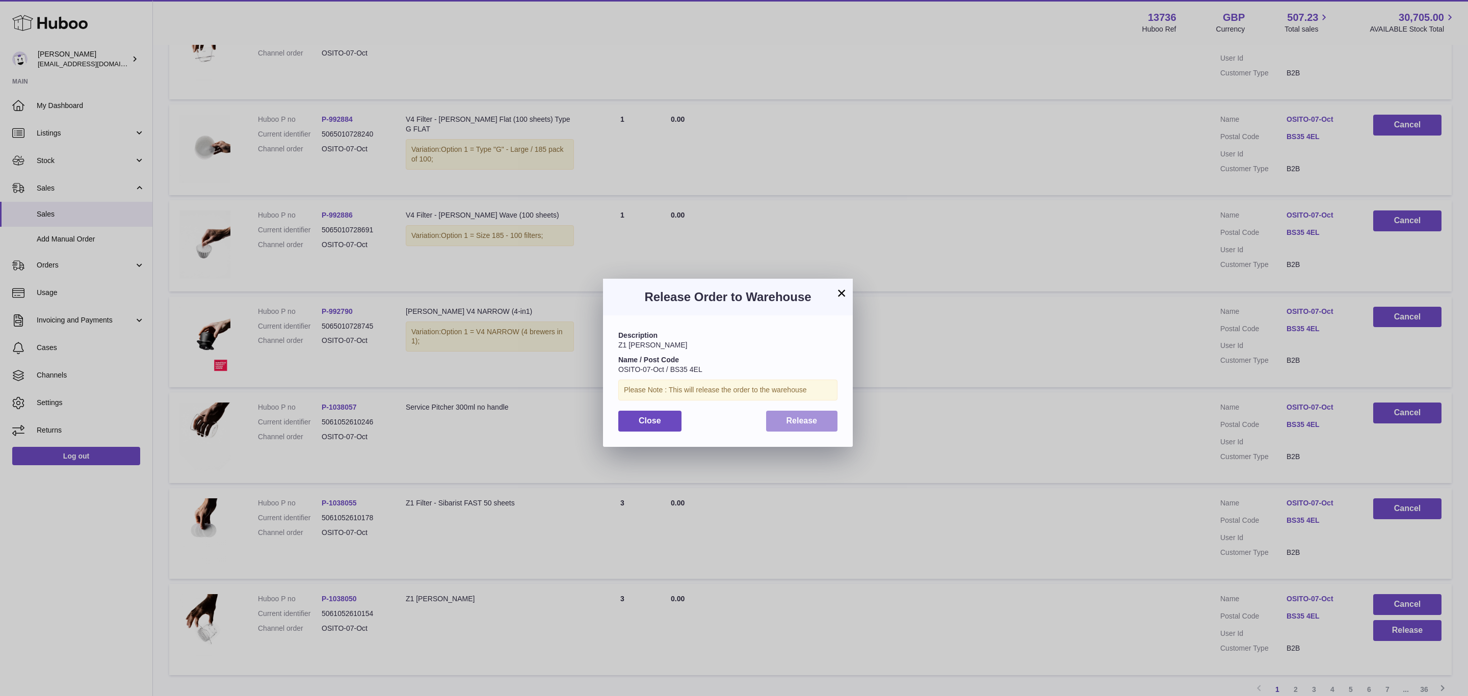
click at [804, 421] on span "Release" at bounding box center [802, 421] width 31 height 9
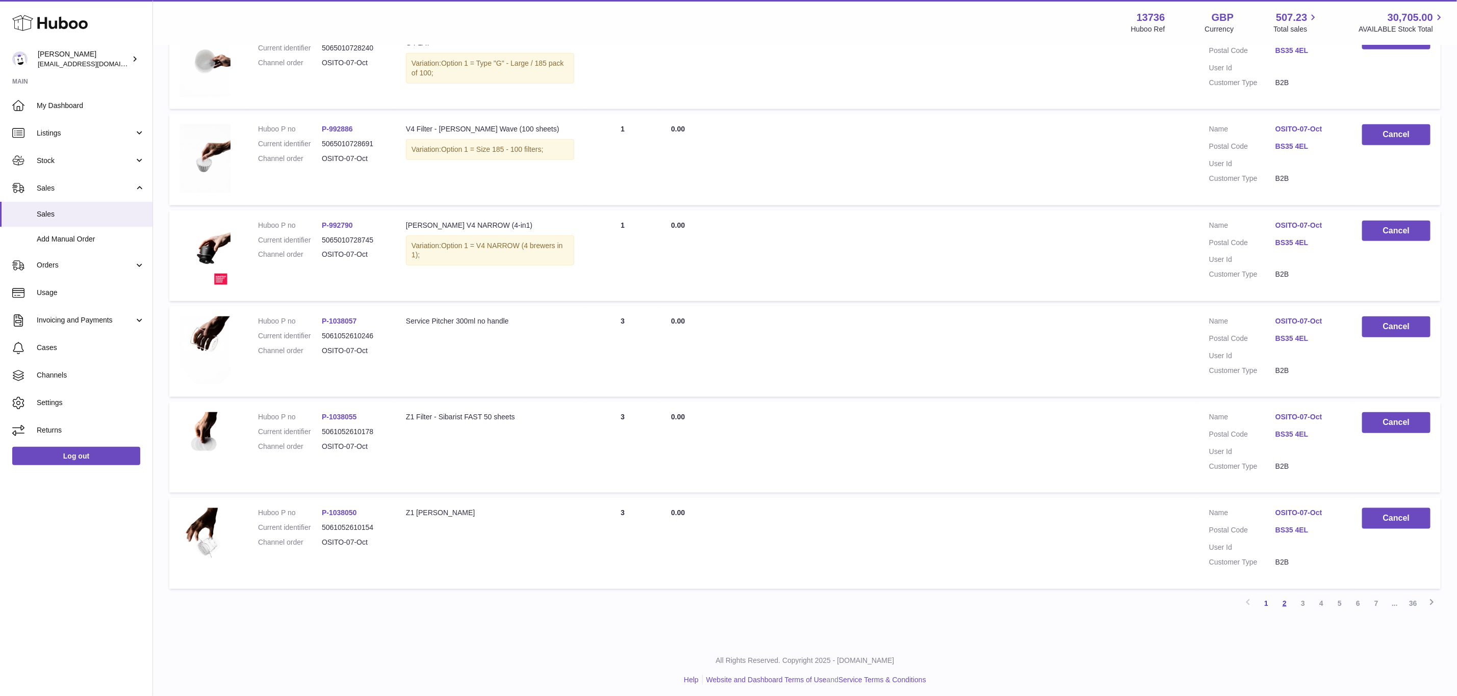
click at [1287, 594] on link "2" at bounding box center [1284, 603] width 18 height 18
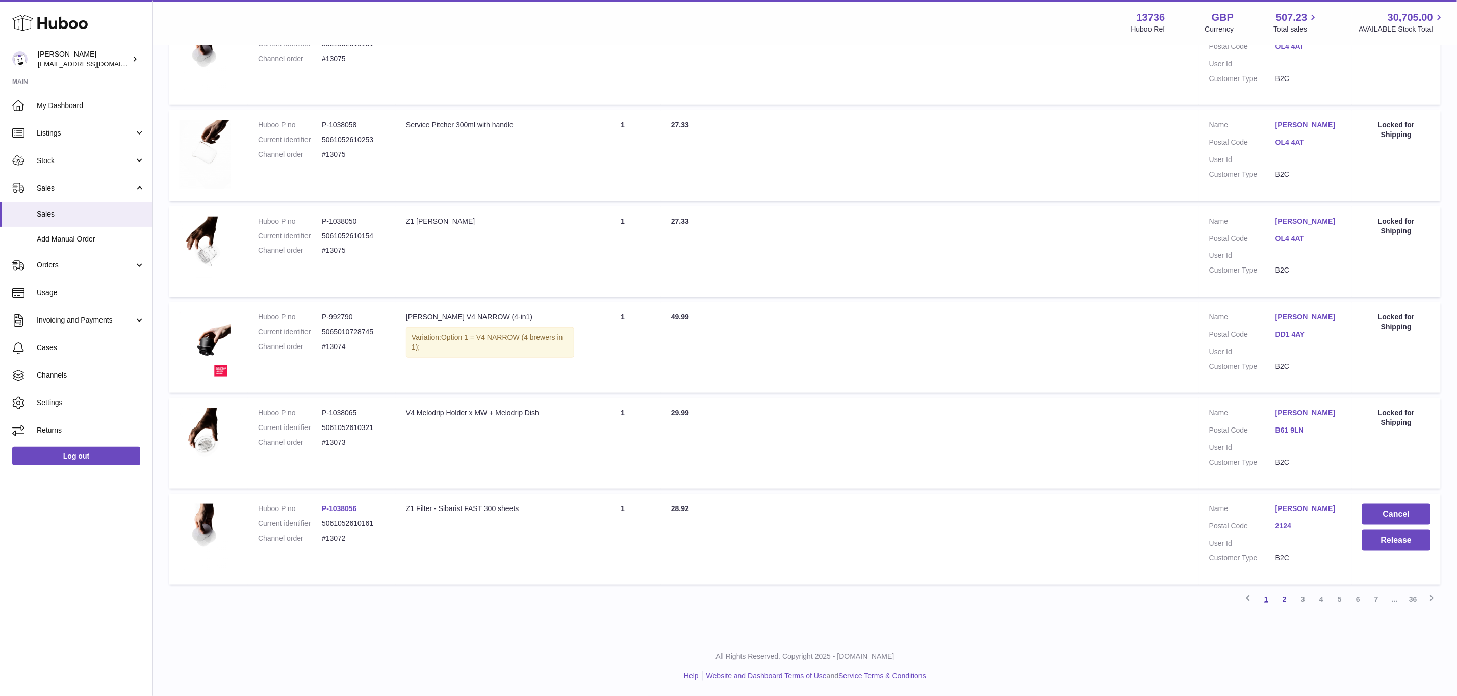
click at [1267, 603] on link "1" at bounding box center [1266, 599] width 18 height 18
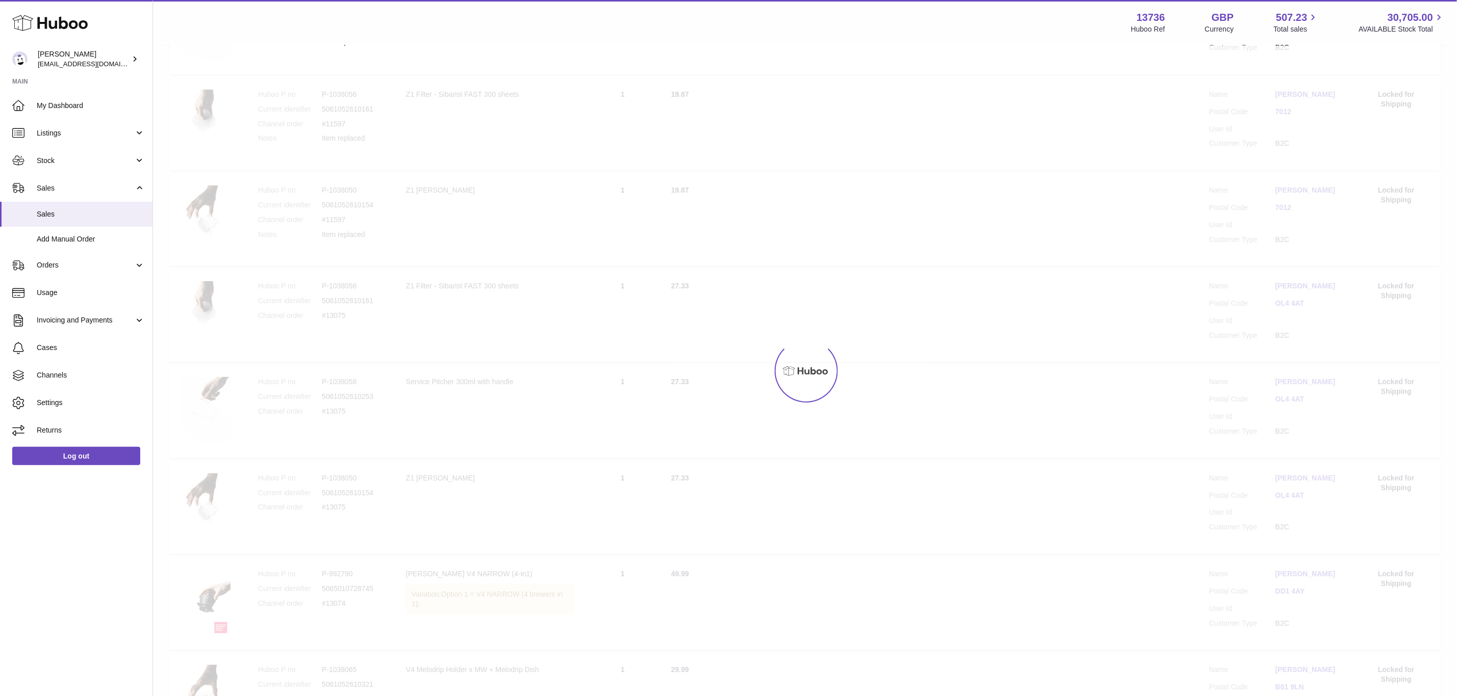
scroll to position [46, 0]
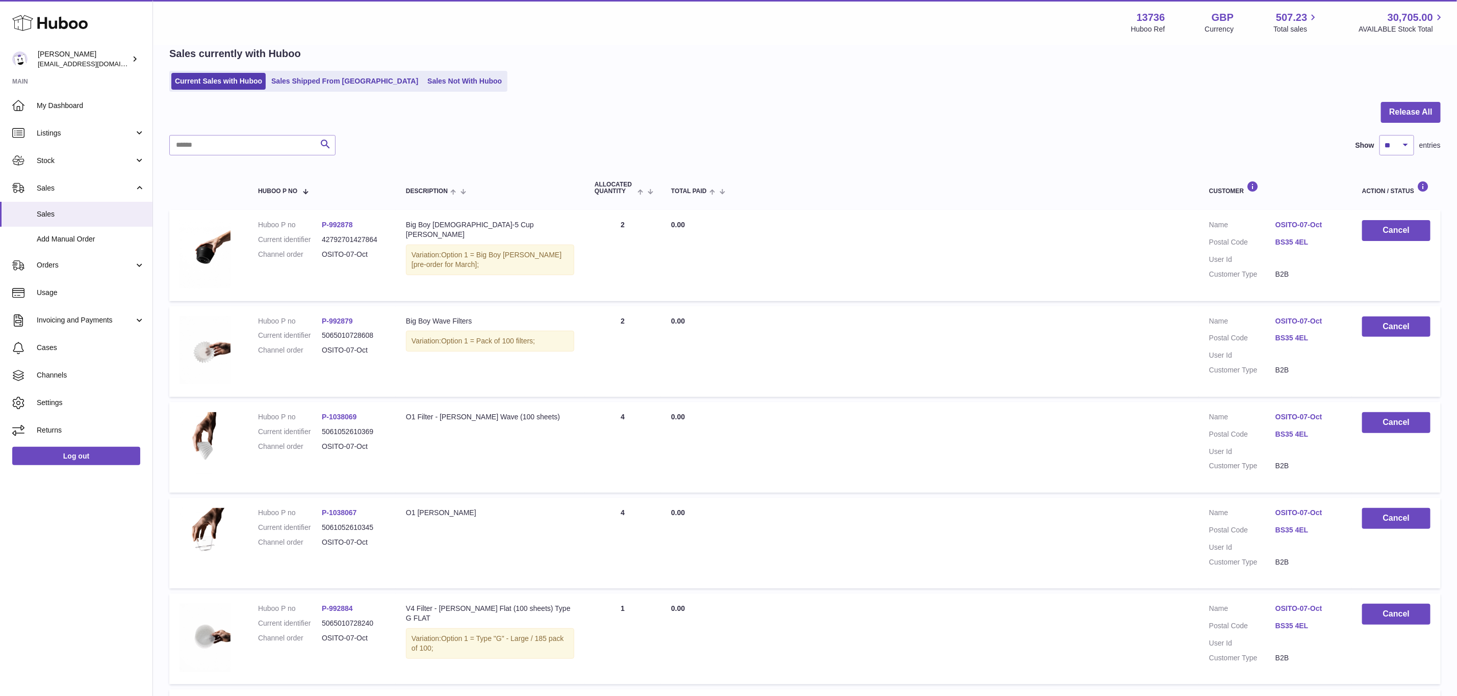
drag, startPoint x: 906, startPoint y: 645, endPoint x: 793, endPoint y: 704, distance: 127.5
